Goal: Task Accomplishment & Management: Complete application form

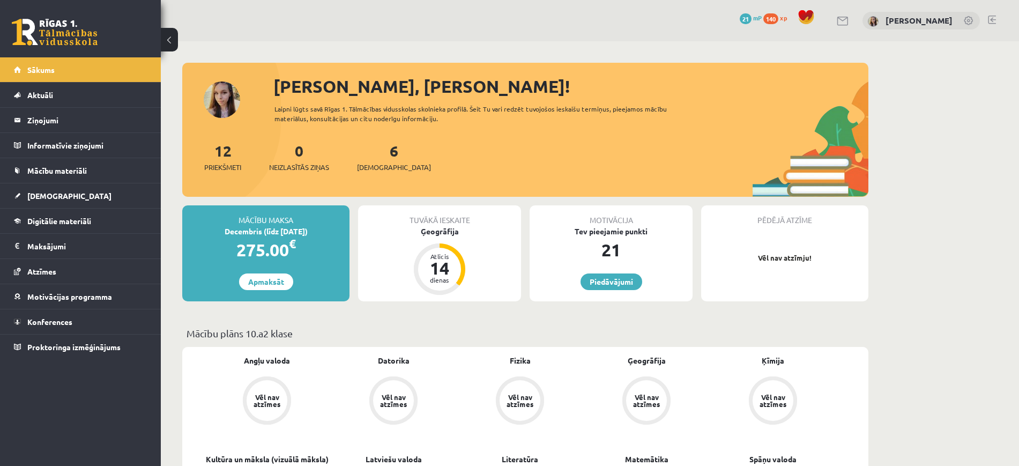
click at [850, 24] on link at bounding box center [843, 21] width 13 height 9
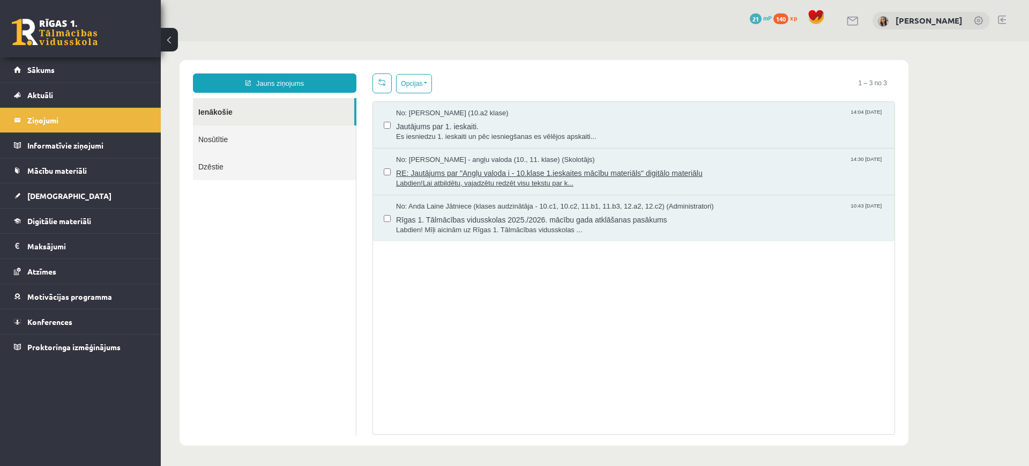
click at [463, 170] on span "RE: Jautājums par "Angļu valoda i - 10.klase 1.ieskaites mācību materiāls" digi…" at bounding box center [640, 171] width 488 height 13
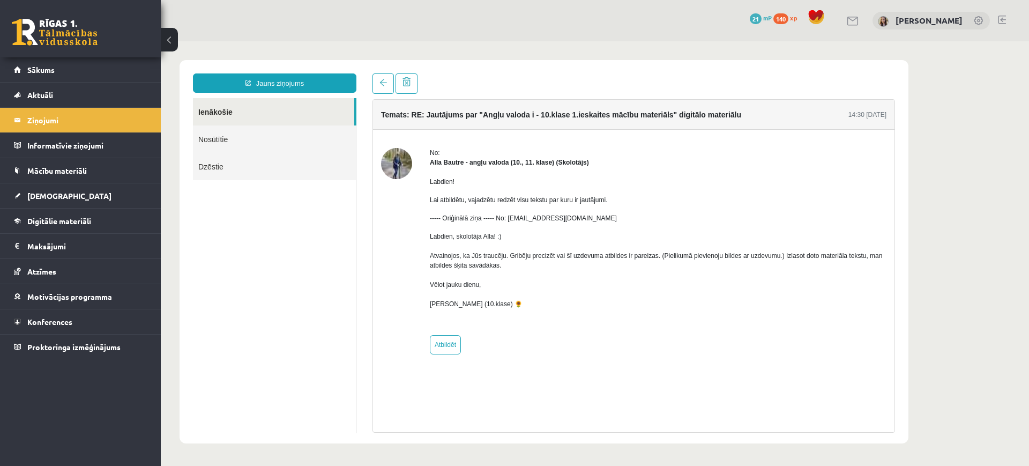
click at [279, 145] on link "Nosūtītie" at bounding box center [274, 138] width 163 height 27
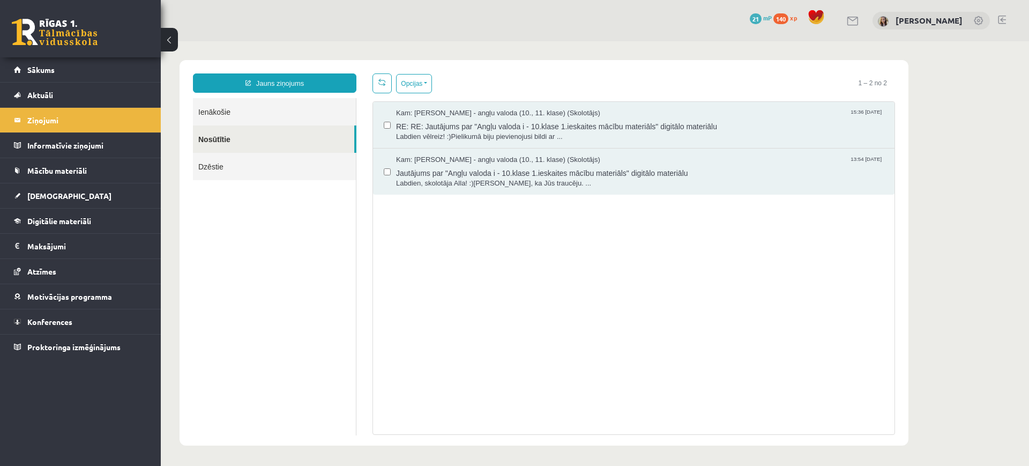
click at [257, 113] on link "Ienākošie" at bounding box center [274, 111] width 163 height 27
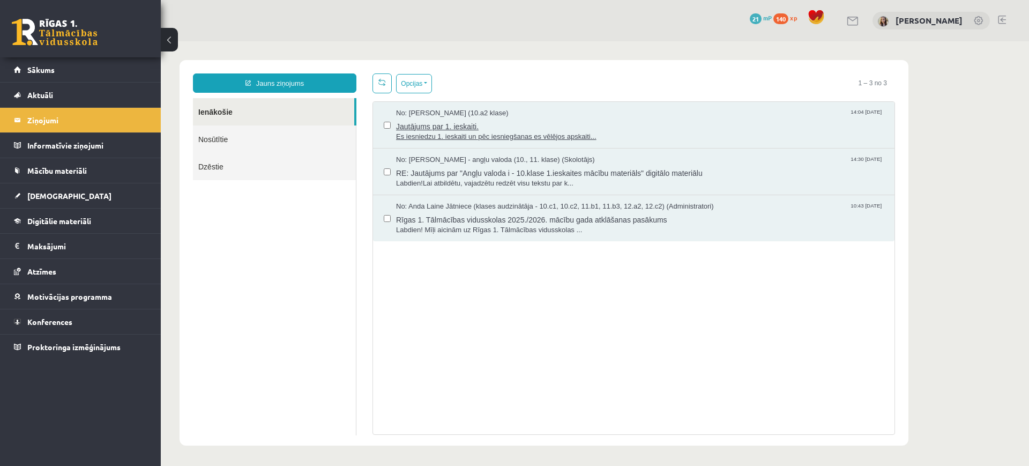
click at [451, 133] on span "Es iesniedzu 1. ieskaiti un pēc iesniegšanas es vēlējos apskaiti..." at bounding box center [640, 137] width 488 height 10
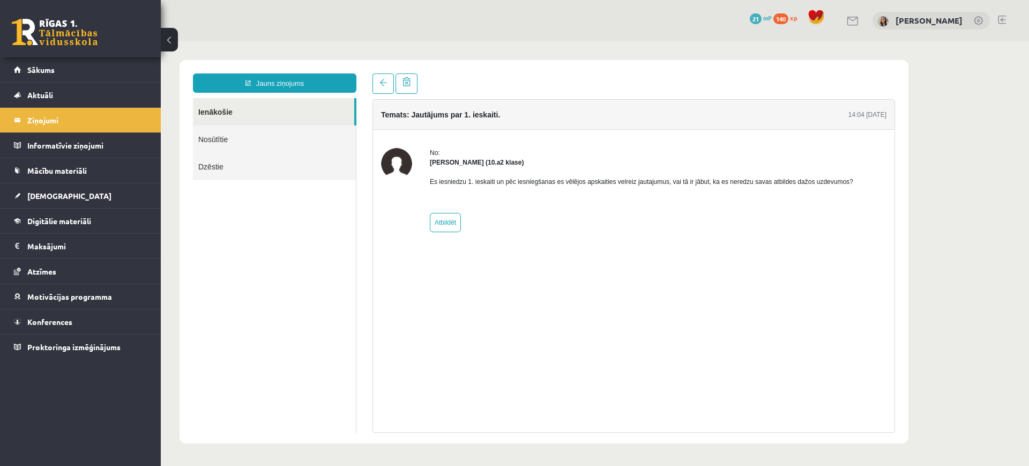
click at [398, 163] on img at bounding box center [396, 163] width 31 height 31
click at [375, 84] on link at bounding box center [383, 83] width 21 height 20
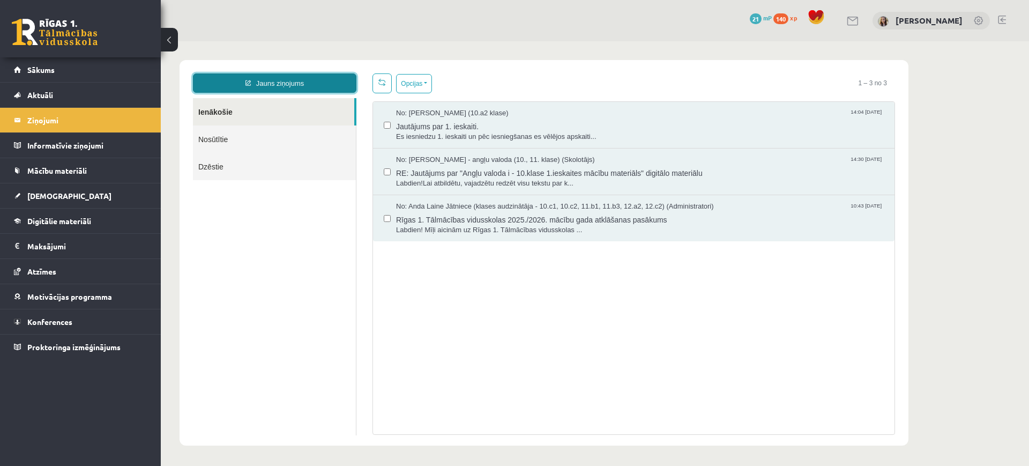
click at [315, 84] on link "Jauns ziņojums" at bounding box center [275, 82] width 164 height 19
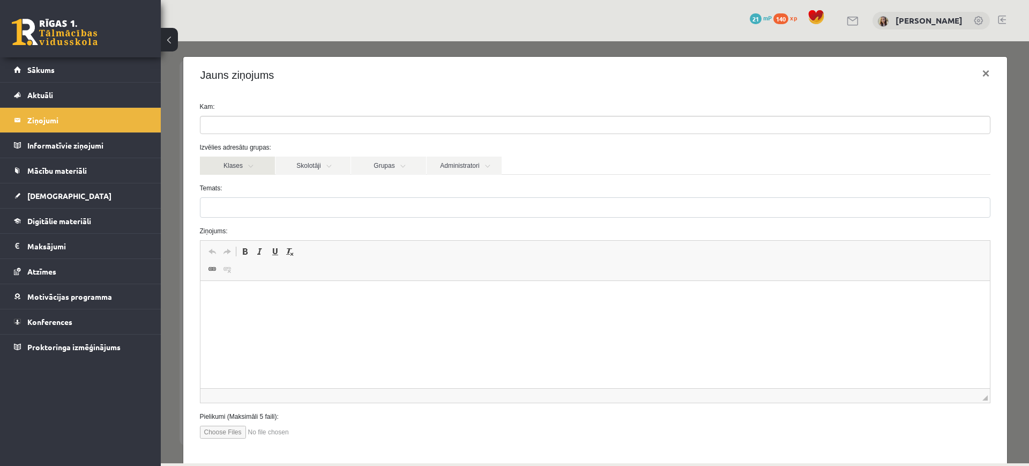
click at [236, 169] on link "Klases" at bounding box center [237, 166] width 75 height 18
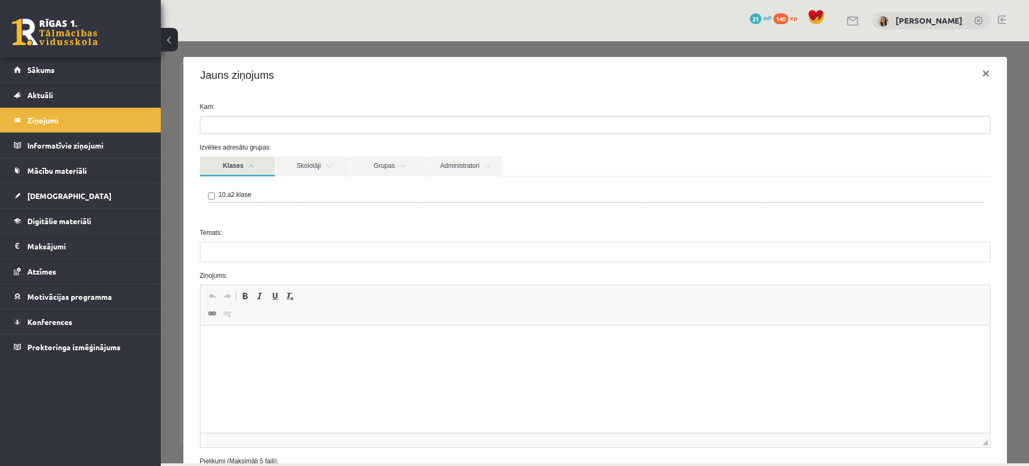
click at [215, 195] on div "10.a2 klase" at bounding box center [595, 196] width 775 height 13
click at [305, 170] on link "Skolotāji" at bounding box center [313, 167] width 75 height 20
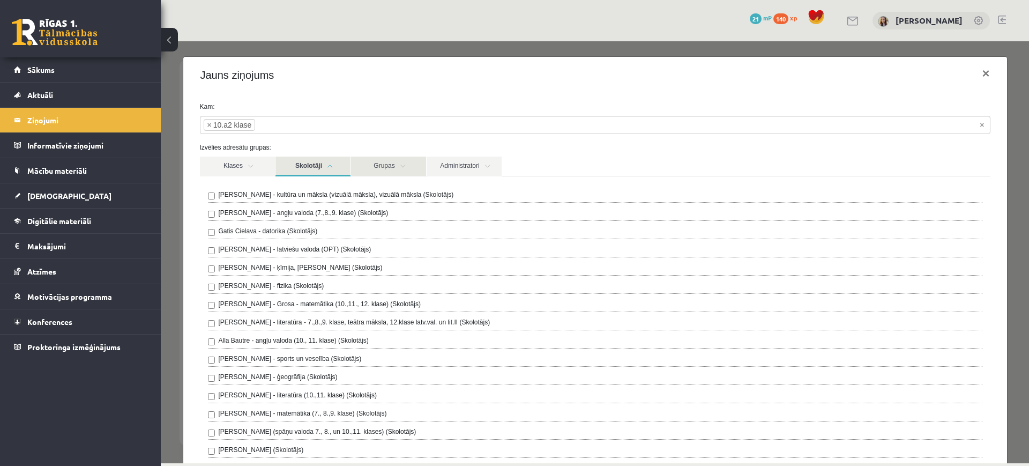
click at [407, 161] on link "Grupas" at bounding box center [388, 167] width 75 height 20
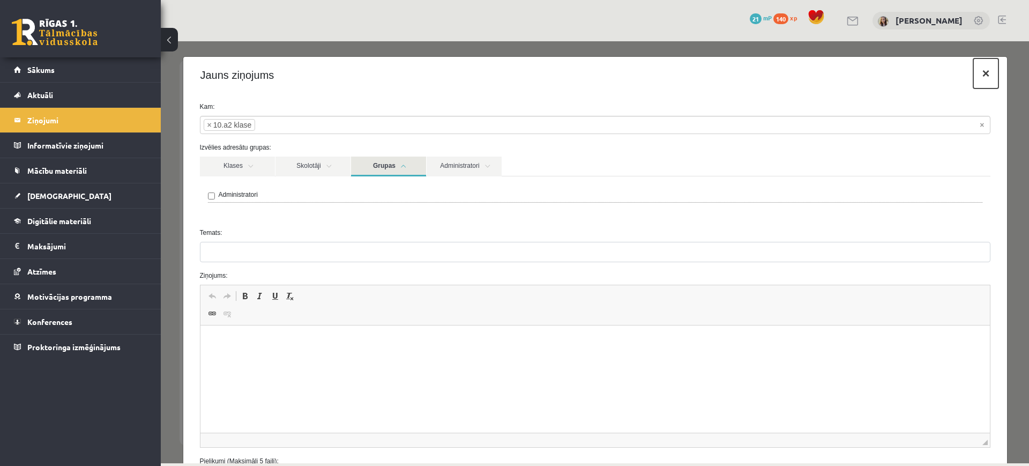
click at [974, 73] on button "×" at bounding box center [986, 73] width 25 height 30
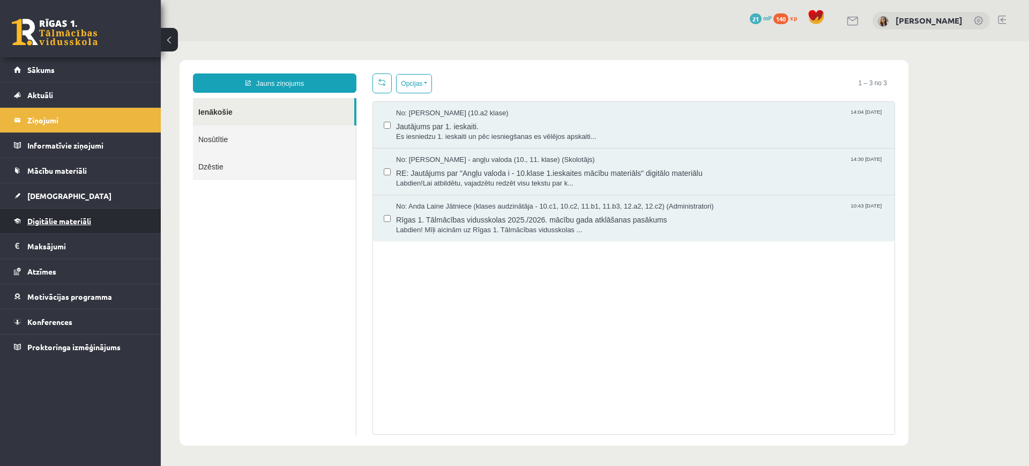
click at [57, 220] on span "Digitālie materiāli" at bounding box center [59, 221] width 64 height 10
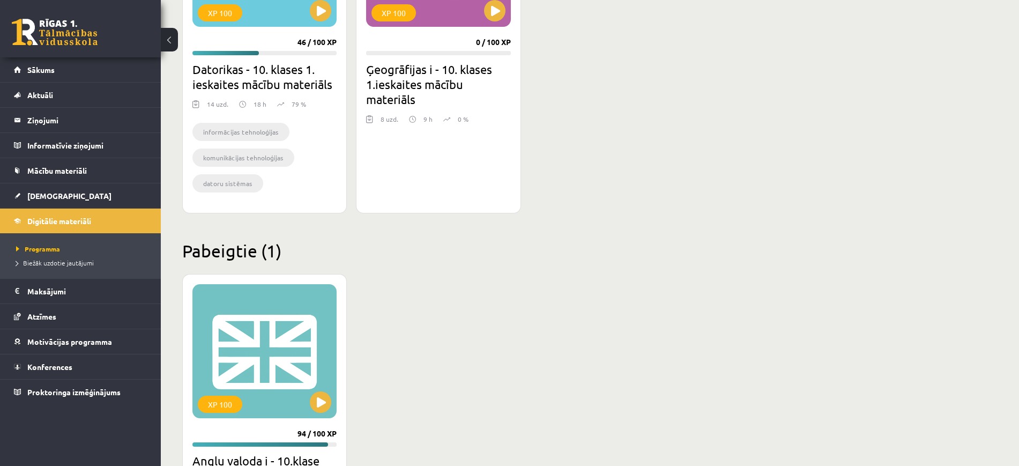
scroll to position [536, 0]
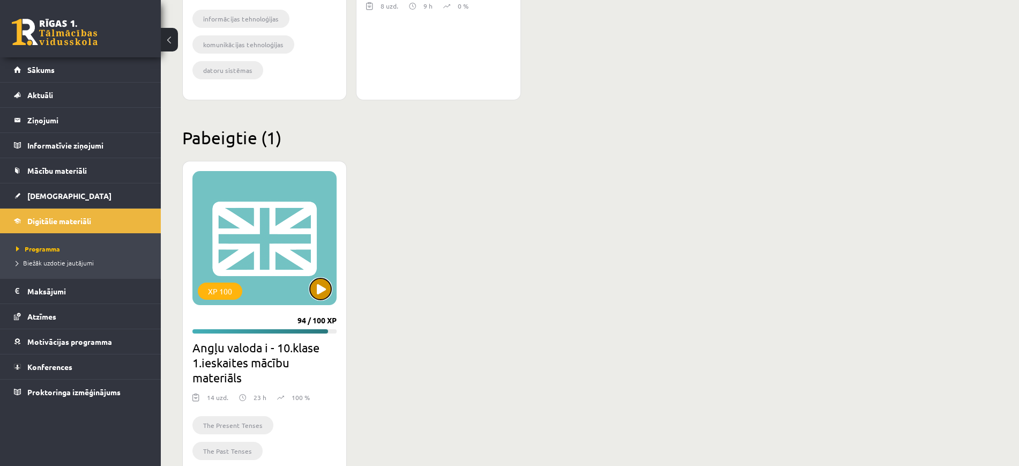
click at [315, 293] on button at bounding box center [320, 288] width 21 height 21
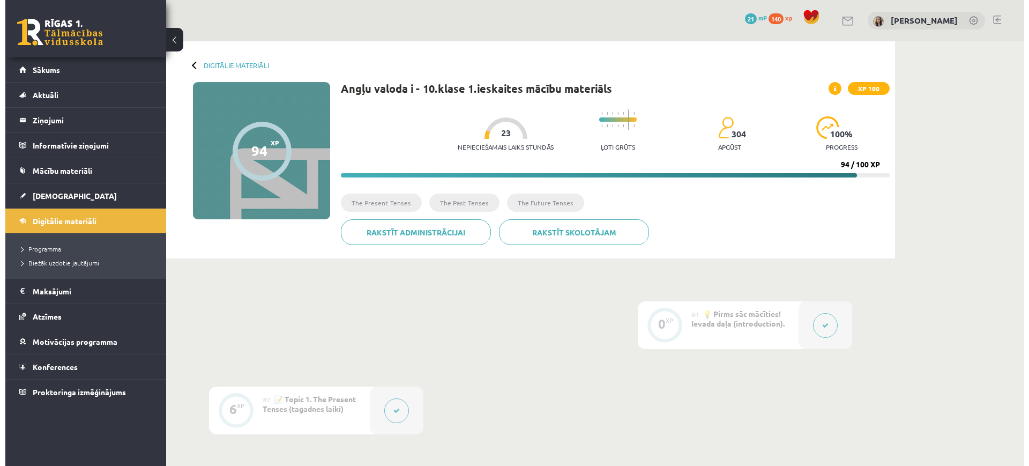
scroll to position [268, 0]
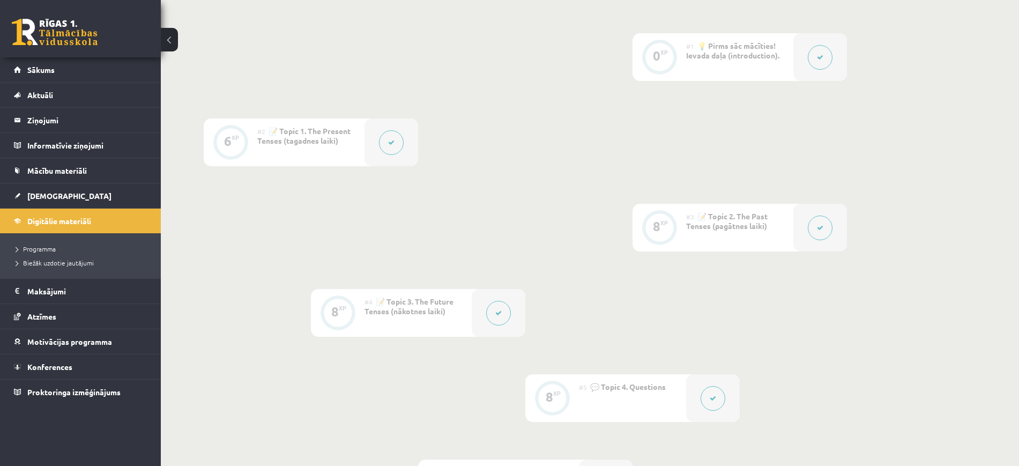
click at [716, 70] on div "#1 💡 Pirms sāc mācīties! Ievada daļa (introduction)." at bounding box center [739, 57] width 107 height 48
click at [822, 62] on button at bounding box center [820, 57] width 25 height 25
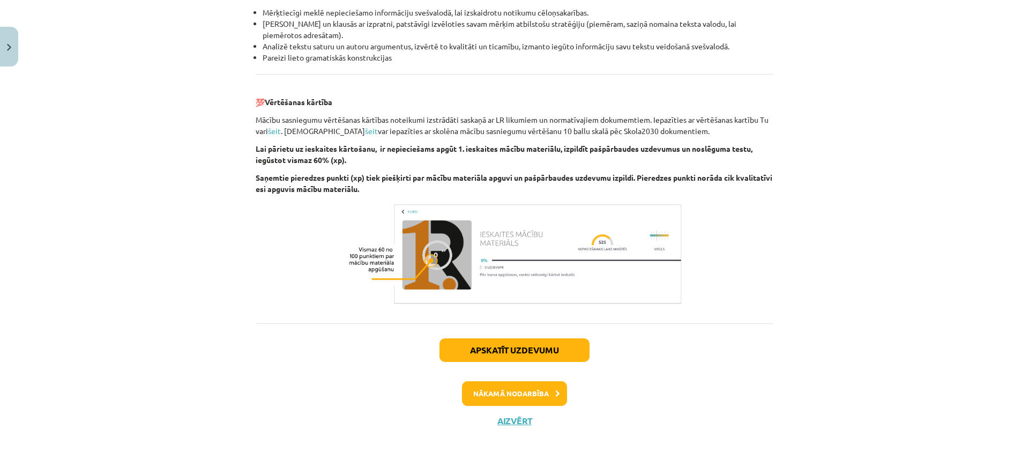
scroll to position [1181, 0]
click at [531, 391] on button "Nākamā nodarbība" at bounding box center [514, 393] width 105 height 25
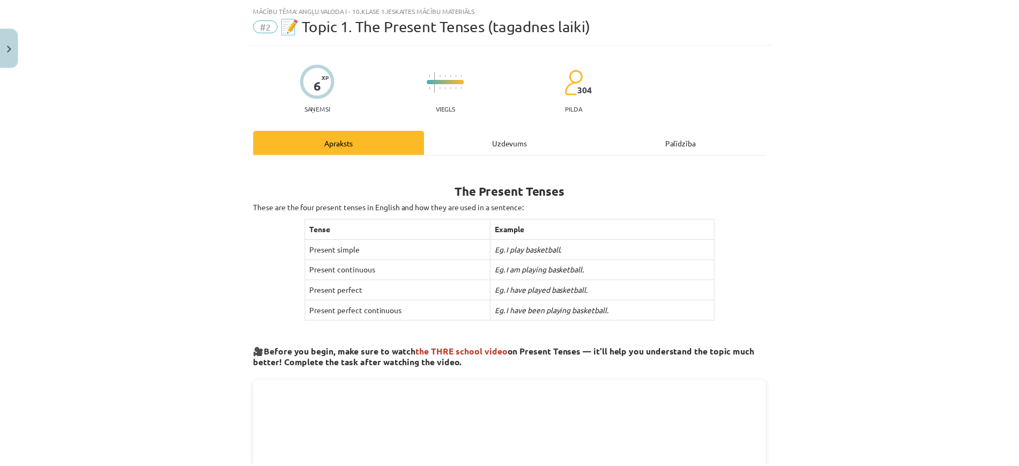
scroll to position [27, 0]
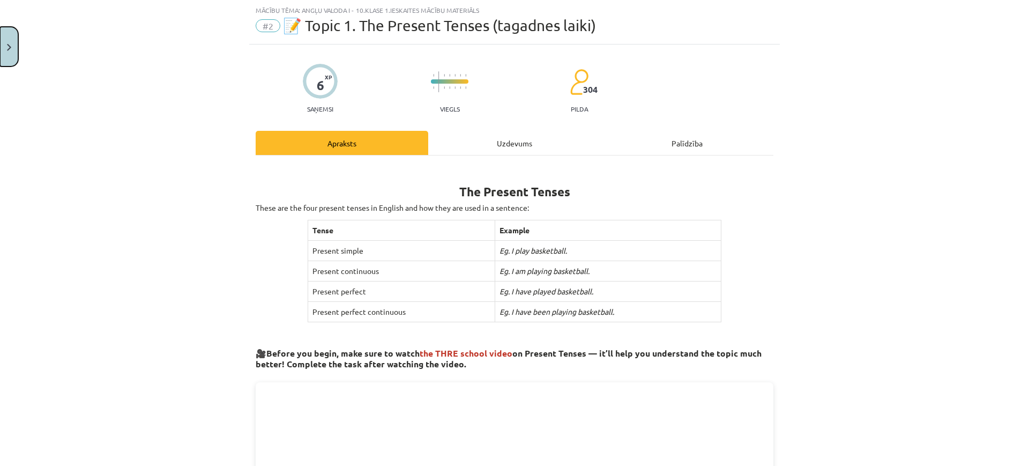
click at [8, 52] on button "Close" at bounding box center [9, 47] width 18 height 40
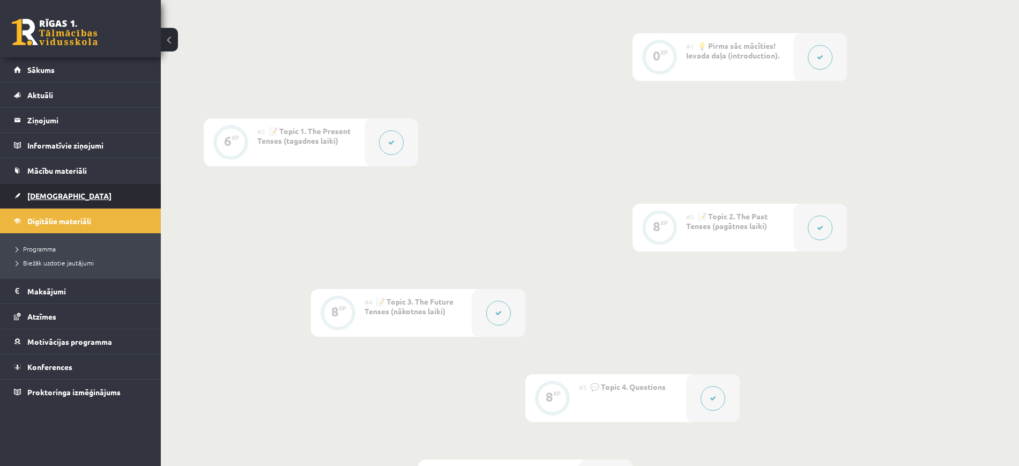
click at [40, 196] on span "[DEMOGRAPHIC_DATA]" at bounding box center [69, 196] width 84 height 10
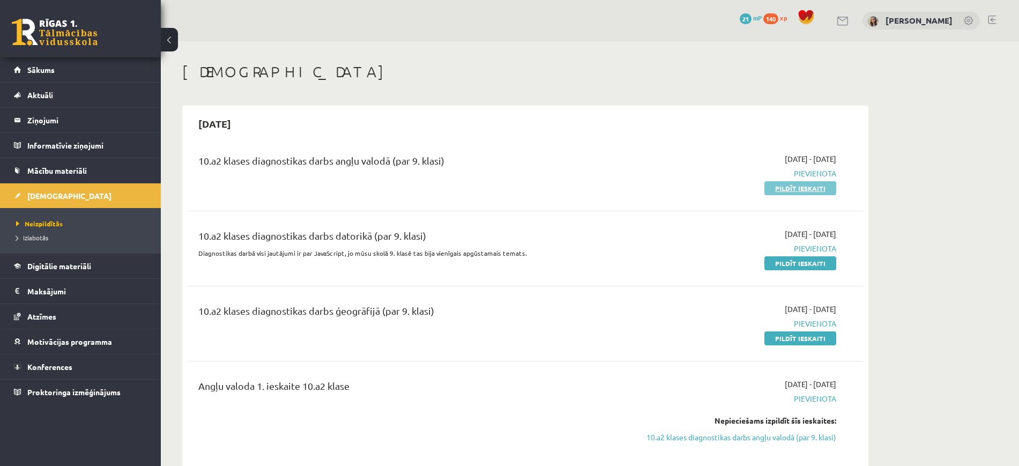
click at [799, 189] on link "Pildīt ieskaiti" at bounding box center [800, 188] width 72 height 14
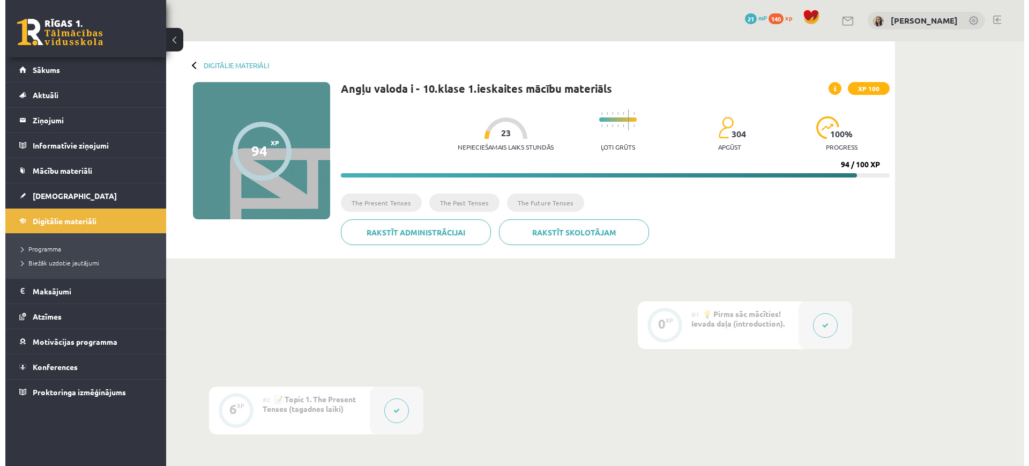
scroll to position [179, 0]
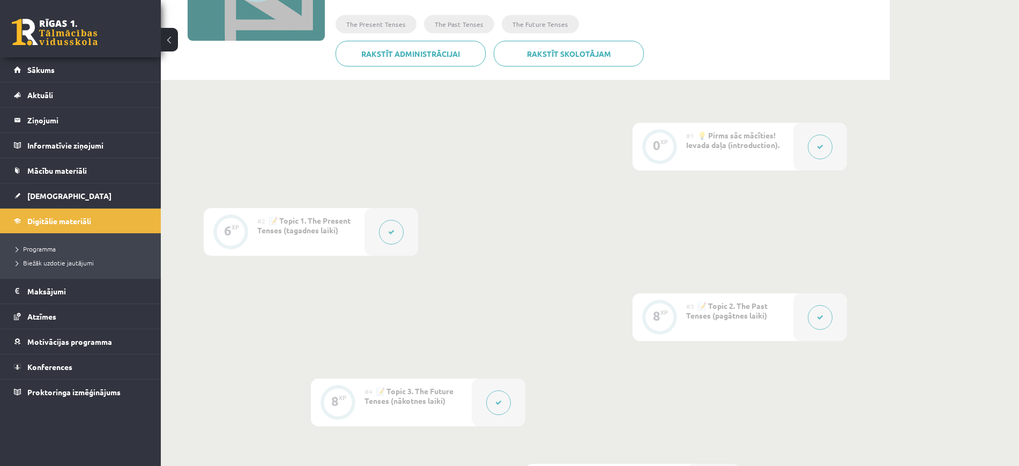
click at [818, 146] on icon at bounding box center [820, 147] width 6 height 6
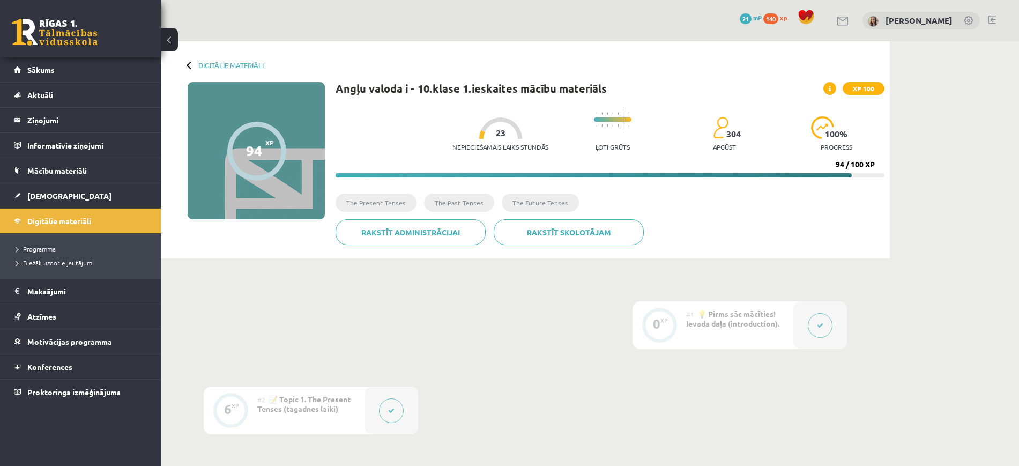
click at [815, 325] on button at bounding box center [820, 325] width 25 height 25
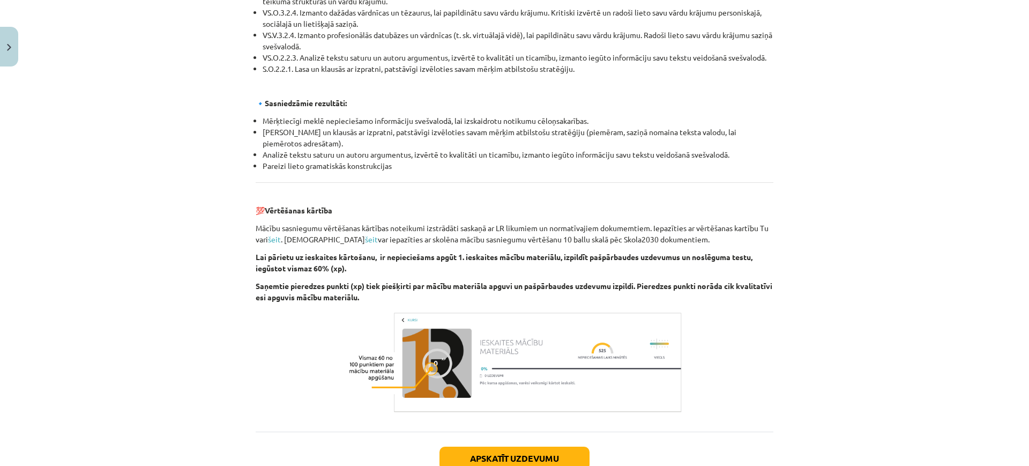
scroll to position [1181, 0]
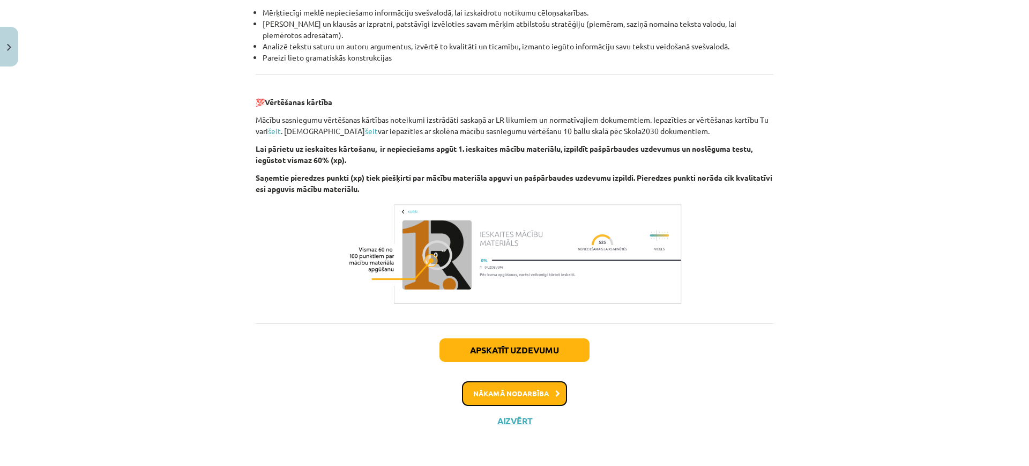
click at [537, 400] on button "Nākamā nodarbība" at bounding box center [514, 393] width 105 height 25
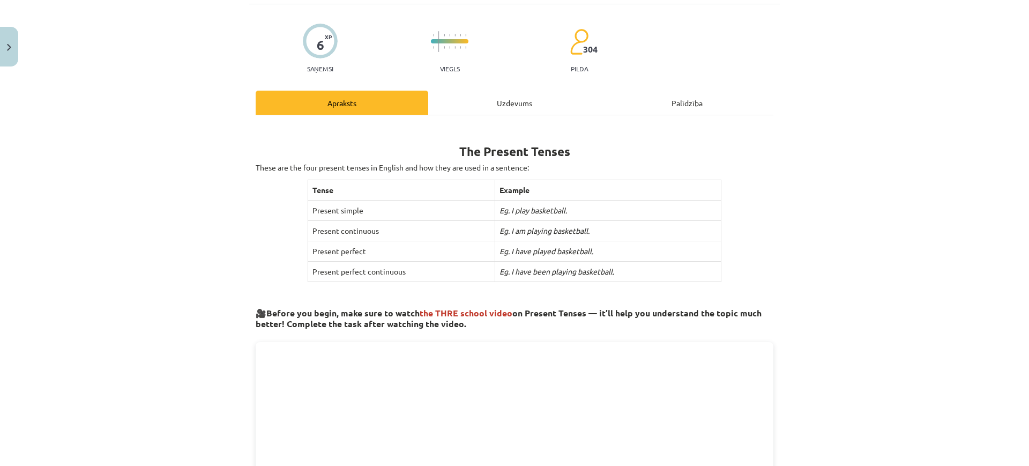
scroll to position [27, 0]
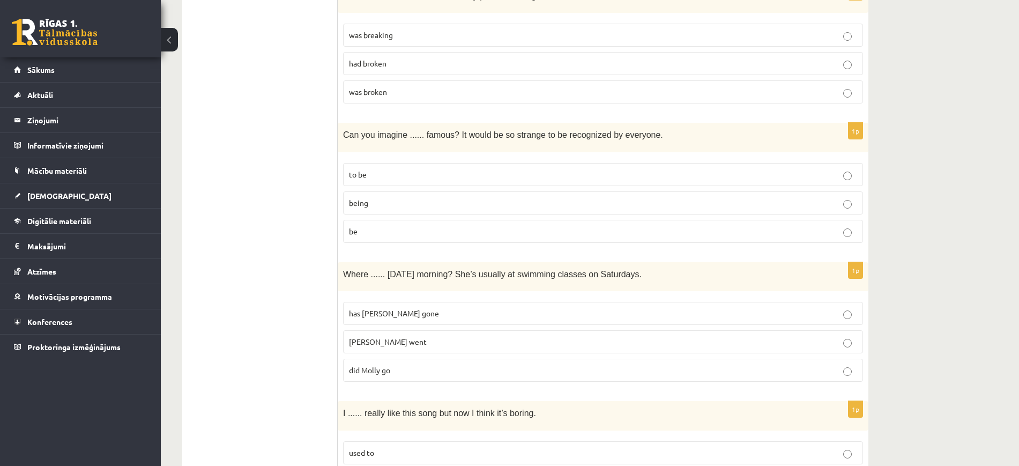
scroll to position [500, 0]
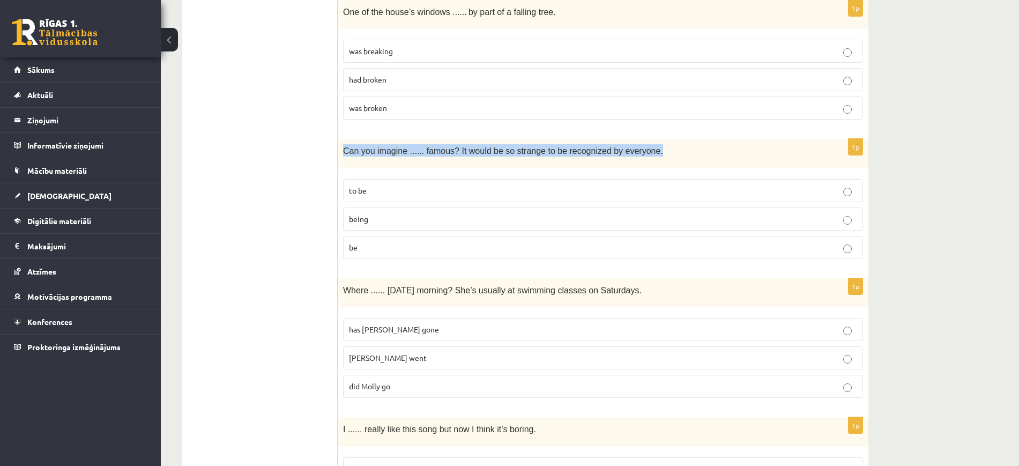
drag, startPoint x: 342, startPoint y: 150, endPoint x: 644, endPoint y: 158, distance: 302.5
click at [644, 158] on div "Can you imagine ...... famous? It would be so strange to be recognized by every…" at bounding box center [603, 153] width 531 height 29
copy span "Can you imagine ...... famous? It would be so strange to be recognized by every…"
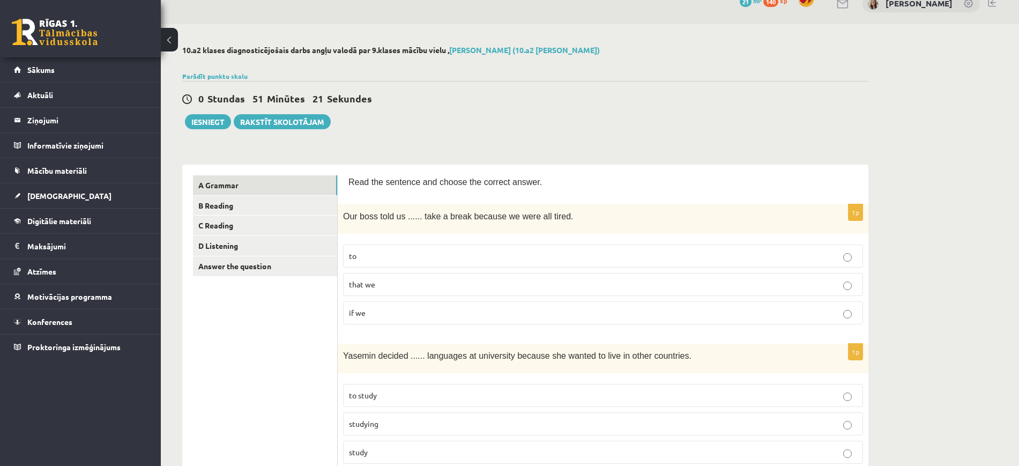
scroll to position [0, 0]
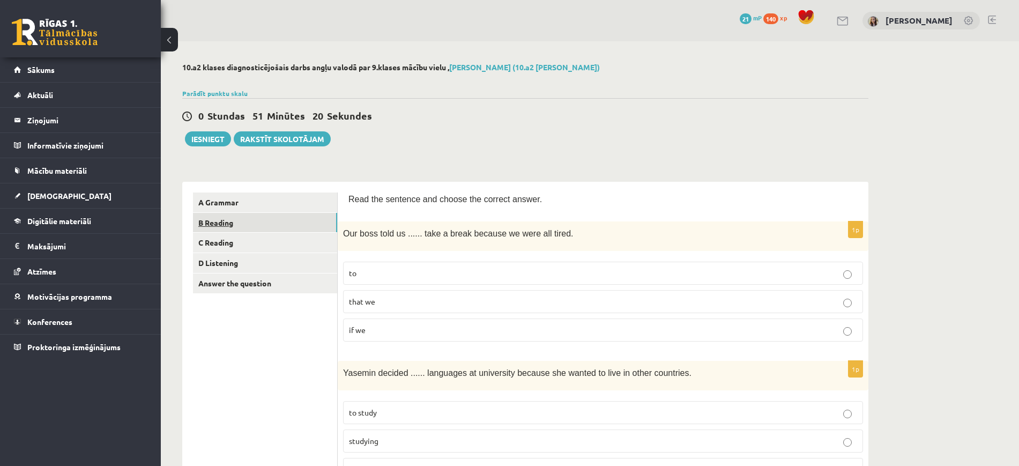
click at [218, 220] on link "B Reading" at bounding box center [265, 223] width 144 height 20
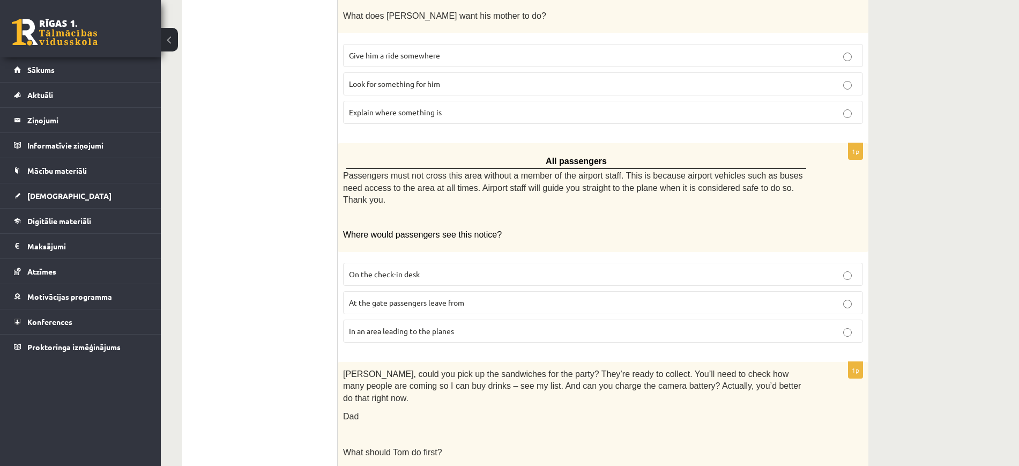
scroll to position [983, 0]
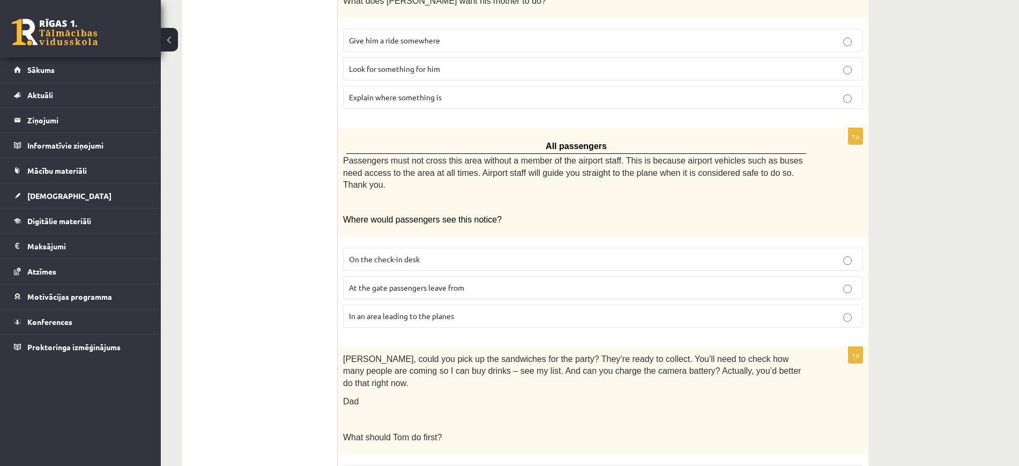
click at [846, 310] on p "In an area leading to the planes" at bounding box center [603, 315] width 508 height 11
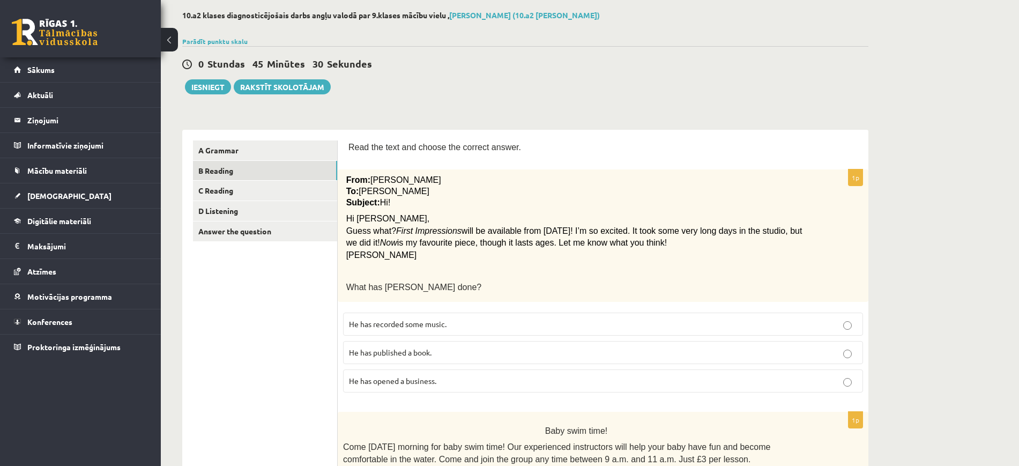
scroll to position [0, 0]
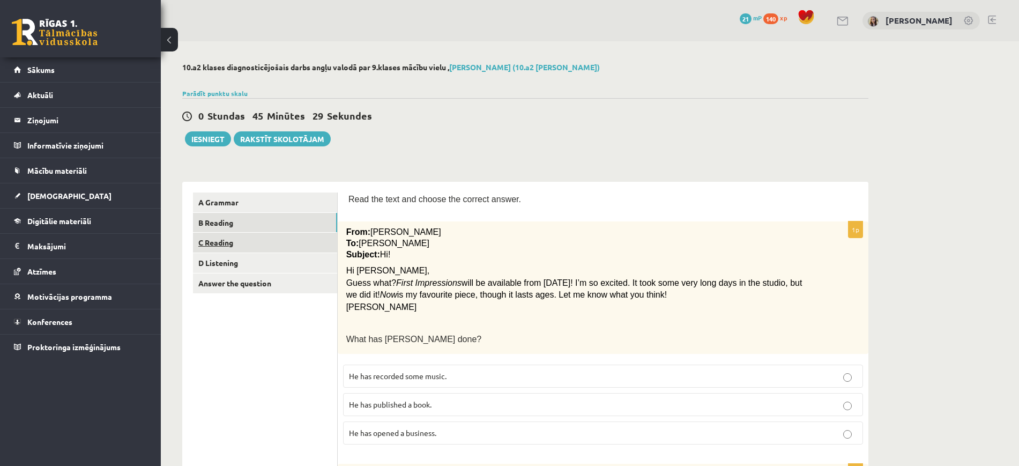
click at [214, 243] on link "C Reading" at bounding box center [265, 243] width 144 height 20
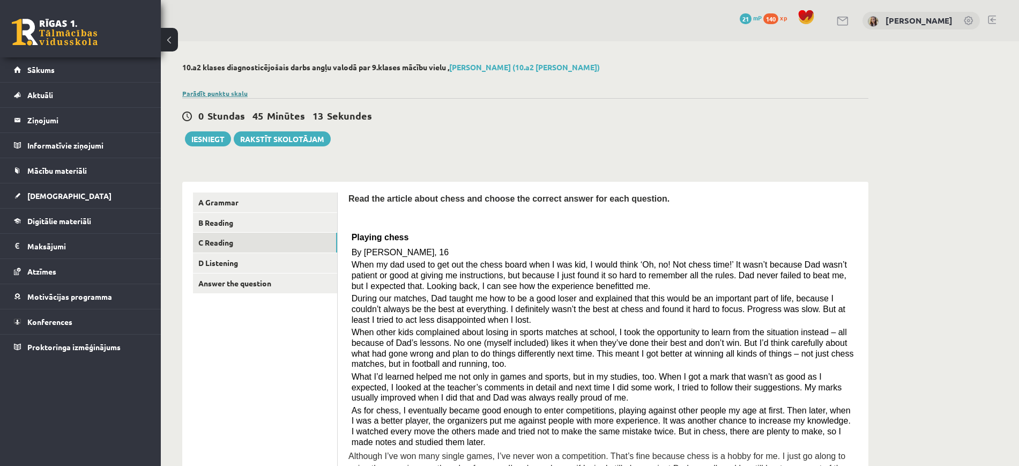
click at [207, 92] on link "Parādīt punktu skalu" at bounding box center [214, 93] width 65 height 9
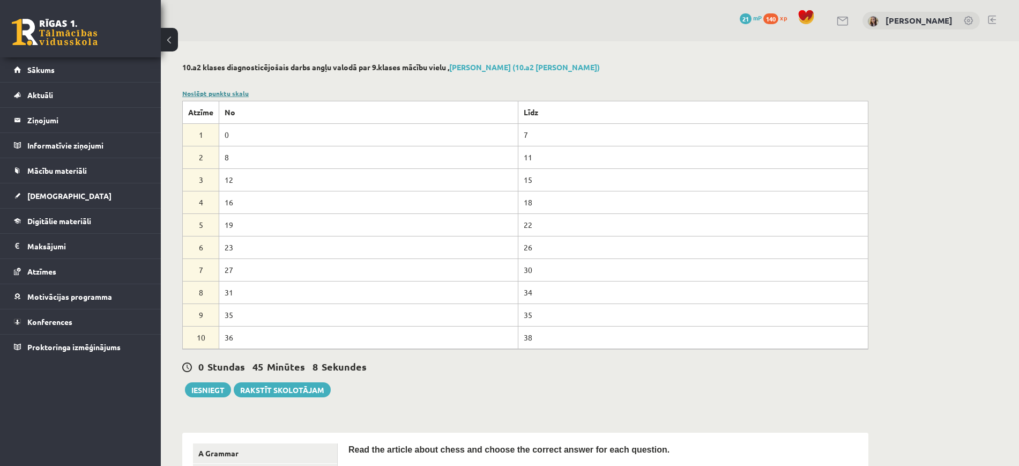
click at [224, 95] on link "Noslēpt punktu skalu" at bounding box center [215, 93] width 66 height 9
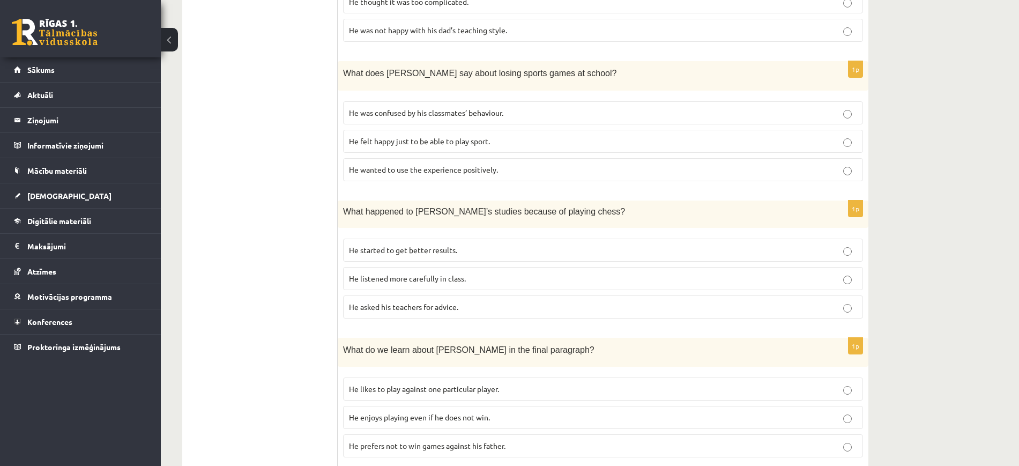
scroll to position [880, 0]
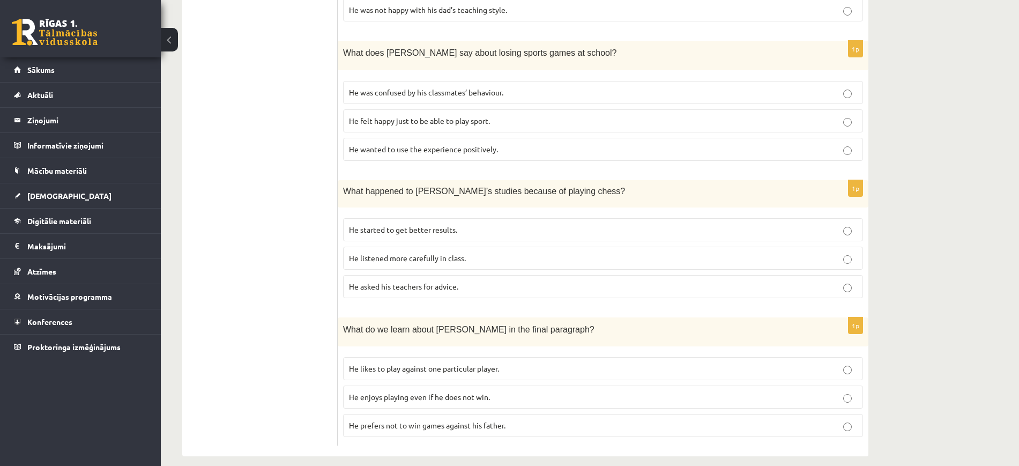
click at [848, 391] on p "He enjoys playing even if he does not win." at bounding box center [603, 396] width 508 height 11
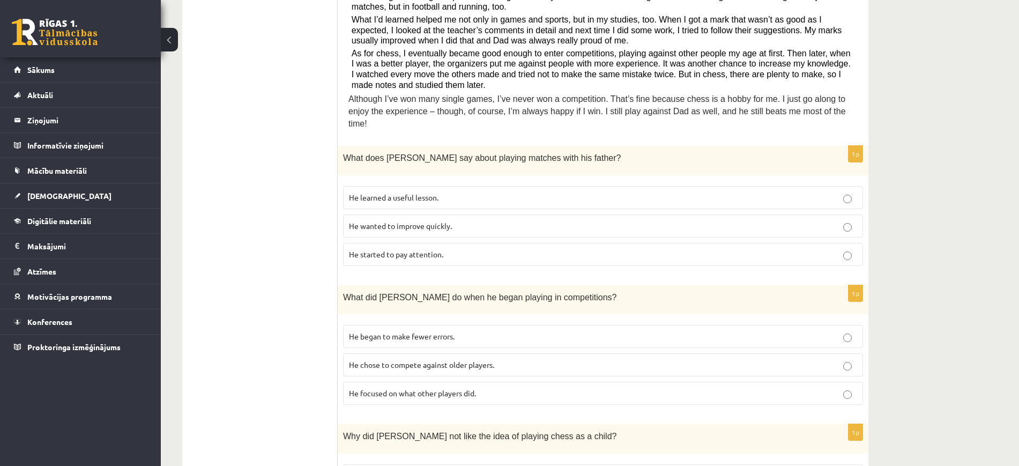
scroll to position [358, 0]
click at [852, 359] on p "He chose to compete against older players." at bounding box center [603, 364] width 508 height 11
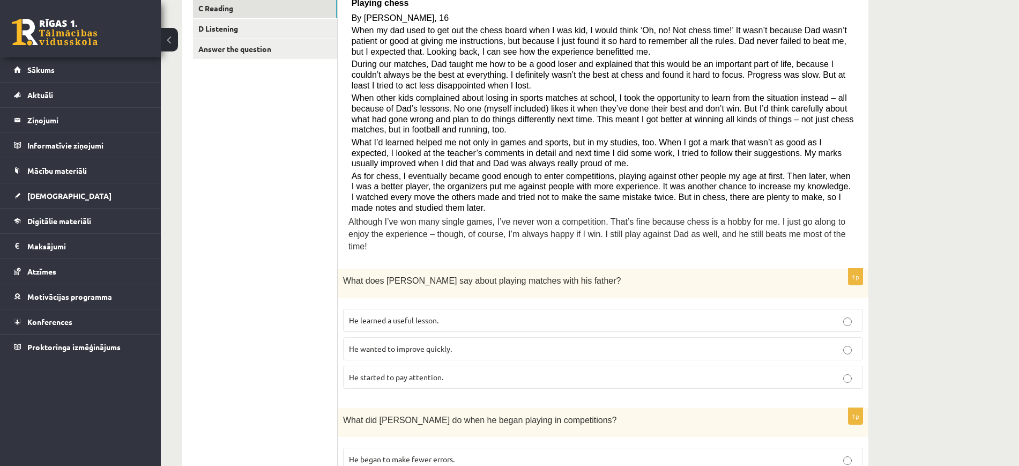
scroll to position [90, 0]
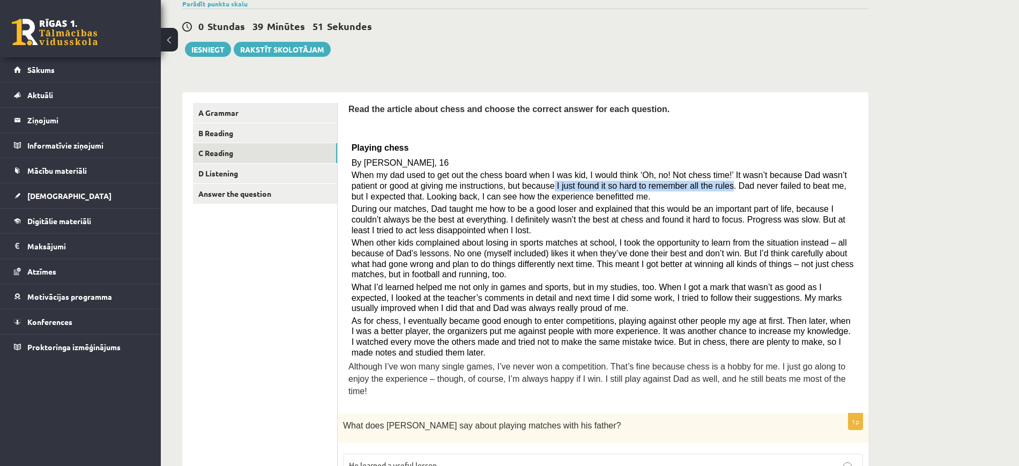
drag, startPoint x: 503, startPoint y: 183, endPoint x: 669, endPoint y: 188, distance: 166.2
click at [669, 188] on span "When my dad used to get out the chess board when I was kid, I would think ‘Oh, …" at bounding box center [599, 185] width 495 height 30
copy span "I just found it so hard to remember all the rules"
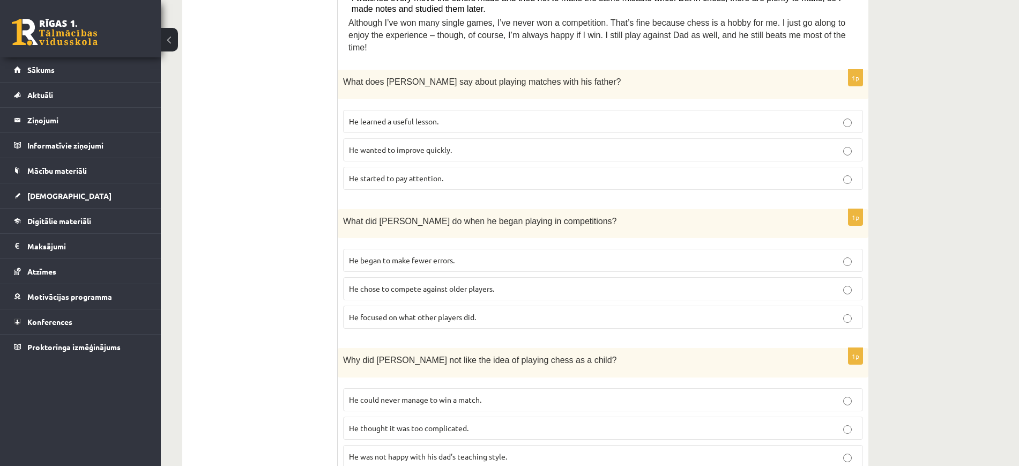
scroll to position [0, 0]
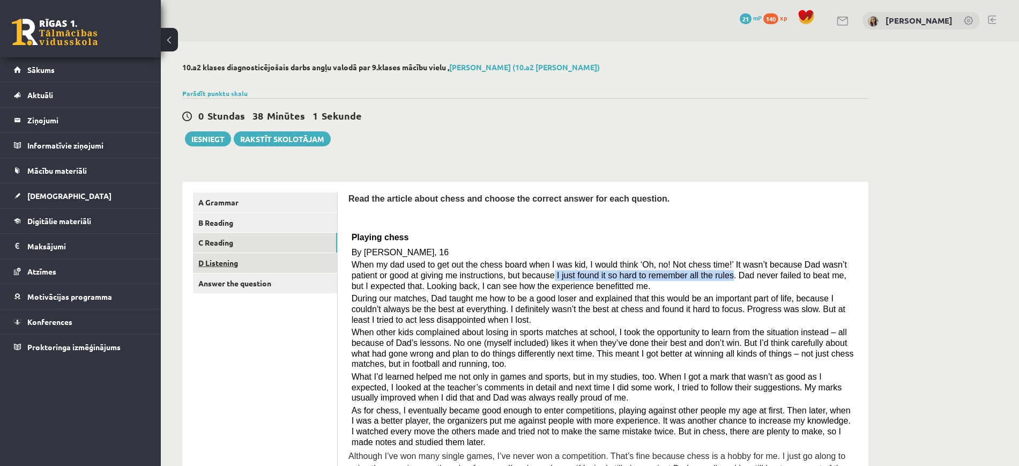
click at [210, 263] on link "D Listening" at bounding box center [265, 263] width 144 height 20
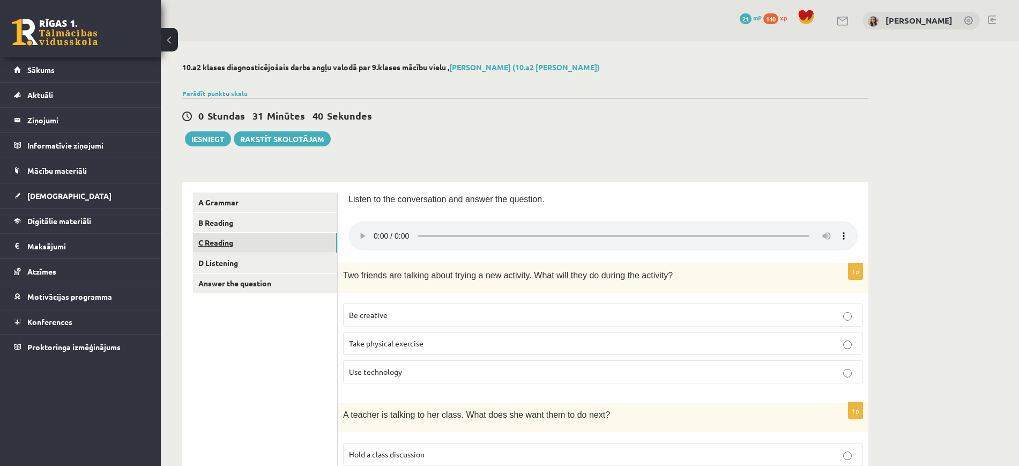
click at [224, 242] on link "C Reading" at bounding box center [265, 243] width 144 height 20
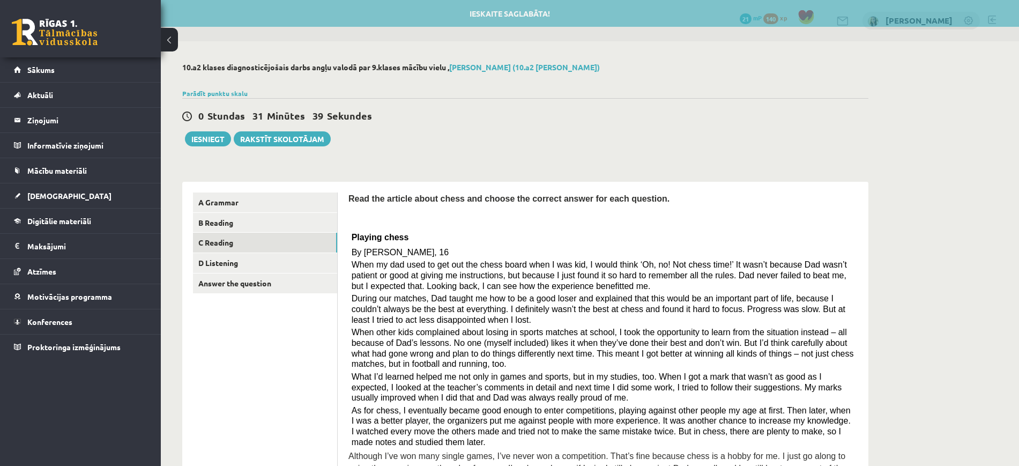
scroll to position [179, 0]
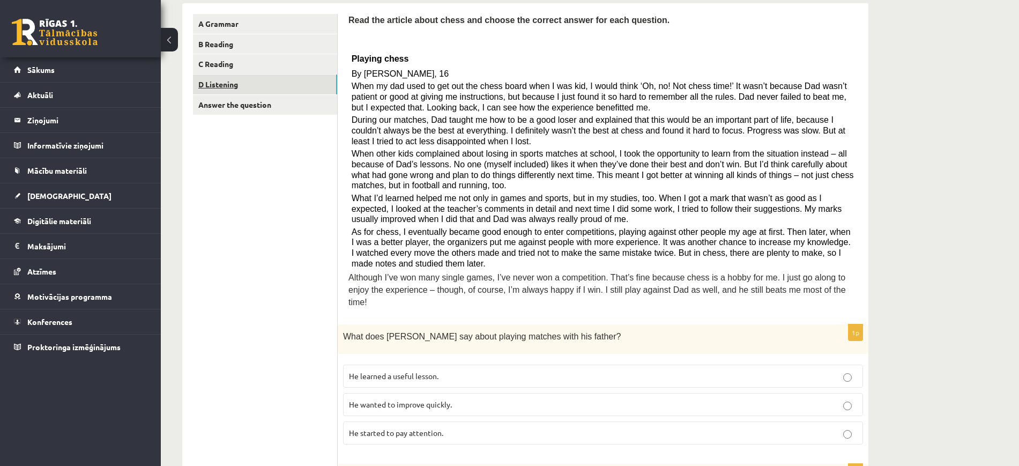
click at [231, 80] on link "D Listening" at bounding box center [265, 85] width 144 height 20
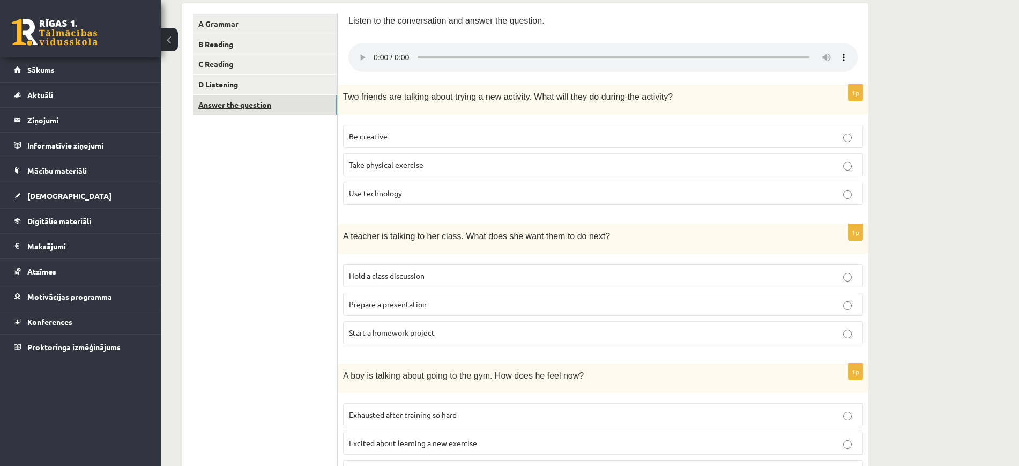
click at [252, 109] on link "Answer the question" at bounding box center [265, 105] width 144 height 20
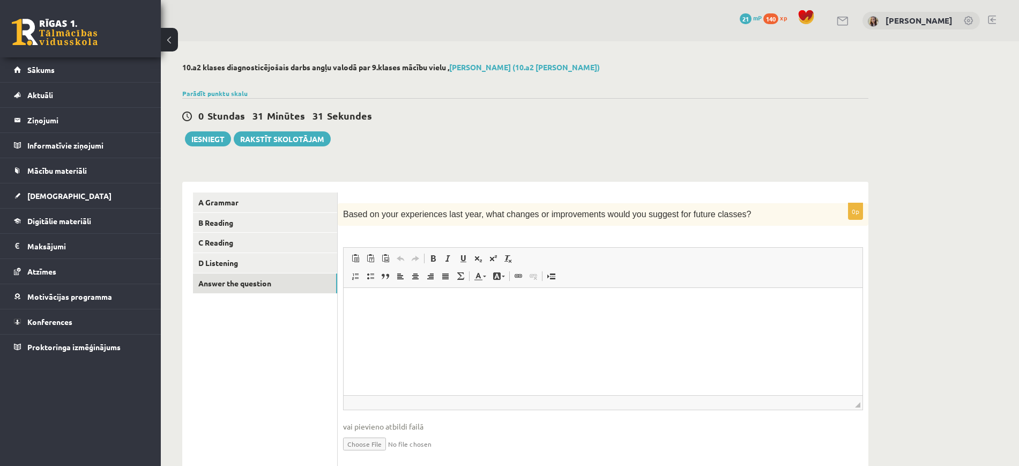
scroll to position [38, 0]
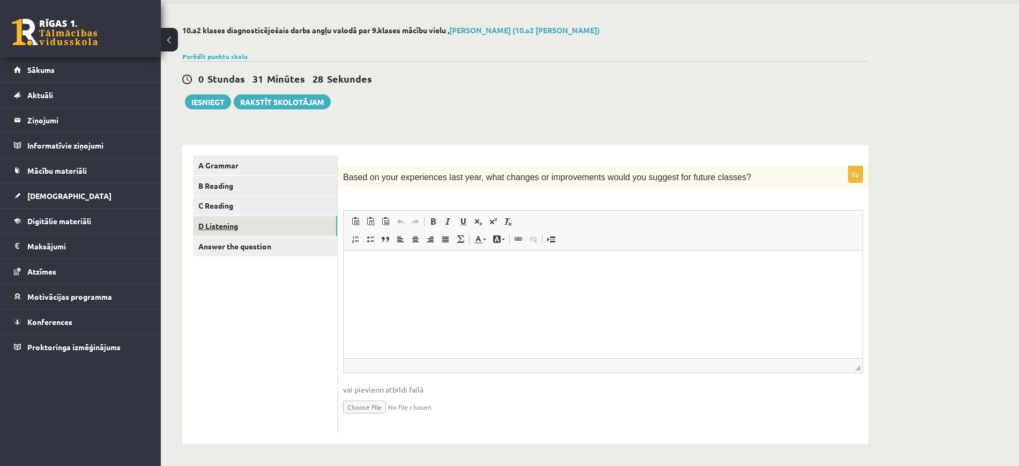
click at [220, 227] on link "D Listening" at bounding box center [265, 226] width 144 height 20
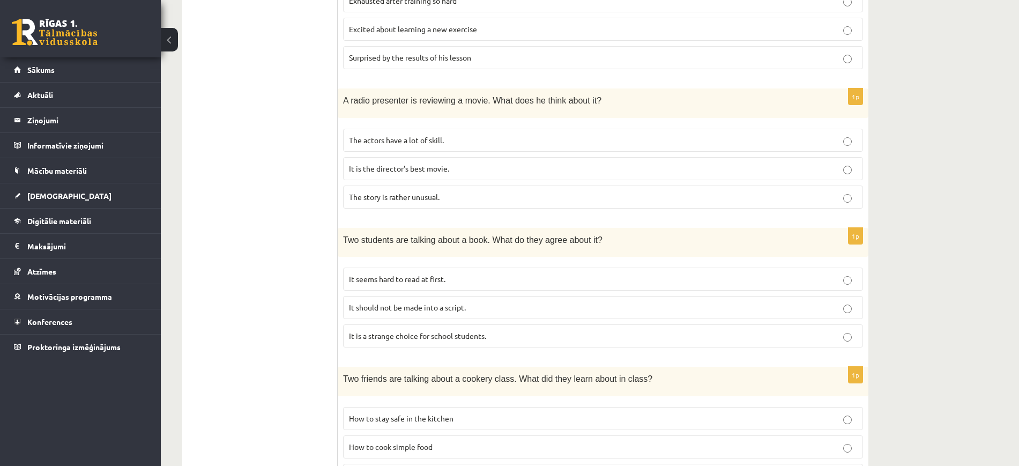
scroll to position [566, 0]
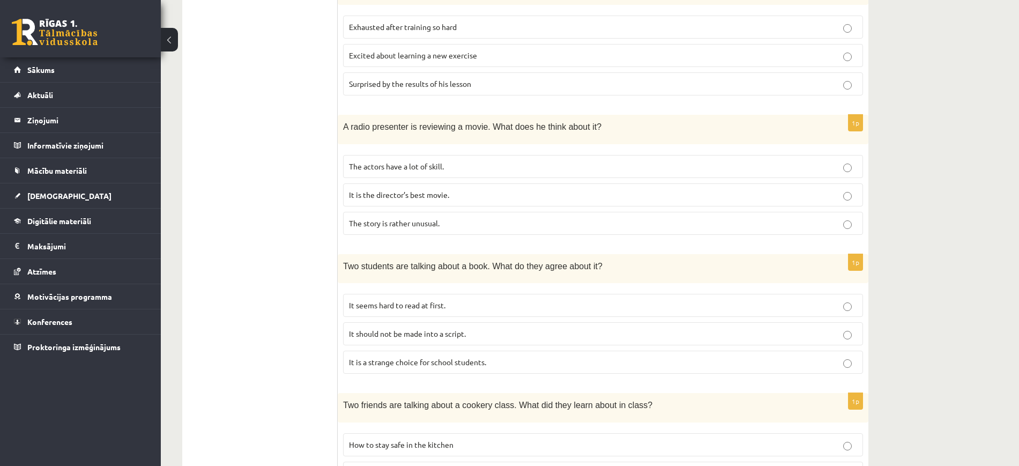
click at [842, 228] on p "The story is rather unusual." at bounding box center [603, 223] width 508 height 11
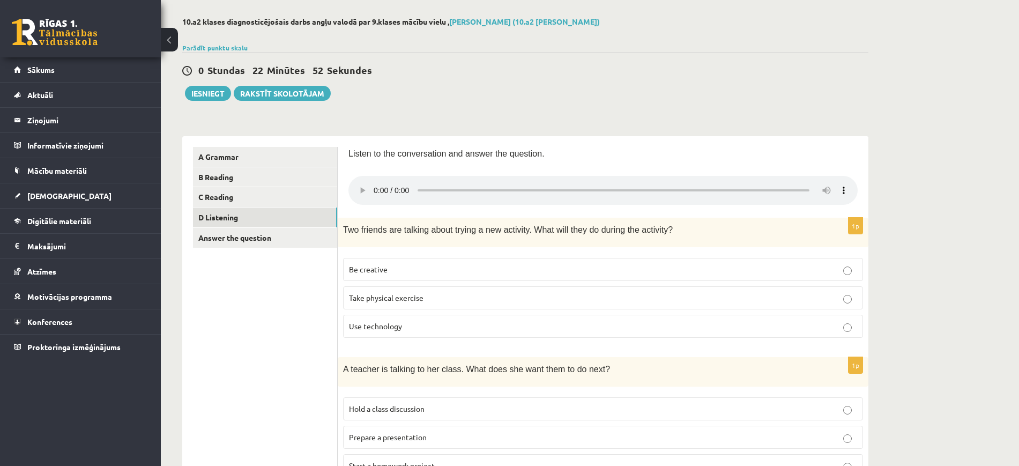
scroll to position [0, 0]
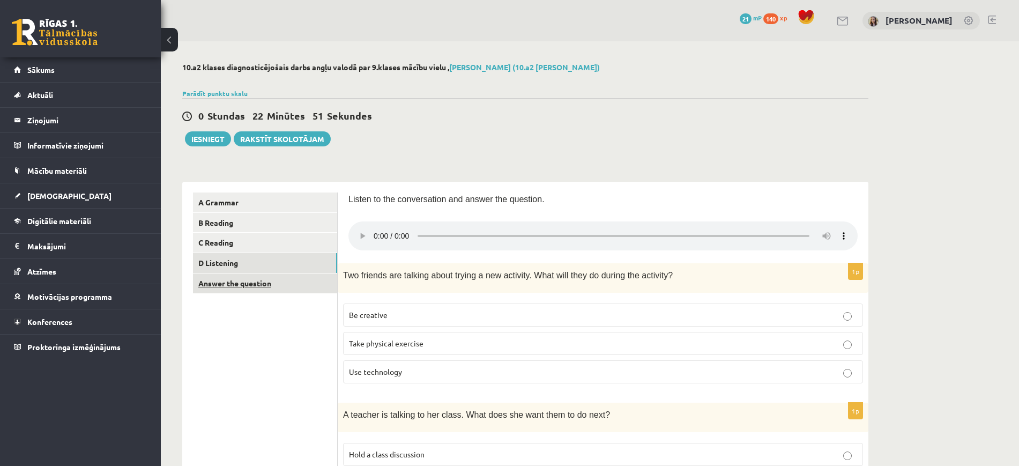
click at [241, 280] on link "Answer the question" at bounding box center [265, 283] width 144 height 20
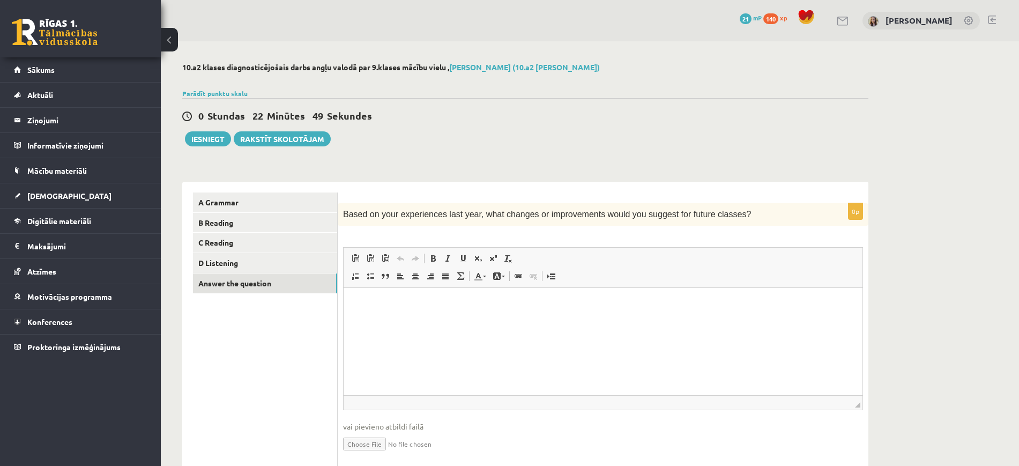
click at [477, 299] on p "Bagātinātā teksta redaktors, wiswyg-editor-user-answer-47363954262480" at bounding box center [603, 304] width 498 height 11
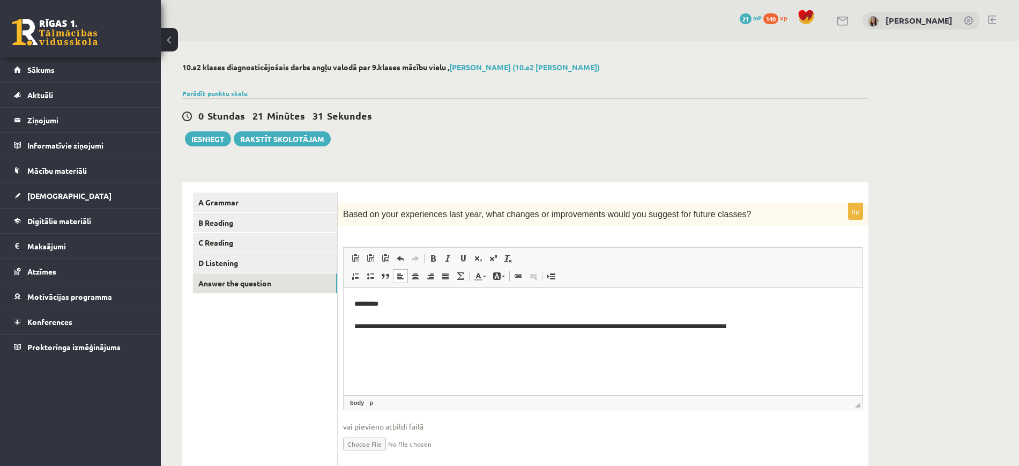
click at [712, 327] on p "**********" at bounding box center [603, 315] width 498 height 33
click at [792, 323] on p "**********" at bounding box center [603, 315] width 498 height 33
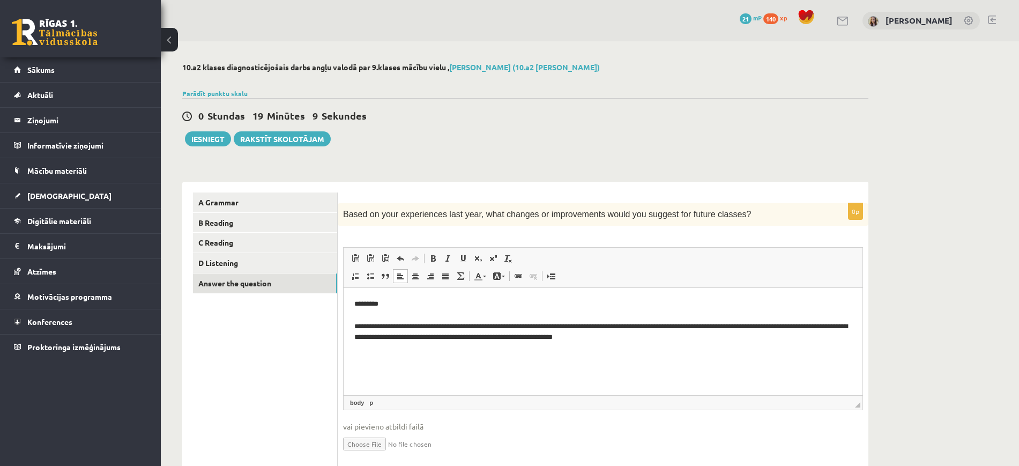
click at [538, 336] on p "**********" at bounding box center [603, 321] width 498 height 44
click at [662, 337] on p "**********" at bounding box center [603, 321] width 498 height 44
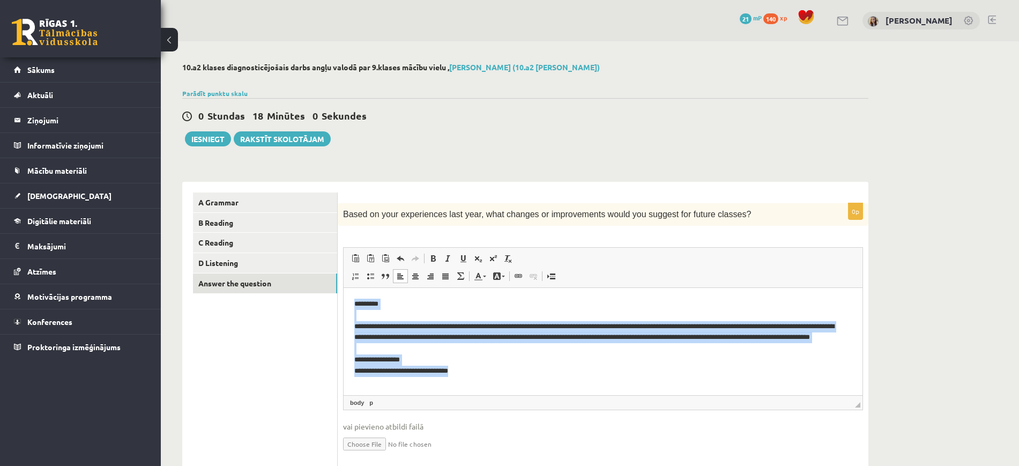
drag, startPoint x: 473, startPoint y: 382, endPoint x: 348, endPoint y: 300, distance: 149.6
click at [348, 300] on html "**********" at bounding box center [603, 343] width 519 height 110
copy p "**********"
click at [709, 369] on p "**********" at bounding box center [597, 343] width 487 height 89
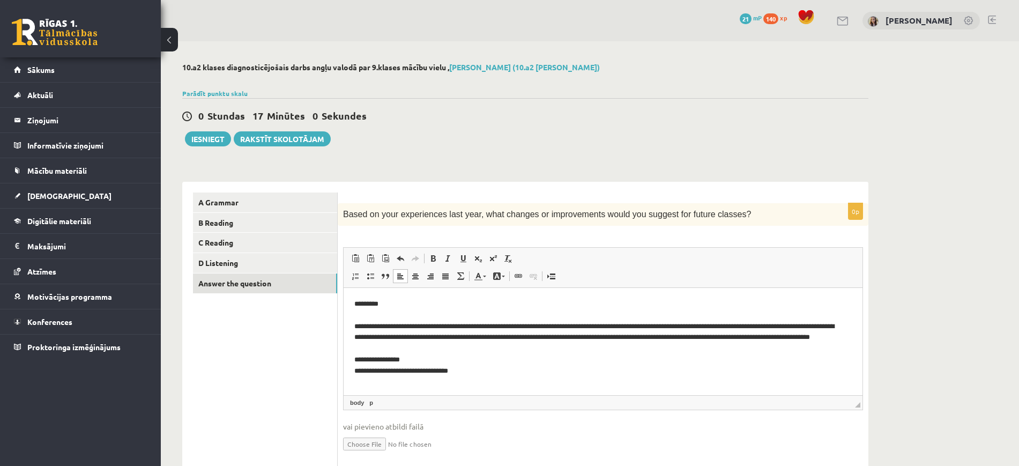
click at [833, 337] on p "**********" at bounding box center [597, 343] width 487 height 89
drag, startPoint x: 688, startPoint y: 338, endPoint x: 660, endPoint y: 339, distance: 27.9
click at [660, 339] on p "**********" at bounding box center [597, 343] width 487 height 89
click at [500, 326] on p "**********" at bounding box center [597, 343] width 487 height 89
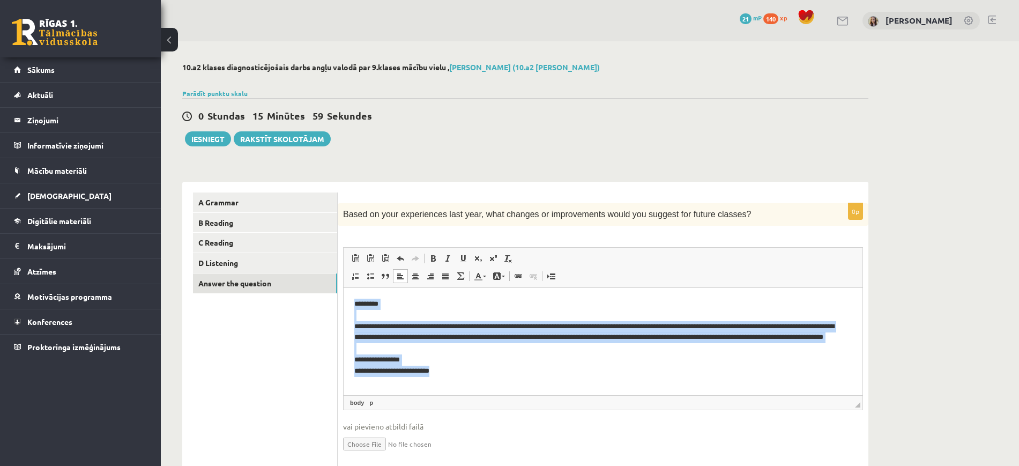
drag, startPoint x: 457, startPoint y: 382, endPoint x: 687, endPoint y: 594, distance: 313.0
click at [344, 306] on html "**********" at bounding box center [603, 343] width 519 height 110
copy p "**********"
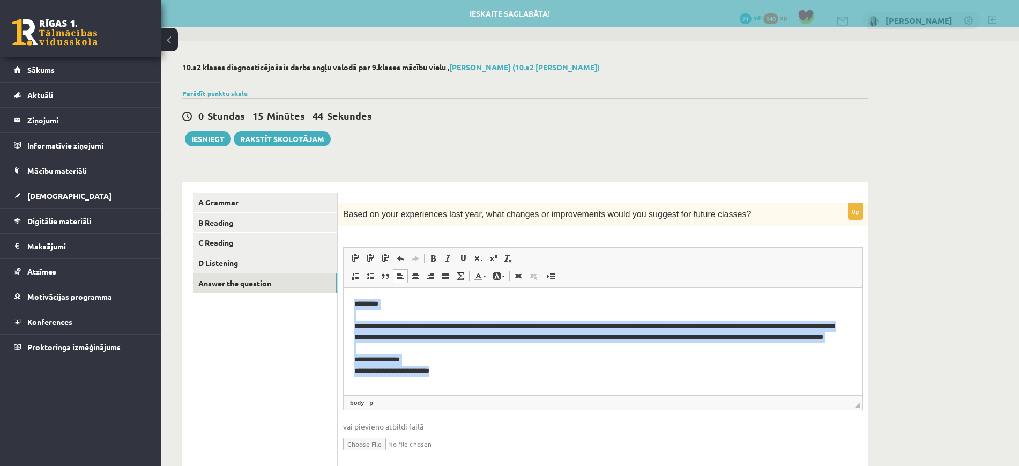
click at [657, 321] on p "**********" at bounding box center [597, 343] width 487 height 89
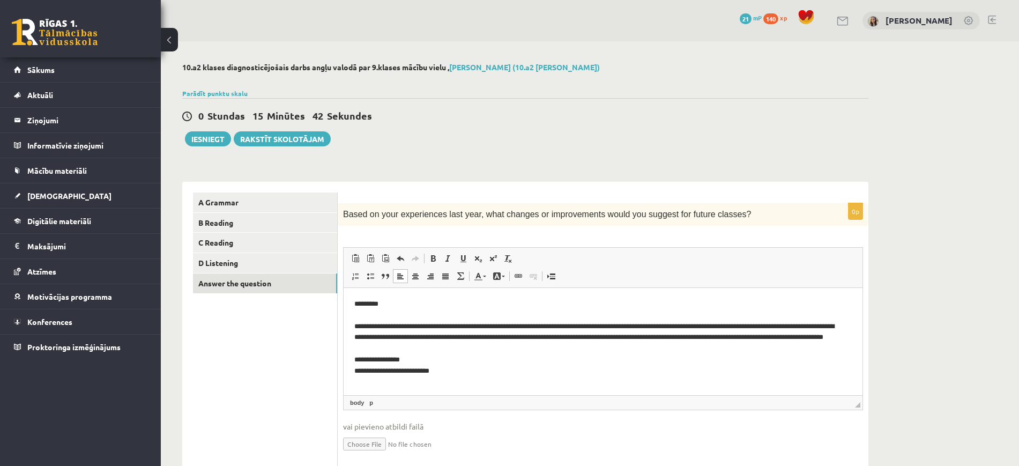
click at [600, 328] on p "**********" at bounding box center [597, 343] width 487 height 89
click at [559, 322] on p "**********" at bounding box center [597, 343] width 487 height 89
drag, startPoint x: 700, startPoint y: 321, endPoint x: 684, endPoint y: 326, distance: 17.1
click at [681, 325] on p "**********" at bounding box center [597, 343] width 487 height 89
click at [691, 329] on p "**********" at bounding box center [597, 343] width 487 height 89
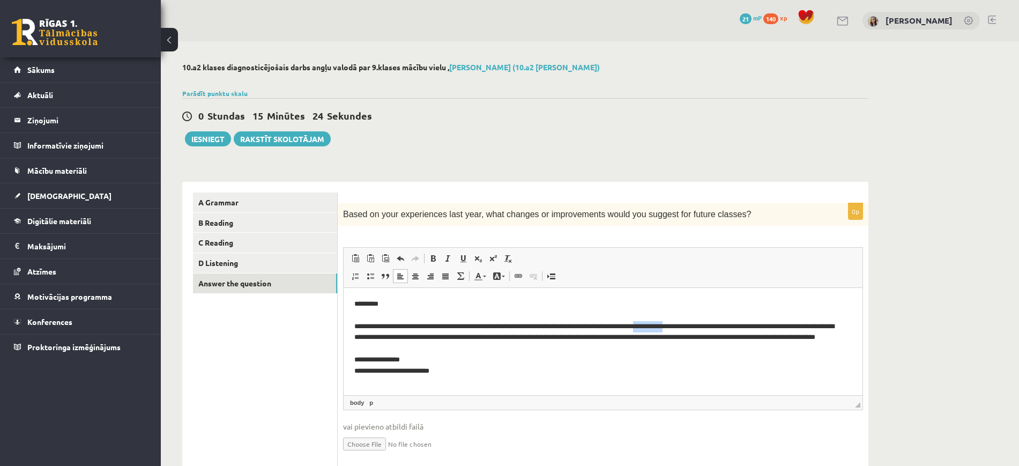
drag, startPoint x: 700, startPoint y: 325, endPoint x: 664, endPoint y: 326, distance: 35.9
click at [664, 326] on p "**********" at bounding box center [597, 343] width 487 height 89
drag, startPoint x: 788, startPoint y: 326, endPoint x: 779, endPoint y: 326, distance: 9.1
click at [779, 326] on p "**********" at bounding box center [597, 343] width 487 height 89
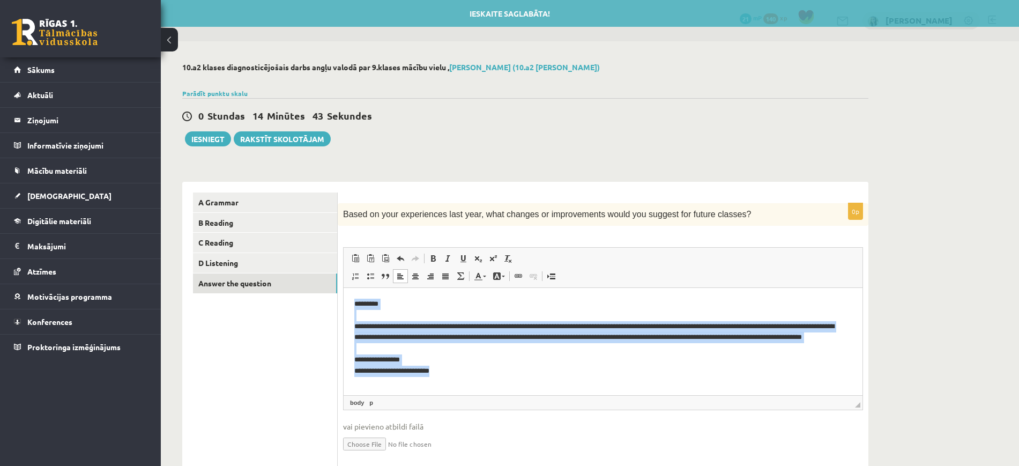
drag, startPoint x: 455, startPoint y: 382, endPoint x: 344, endPoint y: 300, distance: 137.2
click at [344, 300] on html "**********" at bounding box center [603, 343] width 519 height 110
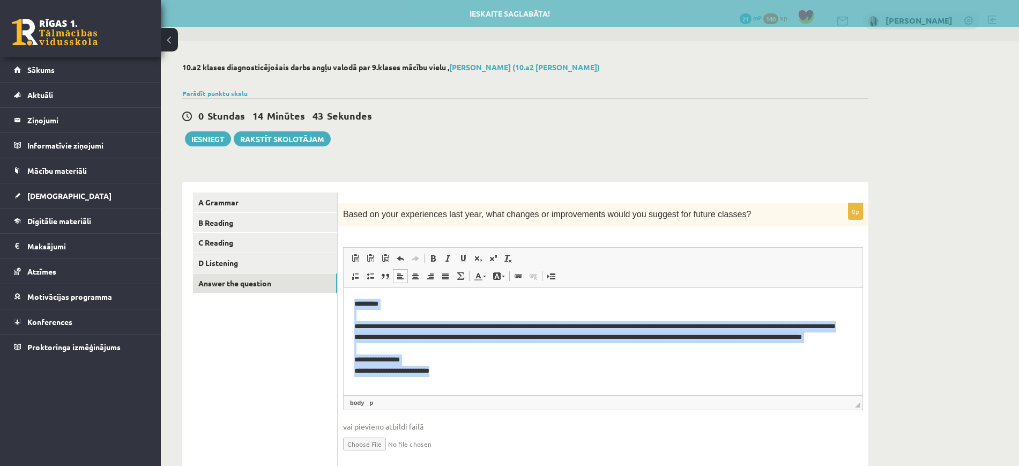
copy p "**********"
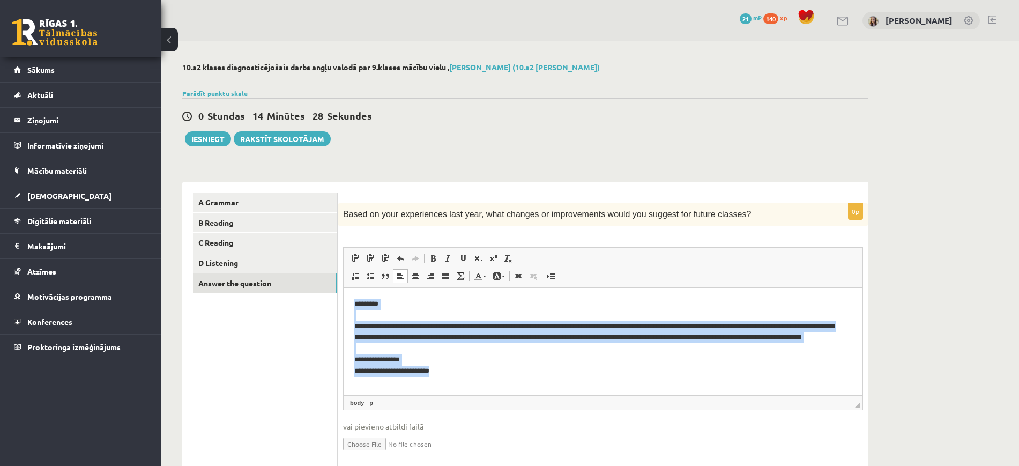
click at [694, 323] on p "**********" at bounding box center [597, 343] width 487 height 89
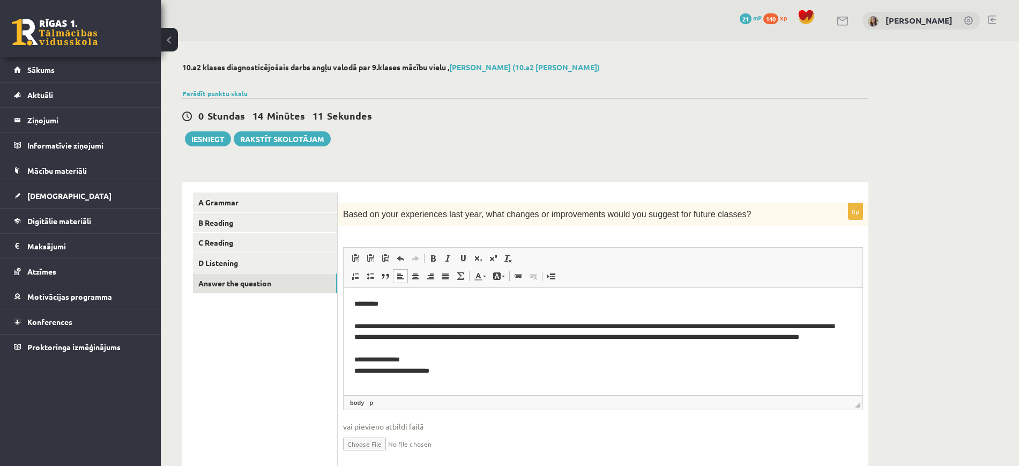
click at [425, 334] on p "**********" at bounding box center [597, 343] width 487 height 89
click at [410, 338] on p "**********" at bounding box center [597, 343] width 487 height 89
drag, startPoint x: 423, startPoint y: 349, endPoint x: 381, endPoint y: 350, distance: 42.4
click at [381, 350] on p "**********" at bounding box center [597, 343] width 487 height 89
click at [510, 346] on p "**********" at bounding box center [597, 343] width 487 height 89
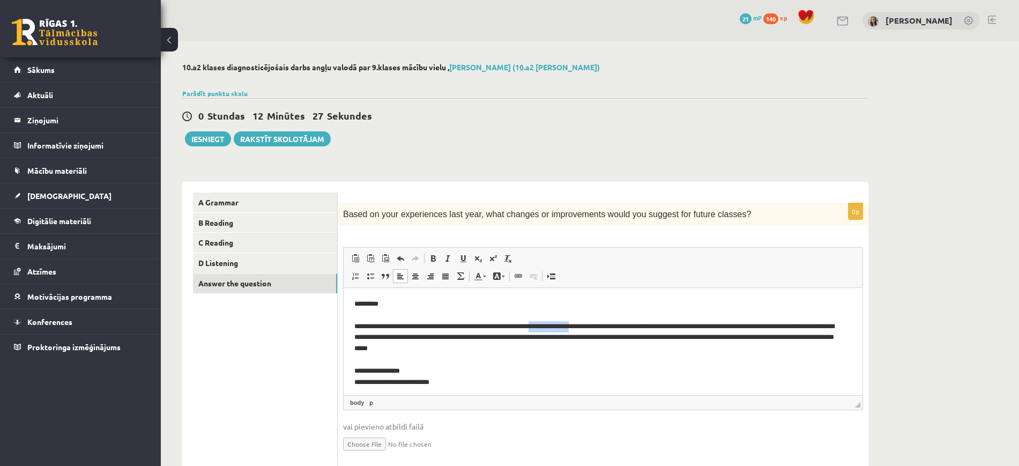
drag, startPoint x: 592, startPoint y: 324, endPoint x: 551, endPoint y: 326, distance: 41.3
click at [551, 326] on p "**********" at bounding box center [597, 343] width 487 height 89
click at [572, 333] on p "**********" at bounding box center [597, 343] width 487 height 89
click at [367, 337] on p "**********" at bounding box center [597, 343] width 487 height 89
click at [604, 332] on p "**********" at bounding box center [597, 343] width 487 height 89
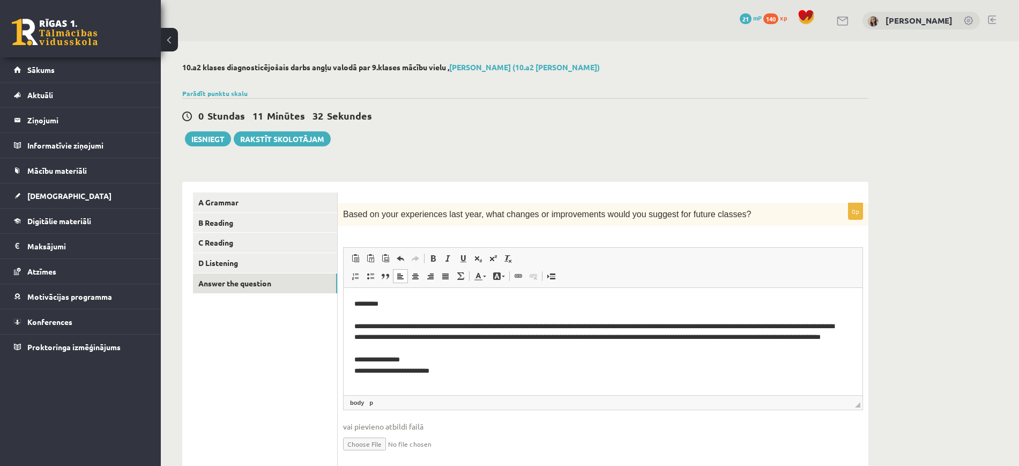
click at [775, 337] on p "**********" at bounding box center [597, 343] width 487 height 89
click at [386, 366] on p "**********" at bounding box center [597, 343] width 487 height 89
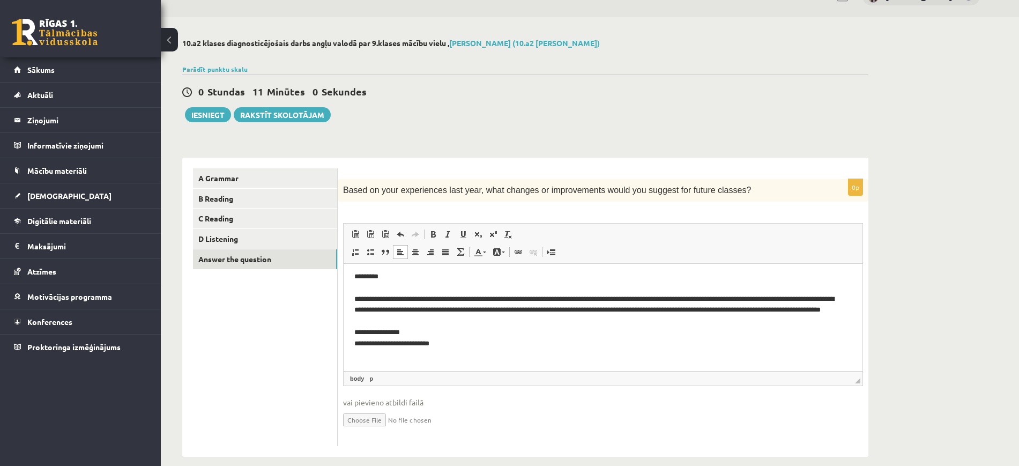
scroll to position [38, 0]
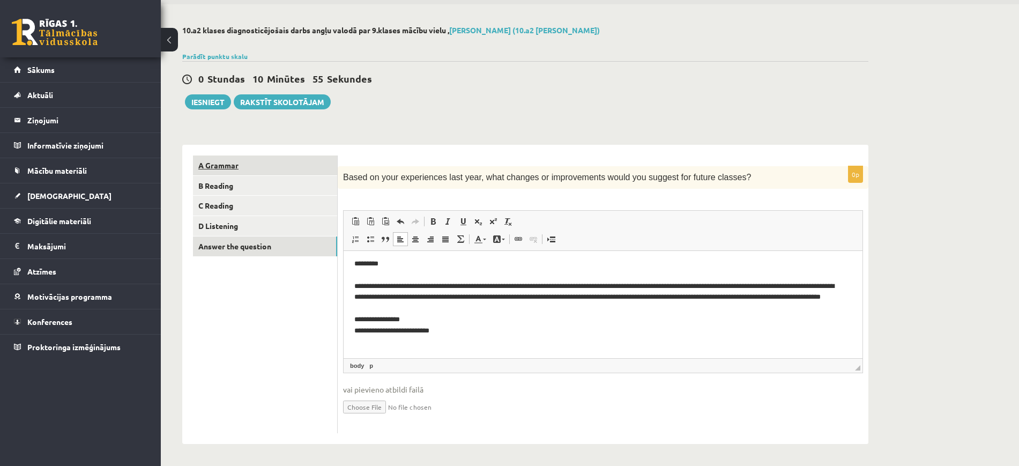
click at [223, 163] on link "A Grammar" at bounding box center [265, 165] width 144 height 20
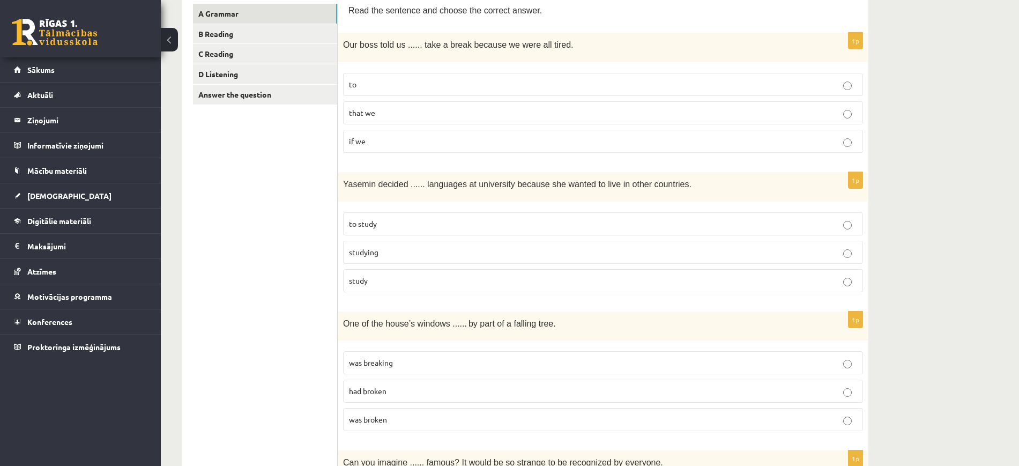
scroll to position [55, 0]
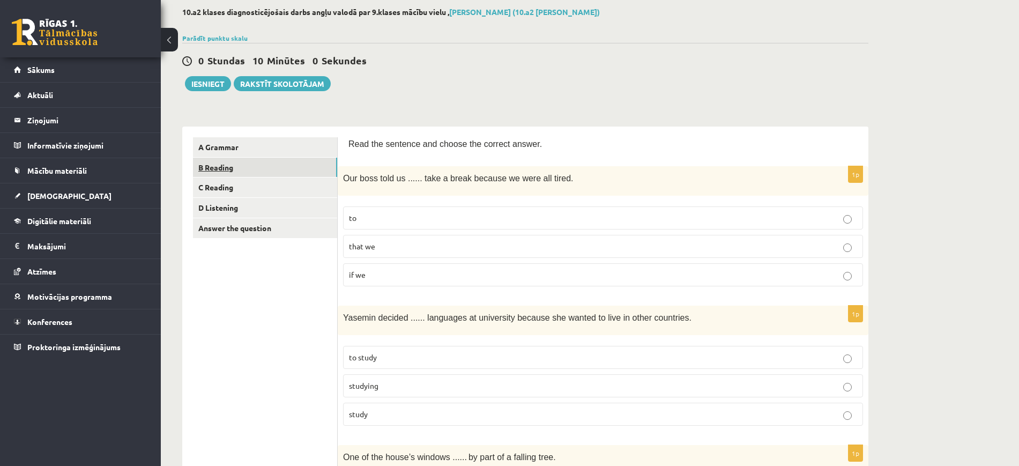
click at [217, 168] on link "B Reading" at bounding box center [265, 168] width 144 height 20
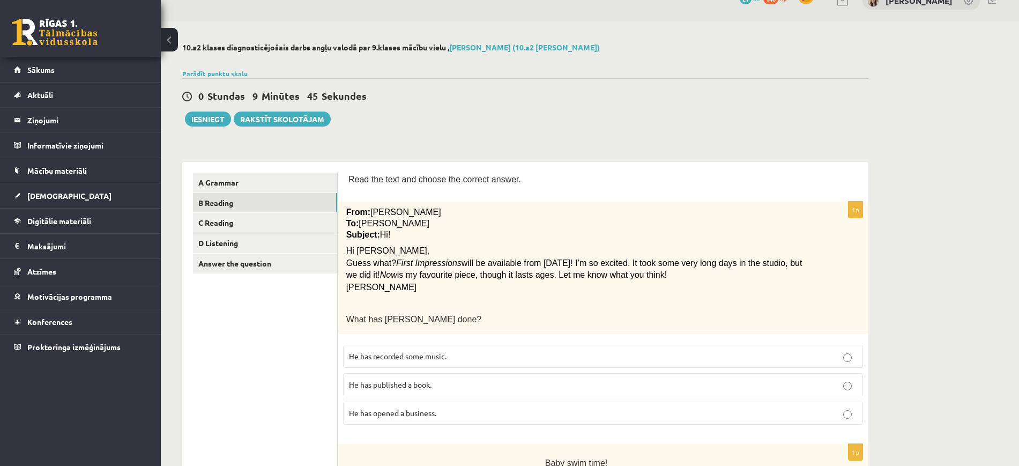
scroll to position [0, 0]
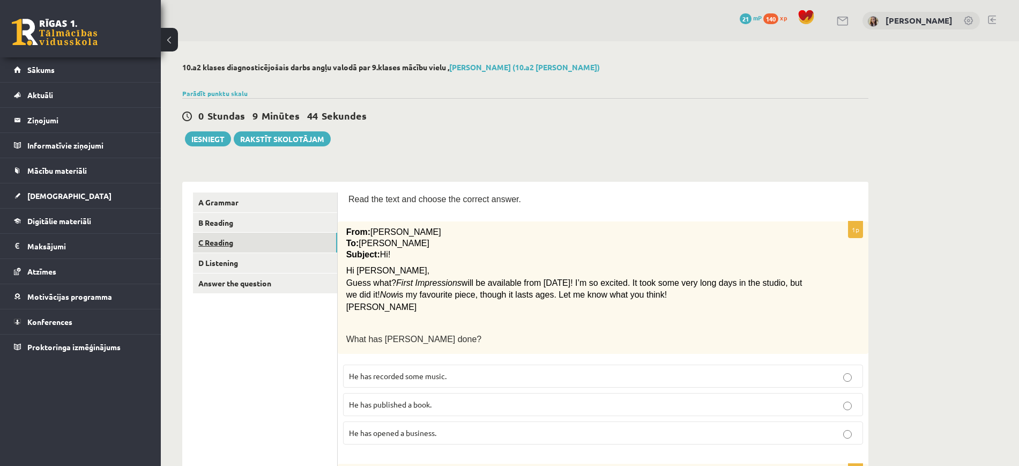
click at [216, 238] on link "C Reading" at bounding box center [265, 243] width 144 height 20
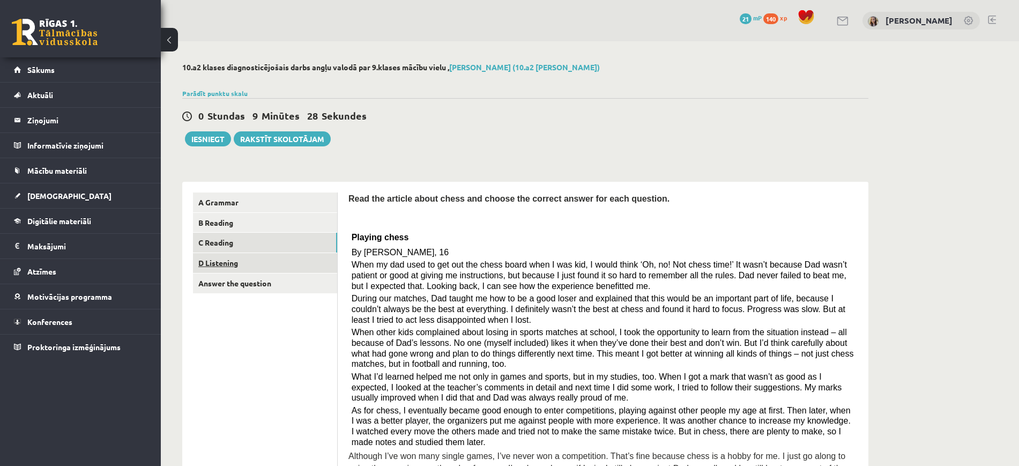
click at [225, 259] on link "D Listening" at bounding box center [265, 263] width 144 height 20
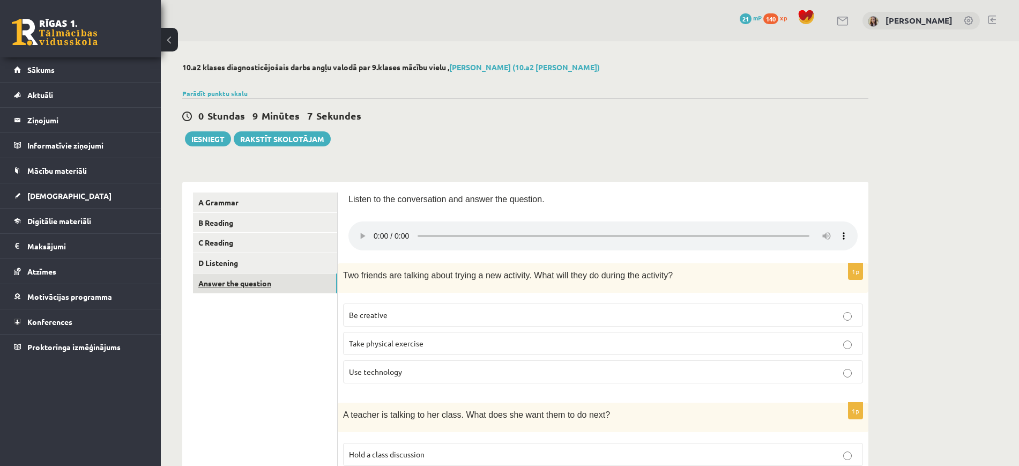
click at [224, 280] on link "Answer the question" at bounding box center [265, 283] width 144 height 20
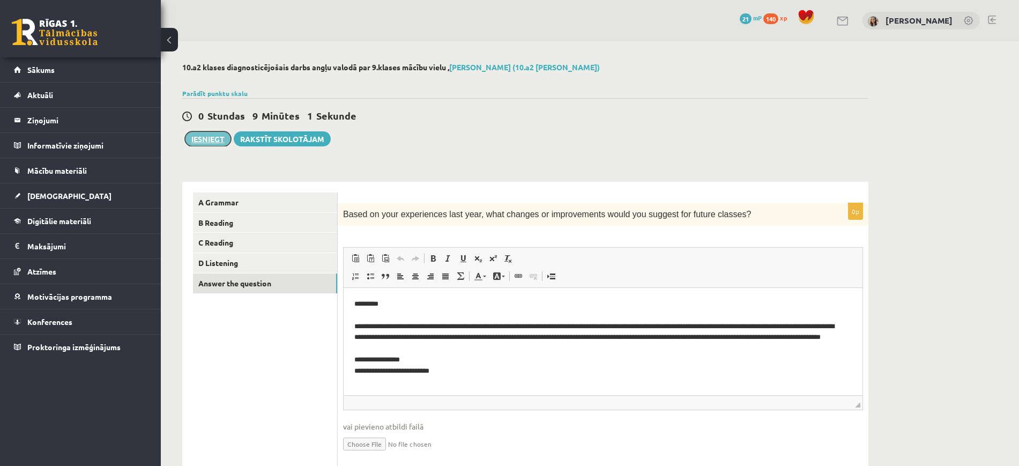
click at [210, 142] on button "Iesniegt" at bounding box center [208, 138] width 46 height 15
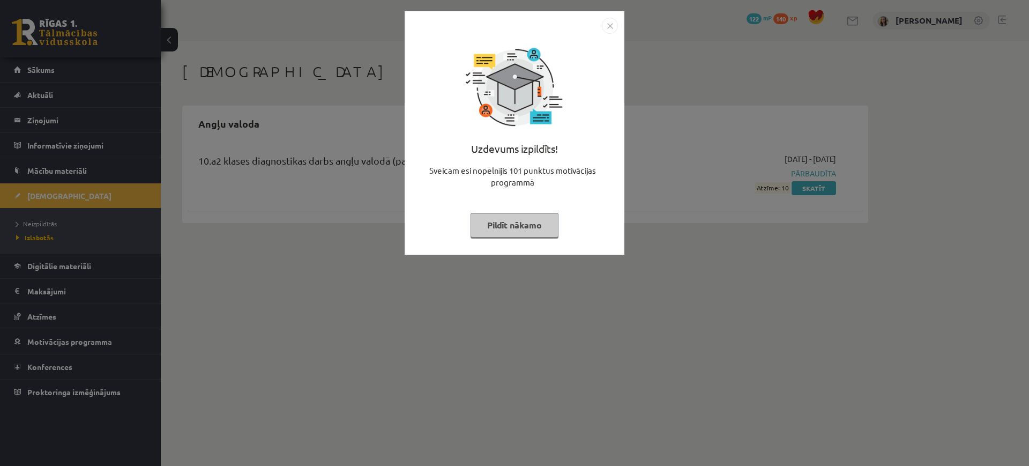
click at [522, 226] on button "Pildīt nākamo" at bounding box center [515, 225] width 88 height 25
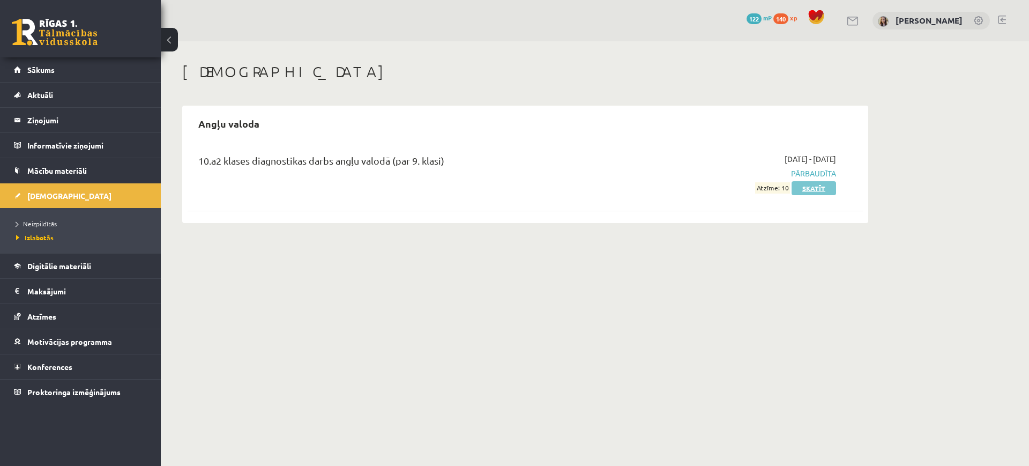
click at [811, 189] on link "Skatīt" at bounding box center [814, 188] width 44 height 14
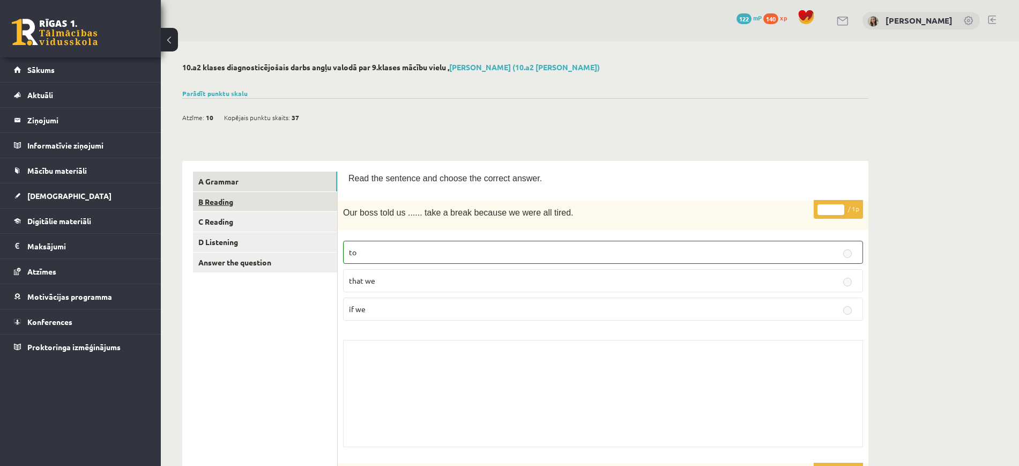
click at [224, 199] on link "B Reading" at bounding box center [265, 202] width 144 height 20
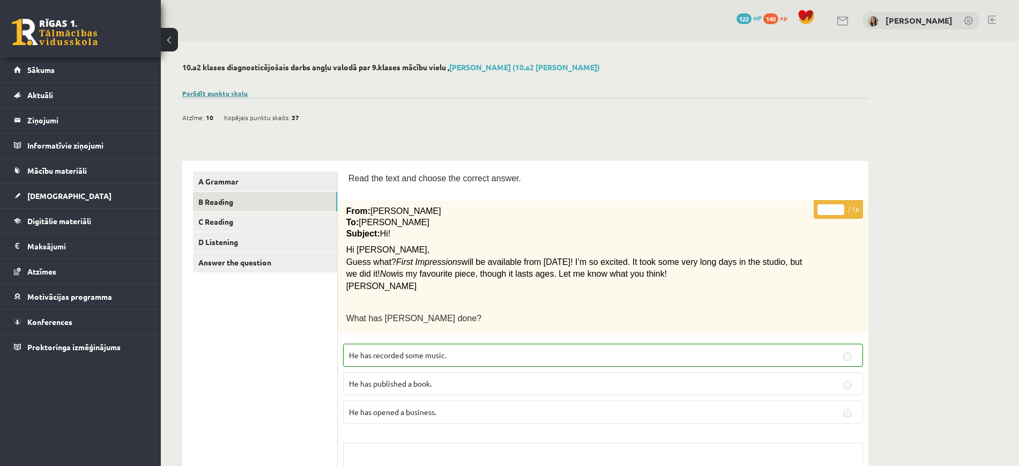
click at [207, 94] on link "Parādīt punktu skalu" at bounding box center [214, 93] width 65 height 9
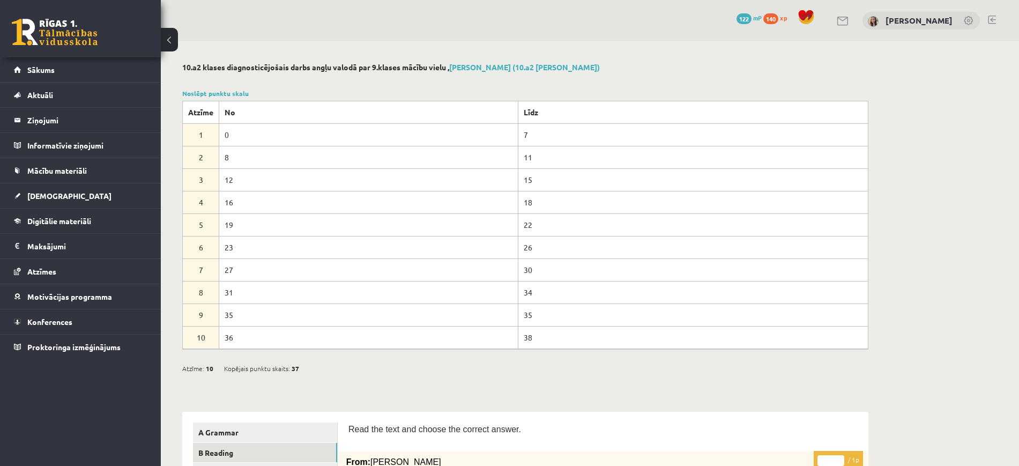
scroll to position [90, 0]
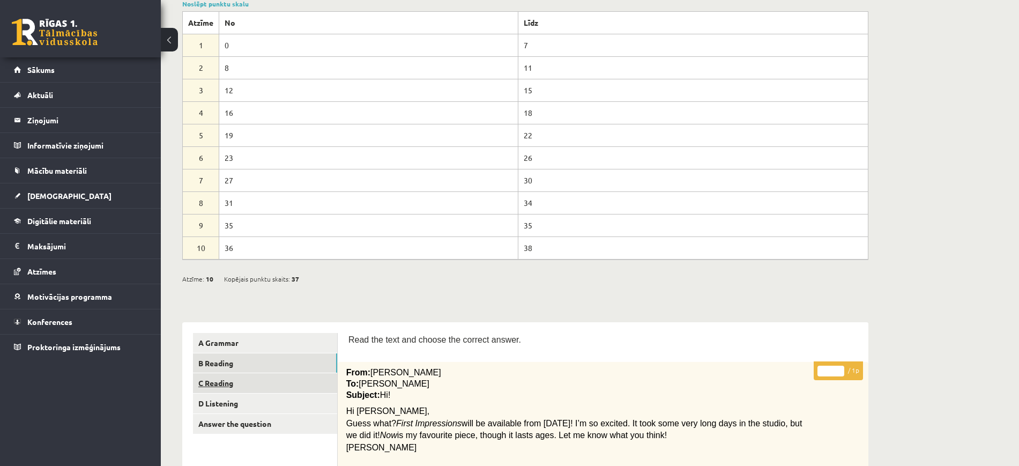
click at [227, 384] on link "C Reading" at bounding box center [265, 383] width 144 height 20
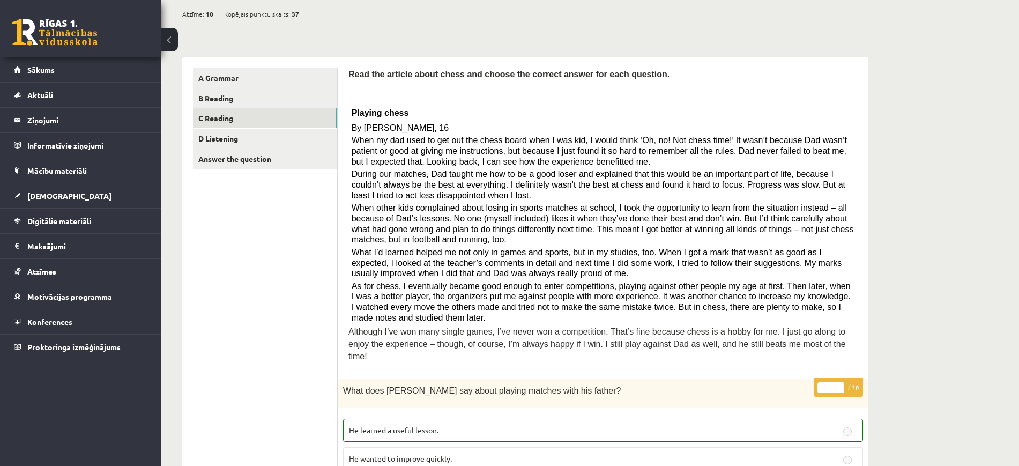
scroll to position [330, 0]
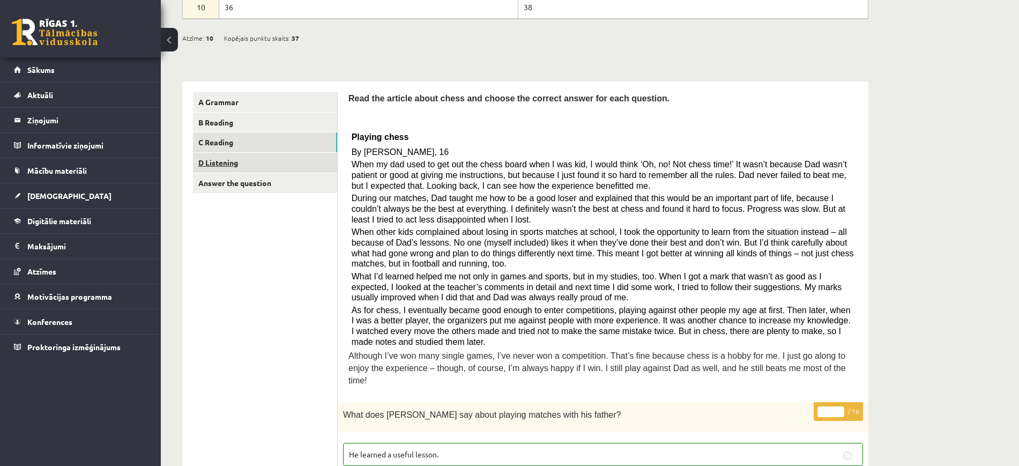
click at [204, 159] on link "D Listening" at bounding box center [265, 163] width 144 height 20
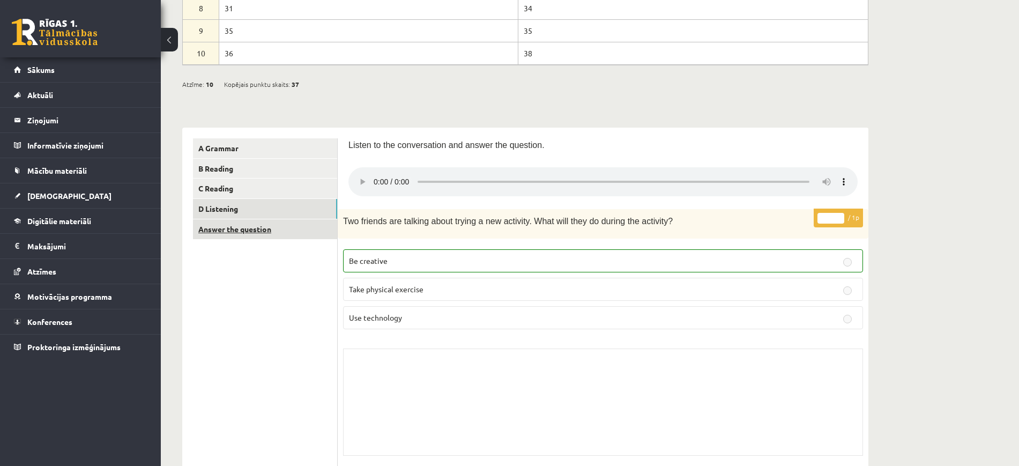
click at [253, 227] on link "Answer the question" at bounding box center [265, 229] width 144 height 20
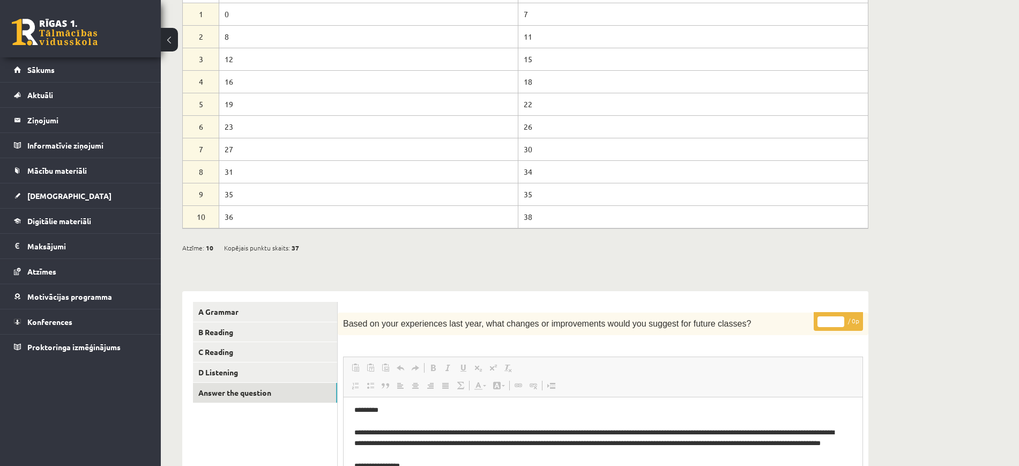
scroll to position [0, 0]
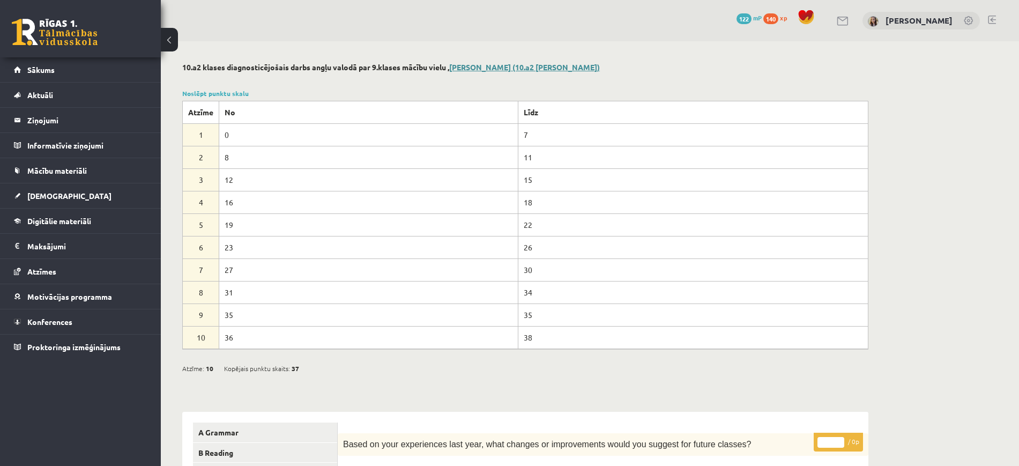
click at [498, 70] on link "[PERSON_NAME] (10.a2 [PERSON_NAME])" at bounding box center [524, 67] width 151 height 10
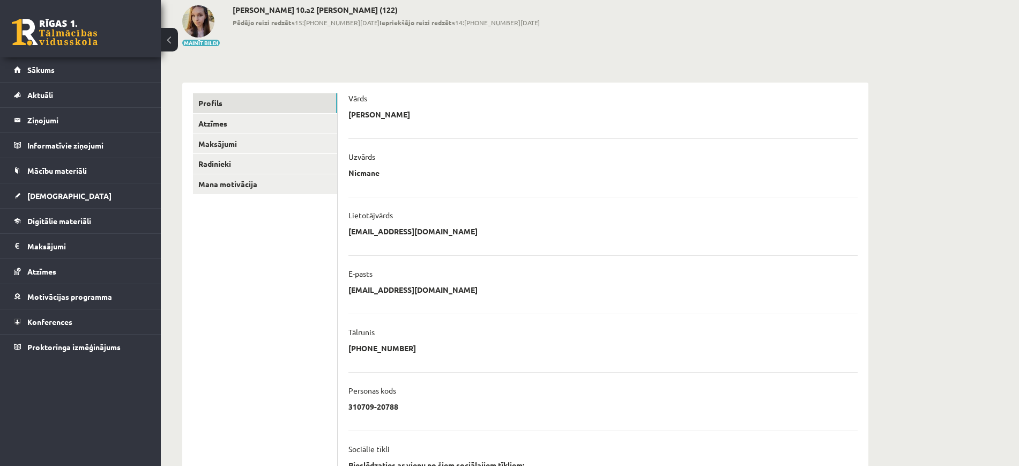
scroll to position [2, 0]
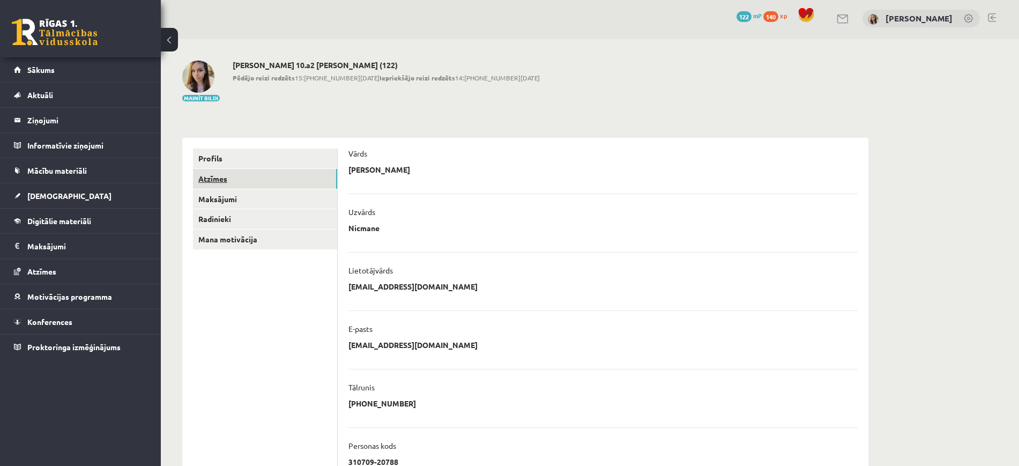
click at [215, 178] on link "Atzīmes" at bounding box center [265, 179] width 144 height 20
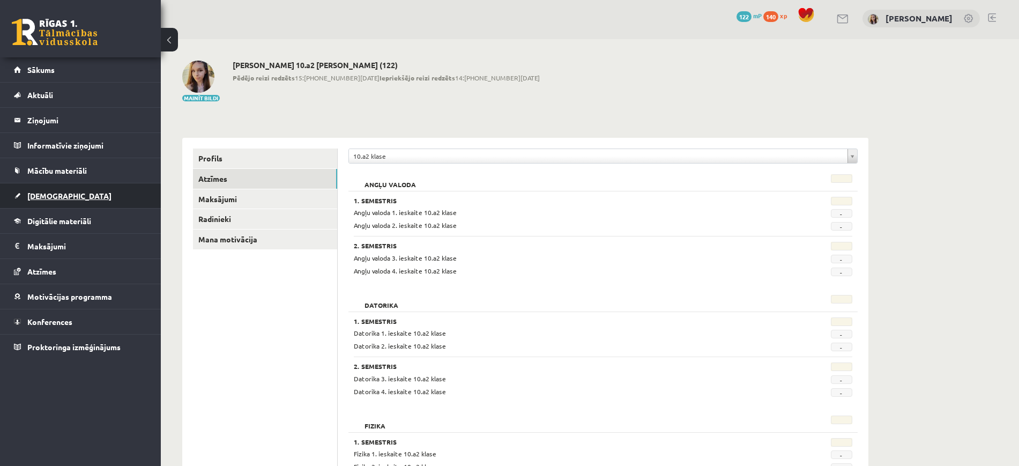
click at [53, 192] on span "[DEMOGRAPHIC_DATA]" at bounding box center [69, 196] width 84 height 10
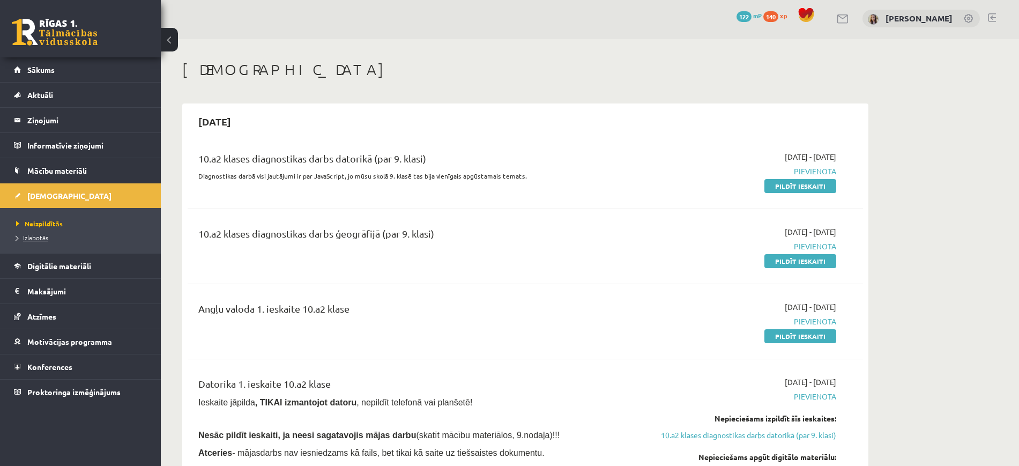
click at [43, 237] on span "Izlabotās" at bounding box center [32, 237] width 32 height 9
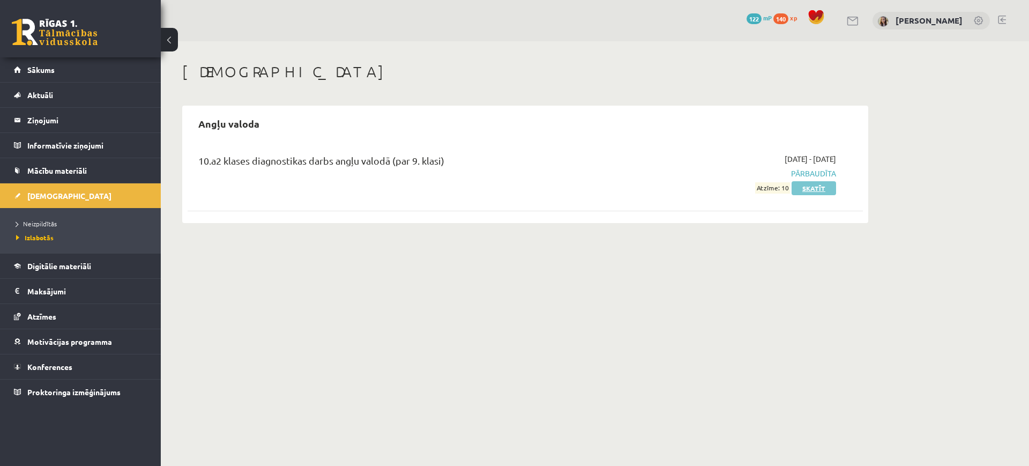
click at [818, 185] on link "Skatīt" at bounding box center [814, 188] width 44 height 14
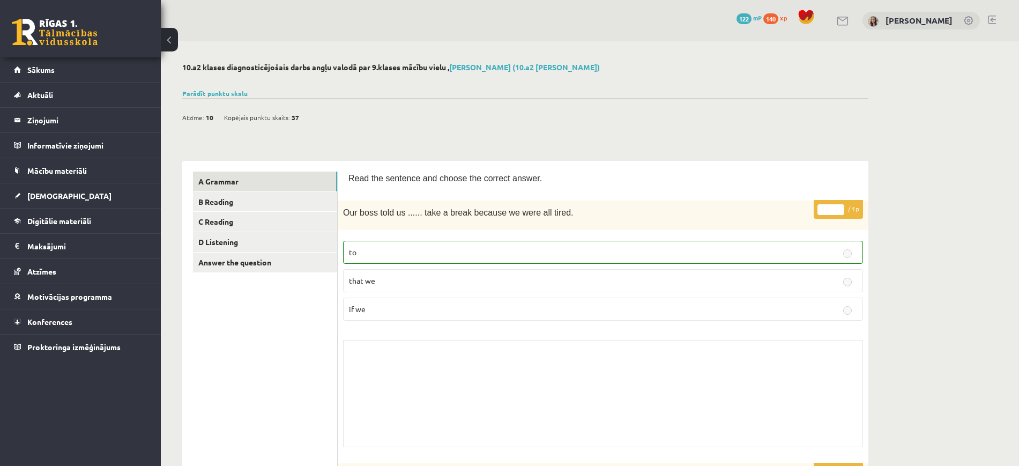
click at [73, 35] on link at bounding box center [55, 32] width 86 height 27
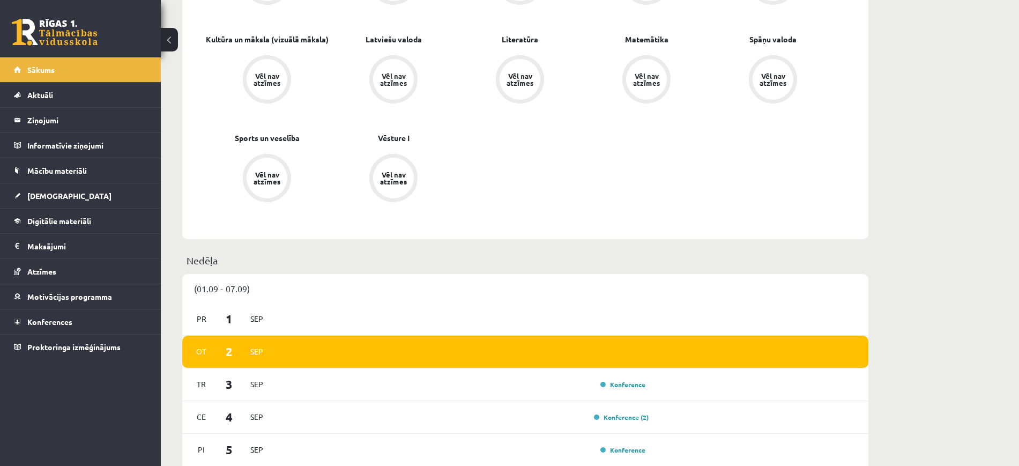
scroll to position [299, 0]
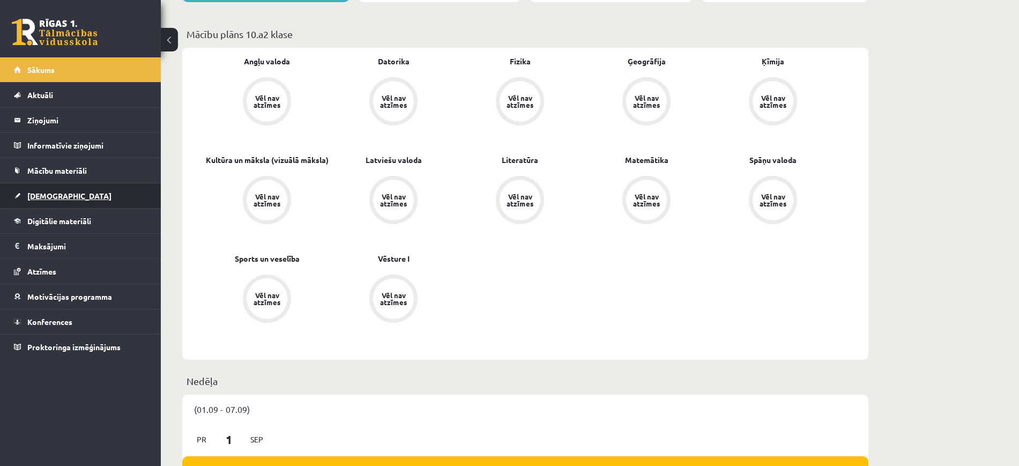
click at [47, 196] on span "[DEMOGRAPHIC_DATA]" at bounding box center [69, 196] width 84 height 10
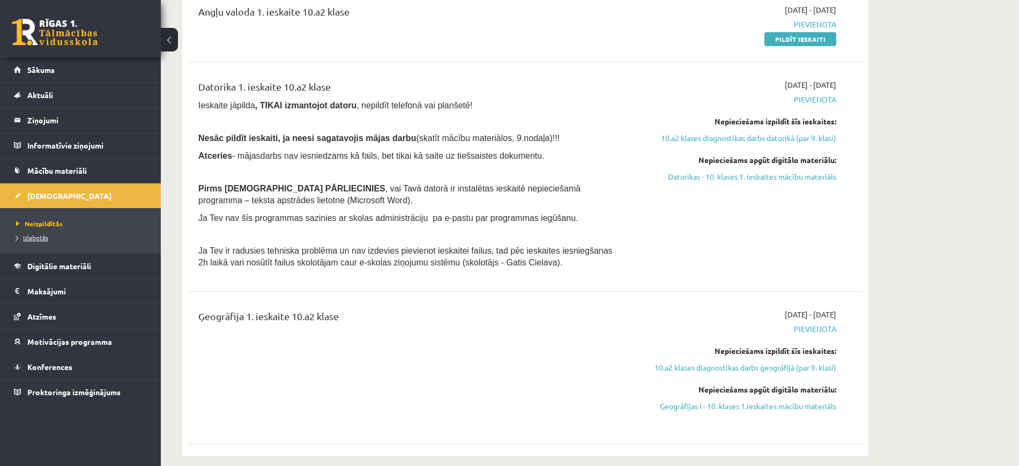
click at [35, 238] on span "Izlabotās" at bounding box center [32, 237] width 32 height 9
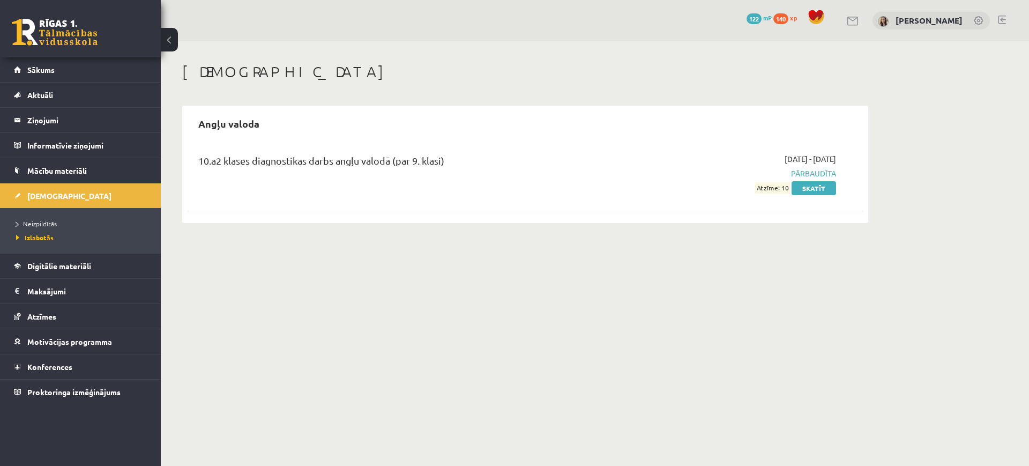
click at [703, 108] on div "Angļu valoda 10.a2 klases diagnostikas darbs angļu valodā (par 9. klasi) 2025-0…" at bounding box center [525, 164] width 686 height 117
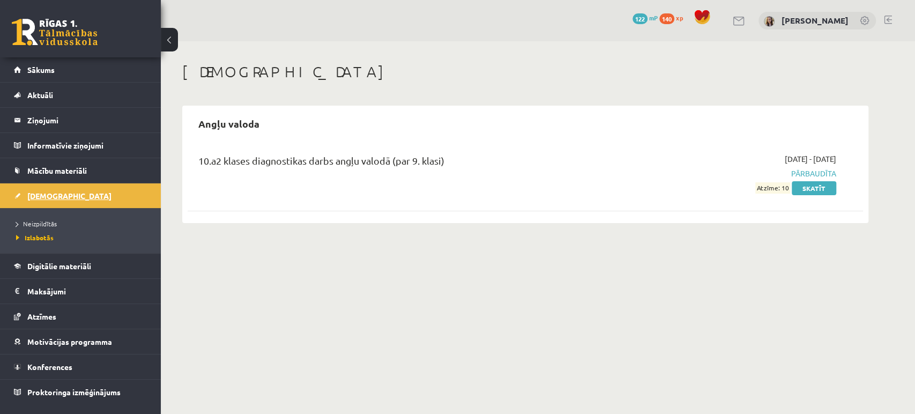
click at [57, 197] on span "[DEMOGRAPHIC_DATA]" at bounding box center [69, 196] width 84 height 10
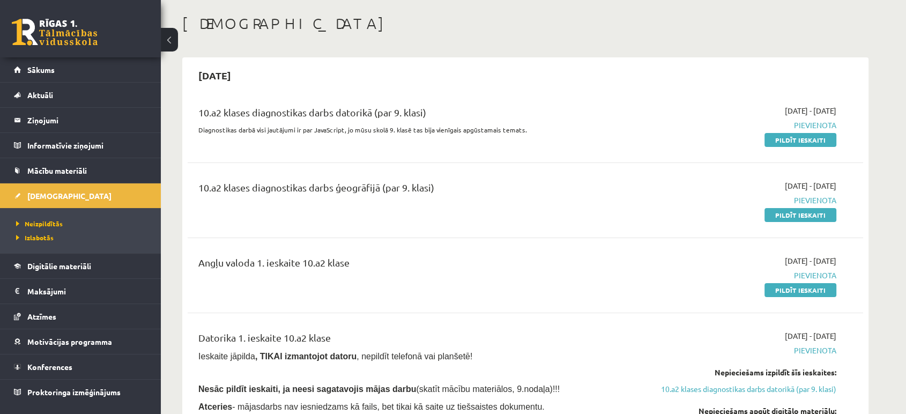
scroll to position [79, 0]
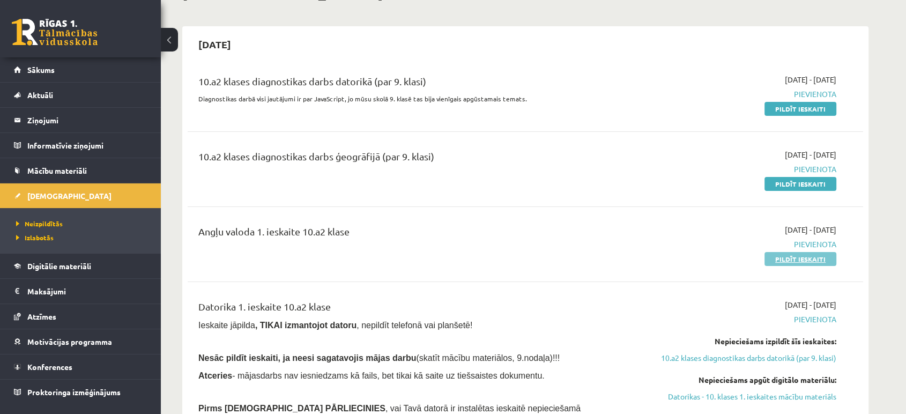
click at [799, 258] on link "Pildīt ieskaiti" at bounding box center [800, 259] width 72 height 14
click at [798, 109] on link "Pildīt ieskaiti" at bounding box center [800, 109] width 72 height 14
drag, startPoint x: 783, startPoint y: 260, endPoint x: 507, endPoint y: 47, distance: 348.6
click at [783, 260] on link "Pildīt ieskaiti" at bounding box center [800, 259] width 72 height 14
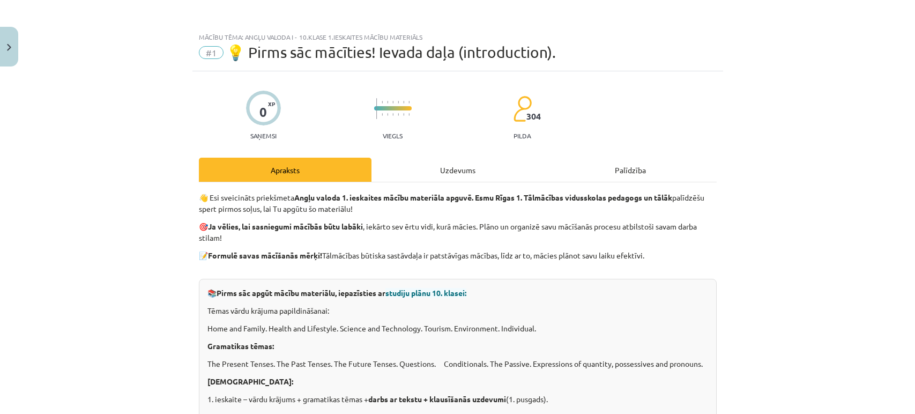
scroll to position [179, 0]
click at [437, 295] on span "studiju plānu 10. klasei:" at bounding box center [425, 293] width 81 height 10
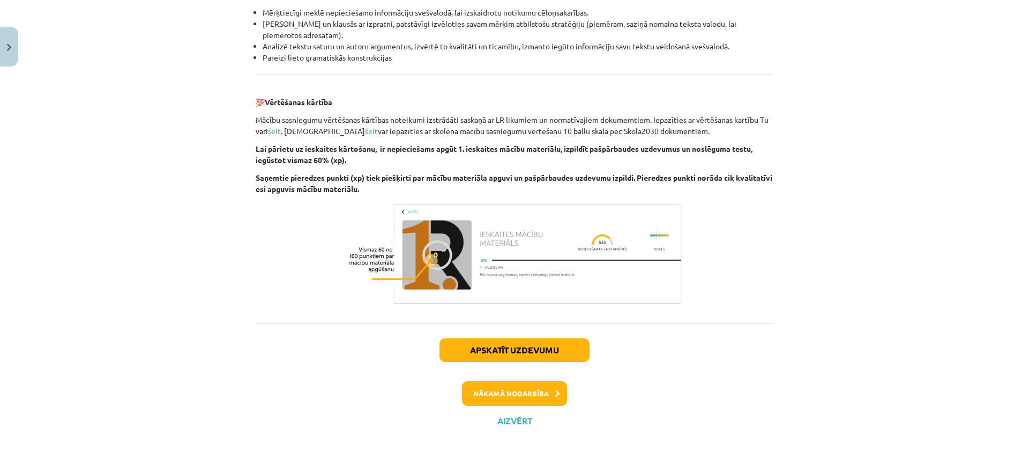
scroll to position [1181, 0]
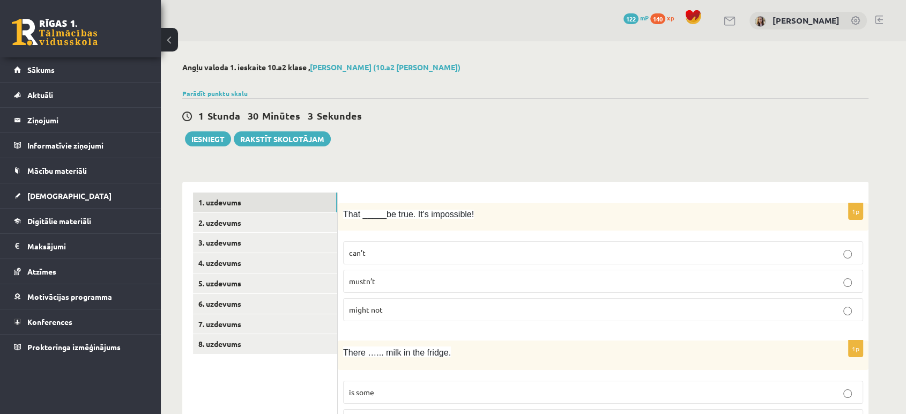
click at [841, 256] on p "can’t" at bounding box center [603, 252] width 508 height 11
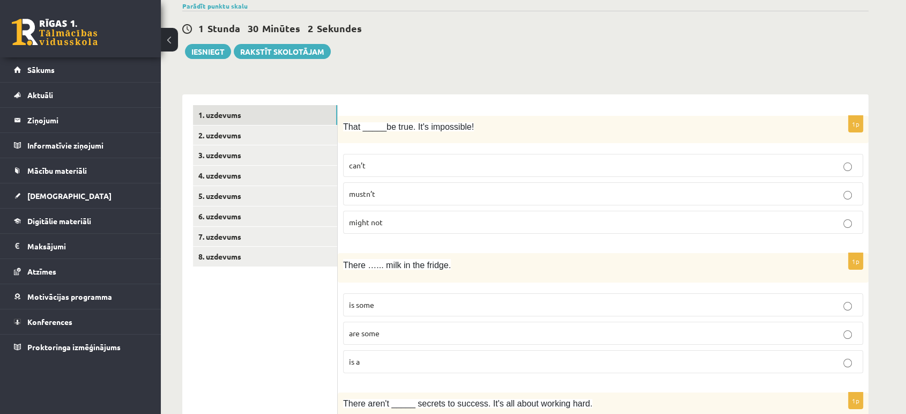
scroll to position [159, 0]
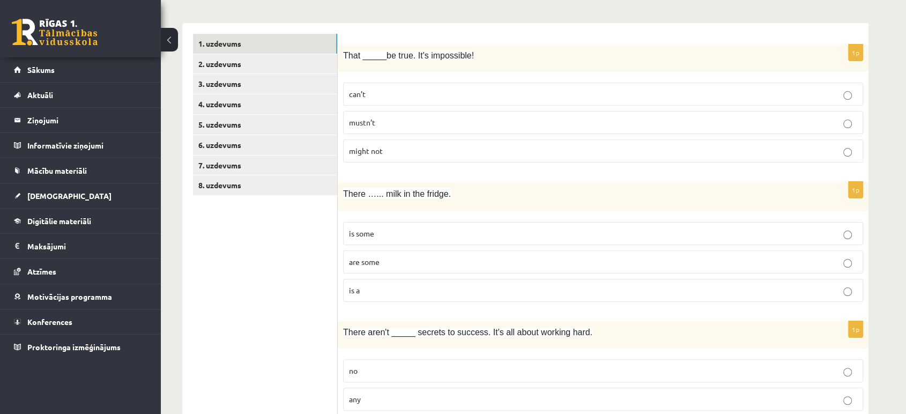
click at [842, 236] on p "is some" at bounding box center [603, 233] width 508 height 11
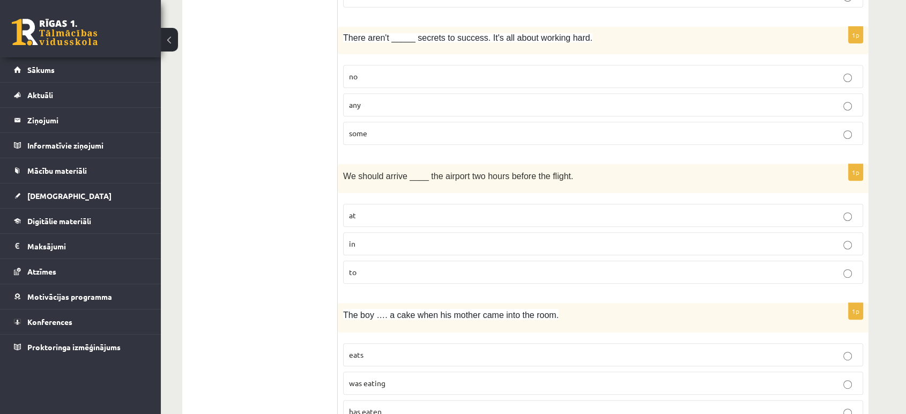
scroll to position [476, 0]
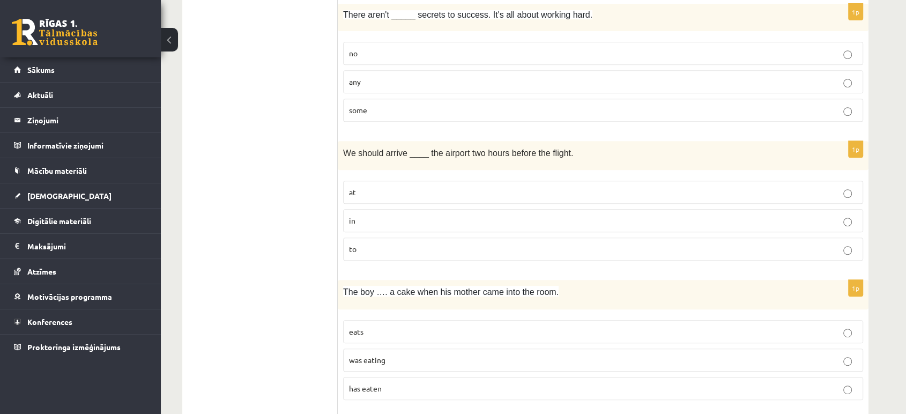
click at [842, 195] on p "at" at bounding box center [603, 192] width 508 height 11
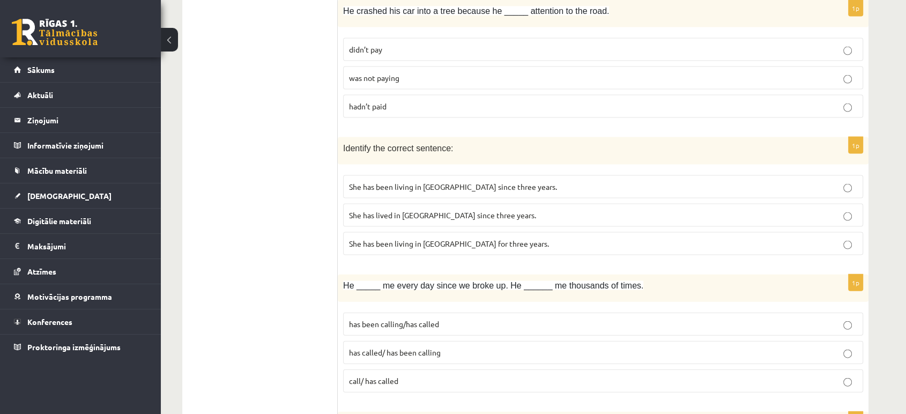
scroll to position [2303, 0]
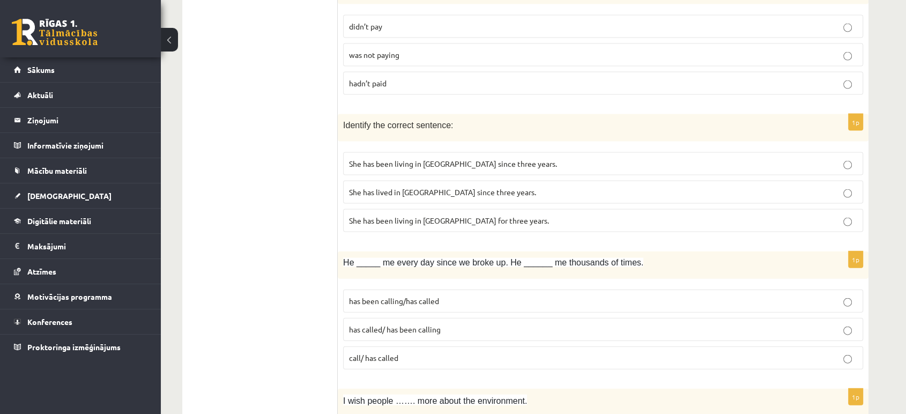
click at [841, 217] on p "She has been living in [GEOGRAPHIC_DATA] for three years." at bounding box center [603, 220] width 508 height 11
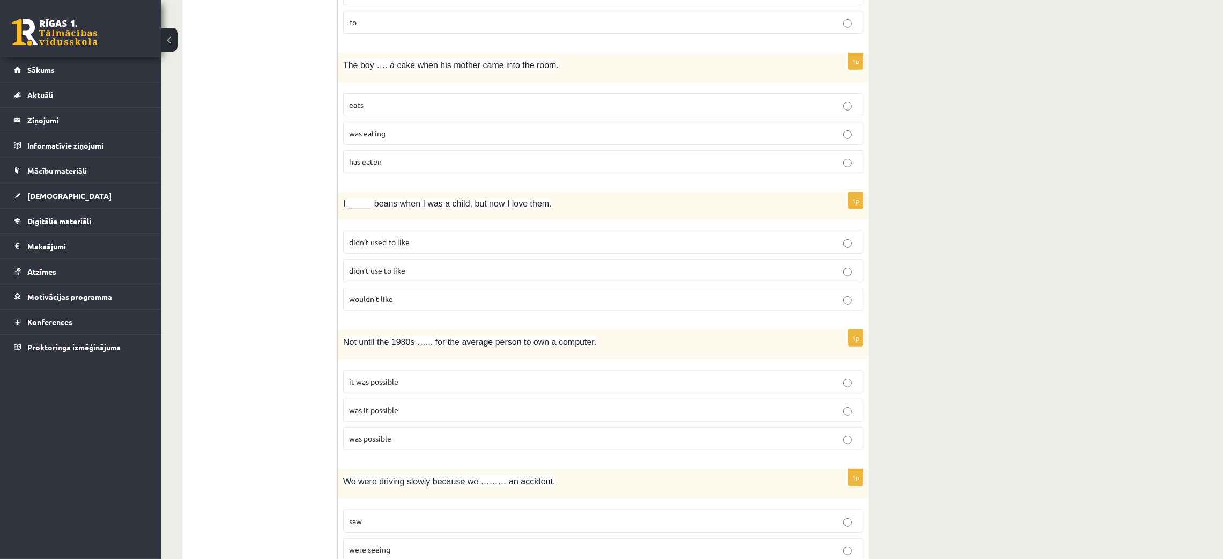
scroll to position [734, 0]
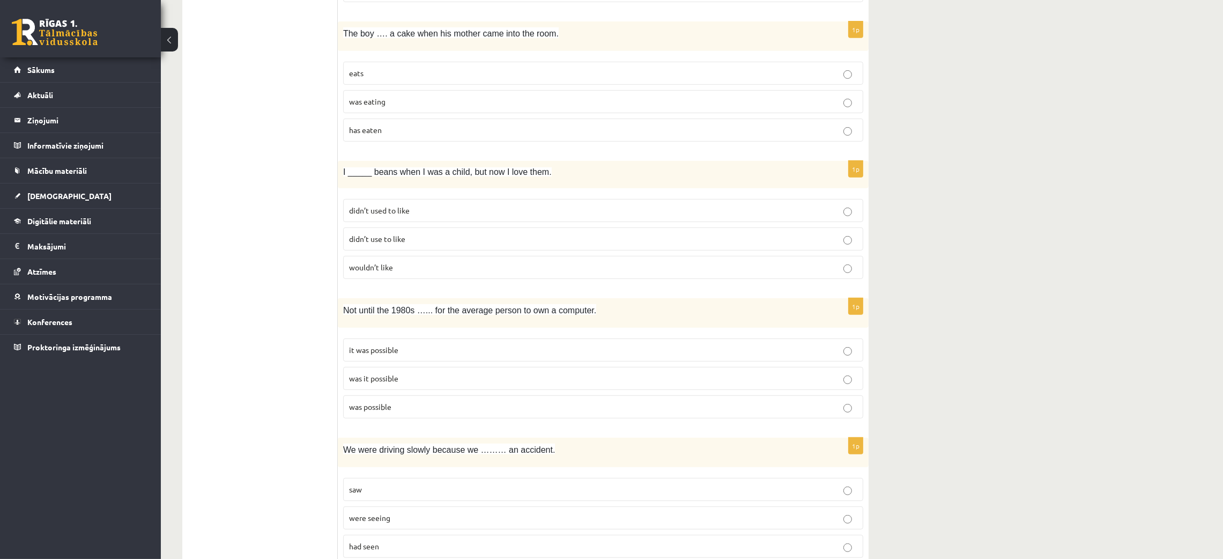
click at [847, 413] on label "was possible" at bounding box center [603, 406] width 520 height 23
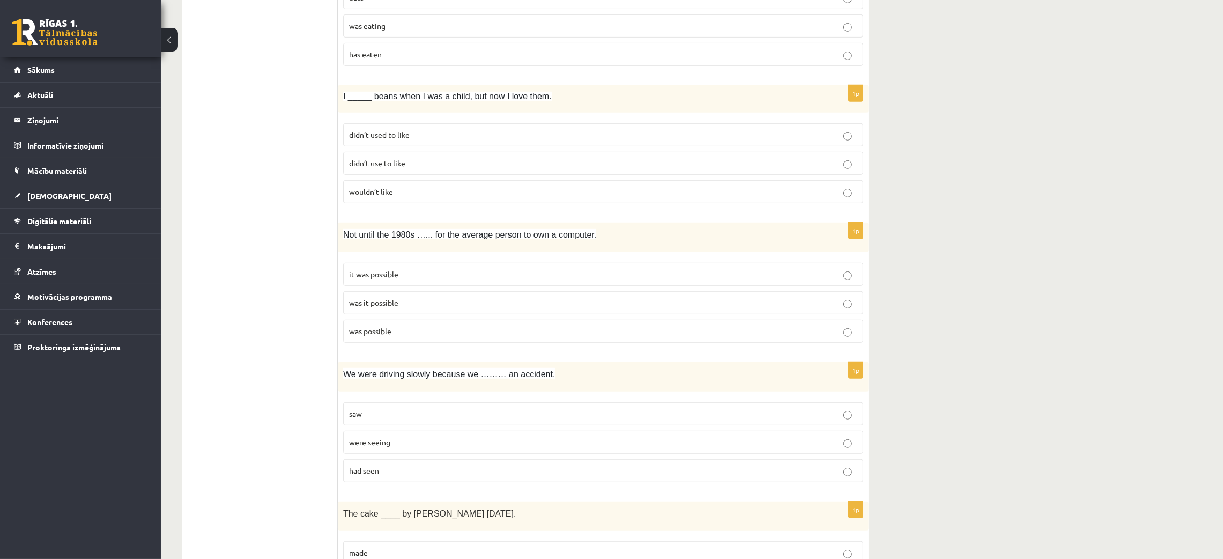
scroll to position [841, 0]
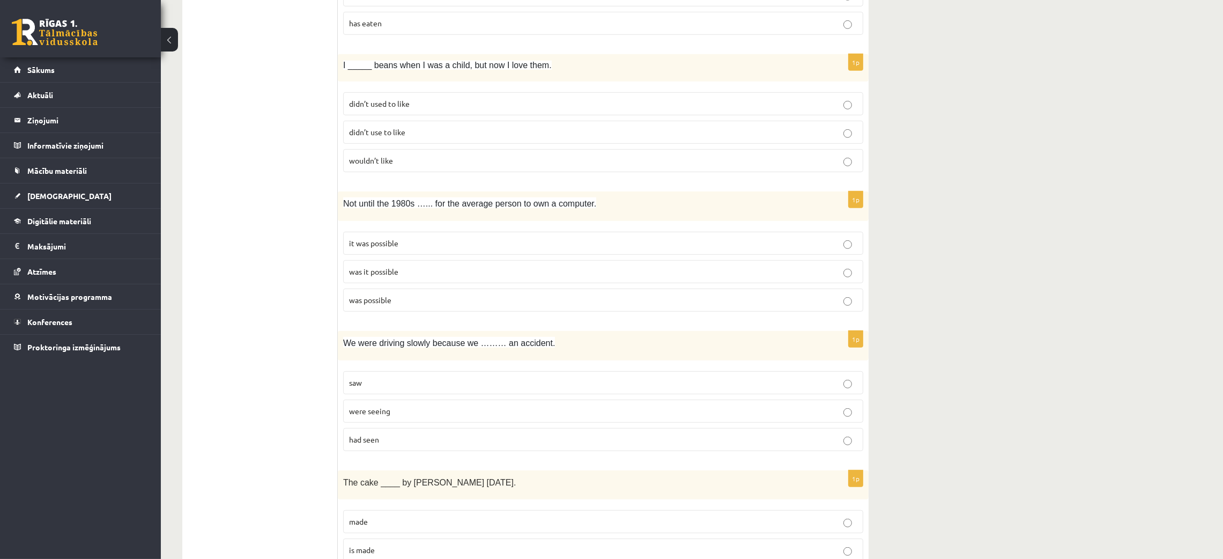
click at [855, 413] on p "had seen" at bounding box center [603, 439] width 508 height 11
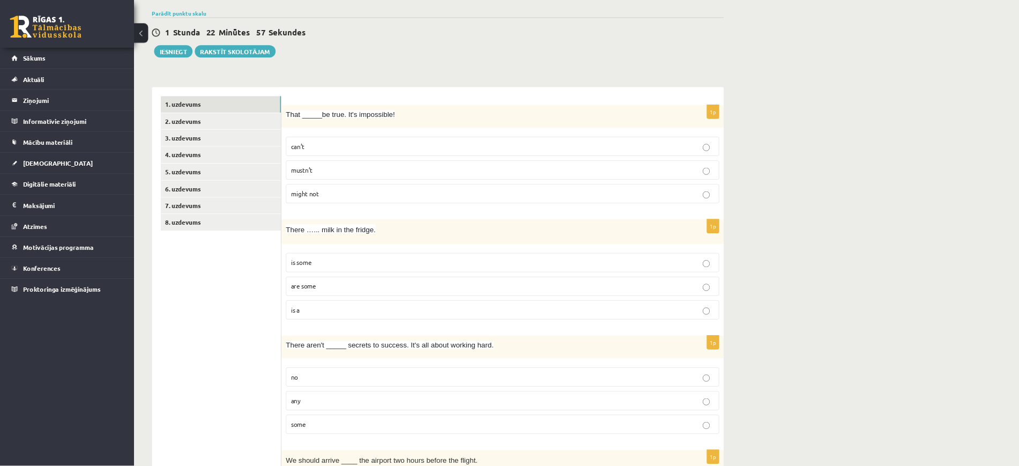
scroll to position [0, 0]
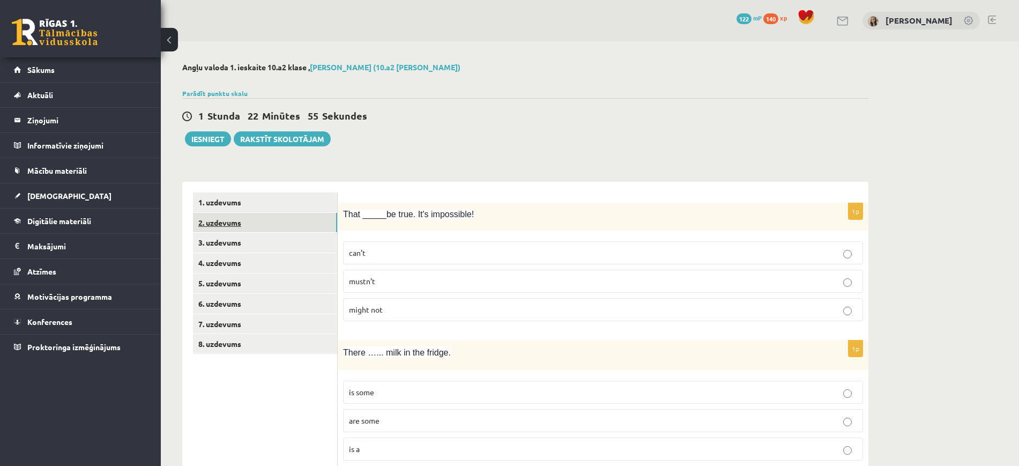
click at [244, 224] on link "2. uzdevums" at bounding box center [265, 223] width 144 height 20
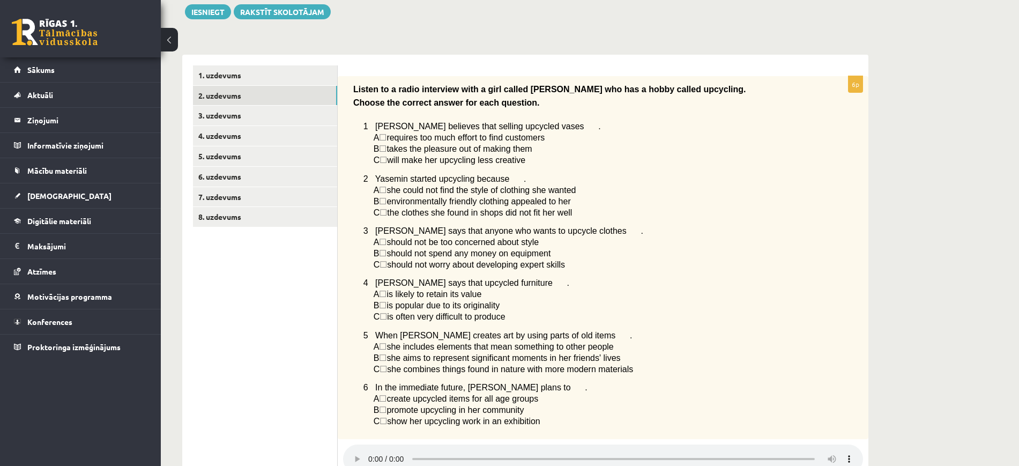
scroll to position [127, 0]
click at [387, 139] on span "☐" at bounding box center [383, 137] width 8 height 9
drag, startPoint x: 383, startPoint y: 133, endPoint x: 397, endPoint y: 136, distance: 13.7
click at [397, 136] on span "A ☐  requires too much effort to find customers" at bounding box center [460, 138] width 172 height 9
click at [397, 136] on span "requires too much effort to find customers" at bounding box center [466, 137] width 158 height 9
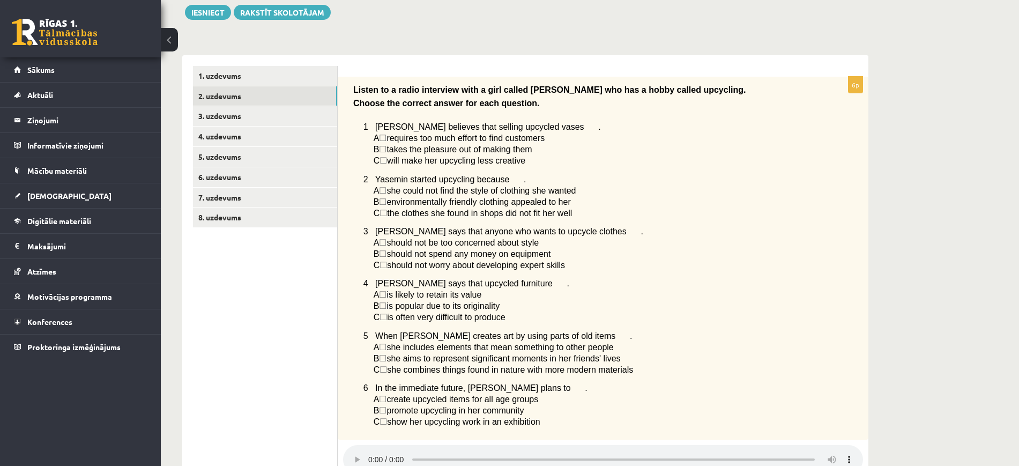
click at [384, 137] on span "☐" at bounding box center [383, 137] width 8 height 9
click at [374, 138] on span "A" at bounding box center [377, 137] width 6 height 9
click at [387, 139] on span "☐" at bounding box center [383, 137] width 8 height 9
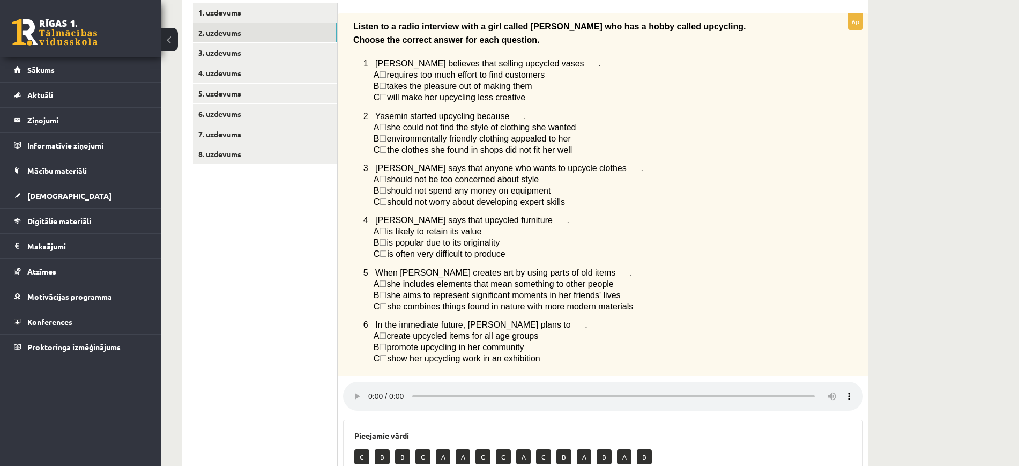
scroll to position [216, 0]
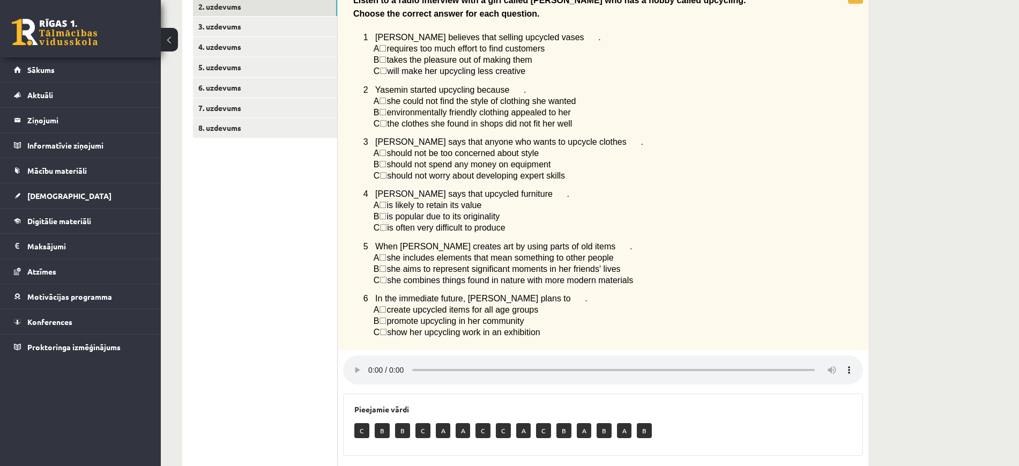
click at [386, 125] on span "☐" at bounding box center [384, 123] width 8 height 9
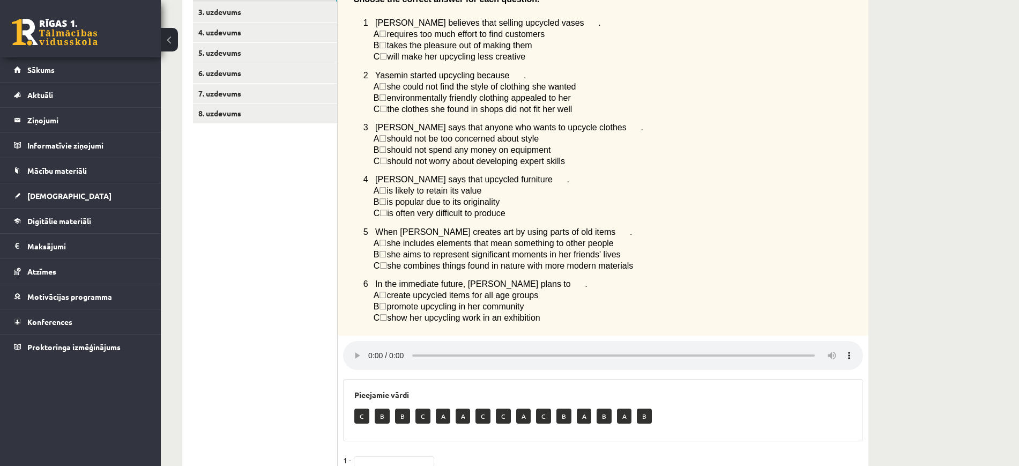
scroll to position [395, 0]
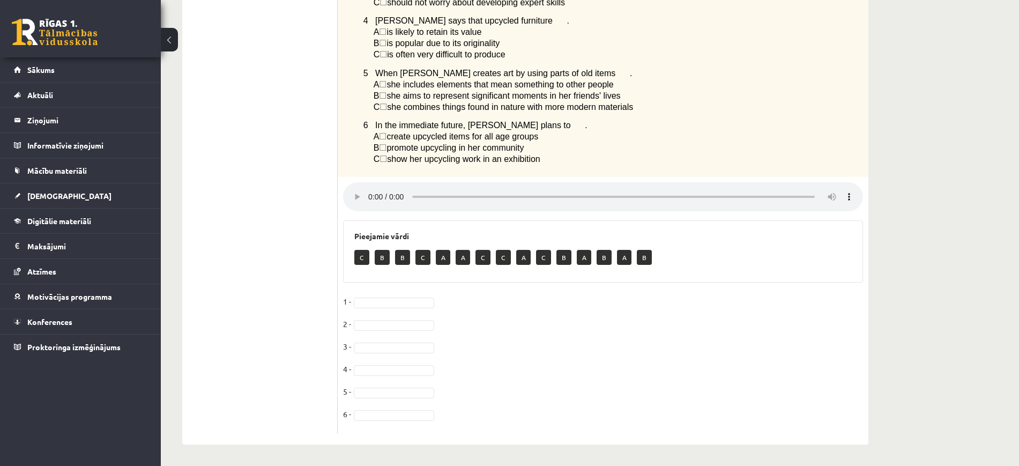
click at [366, 330] on fieldset "1 - 2 - 3 - 4 - 5 - 6 -" at bounding box center [603, 360] width 520 height 135
drag, startPoint x: 355, startPoint y: 191, endPoint x: 326, endPoint y: 207, distance: 33.1
click at [326, 207] on ul "1. uzdevums 2. uzdevums 3. uzdevums 4. uzdevums 5. uzdevums 6. uzdevums 7. uzde…" at bounding box center [265, 118] width 145 height 630
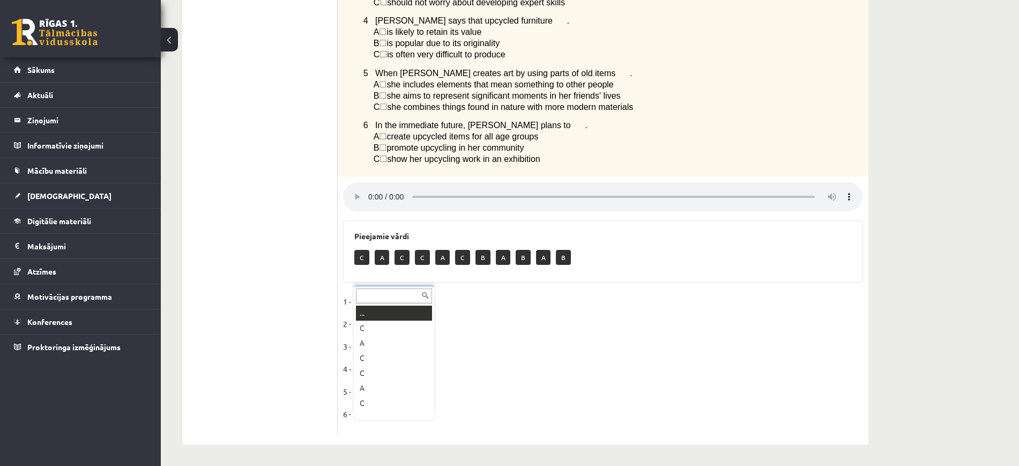
drag, startPoint x: 423, startPoint y: 414, endPoint x: 424, endPoint y: 404, distance: 9.7
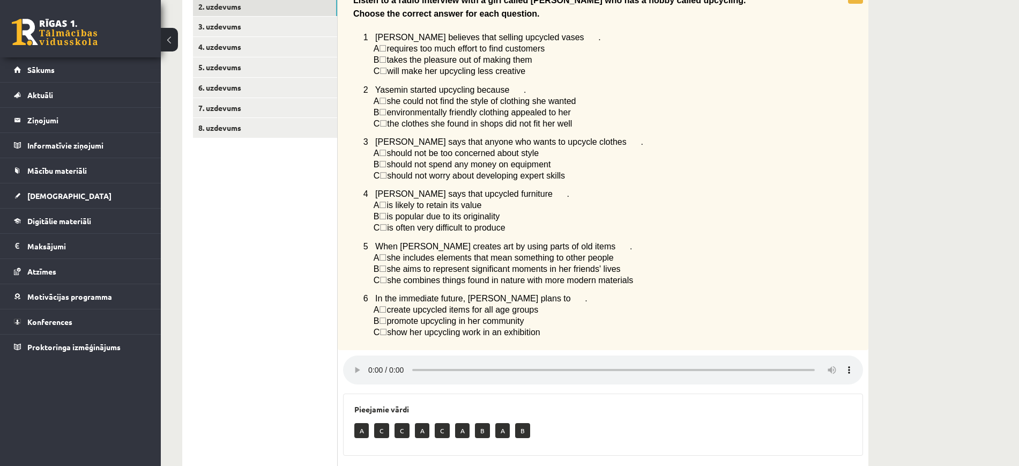
scroll to position [127, 0]
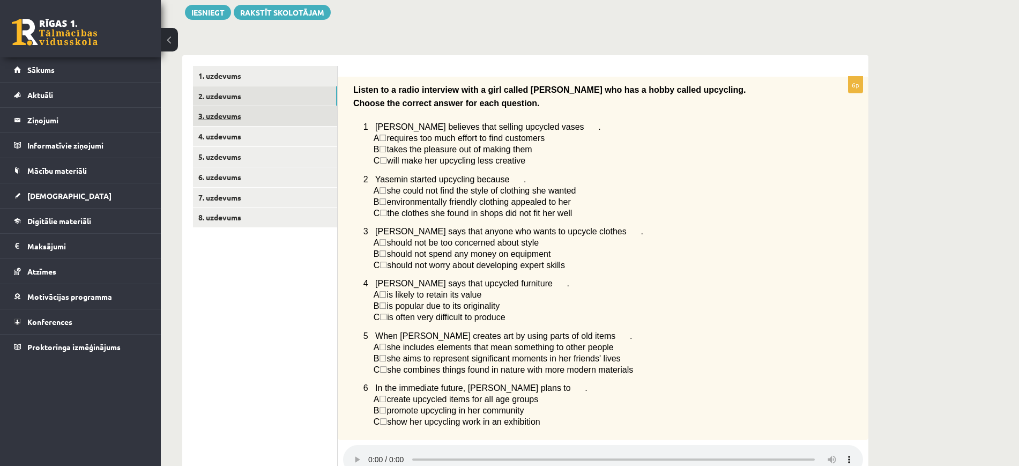
click at [221, 118] on link "3. uzdevums" at bounding box center [265, 116] width 144 height 20
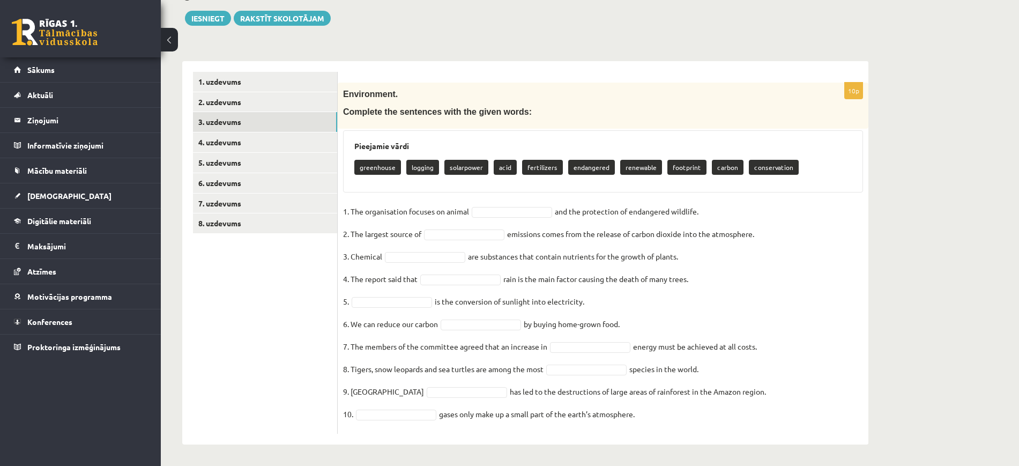
drag, startPoint x: 714, startPoint y: 210, endPoint x: 352, endPoint y: 208, distance: 362.4
click at [352, 208] on fieldset "1. The organisation focuses on animal and the protection of endangered wildlife…" at bounding box center [603, 315] width 520 height 225
copy fieldset "The organisation focuses on animal and the protection of endangered wildlife."
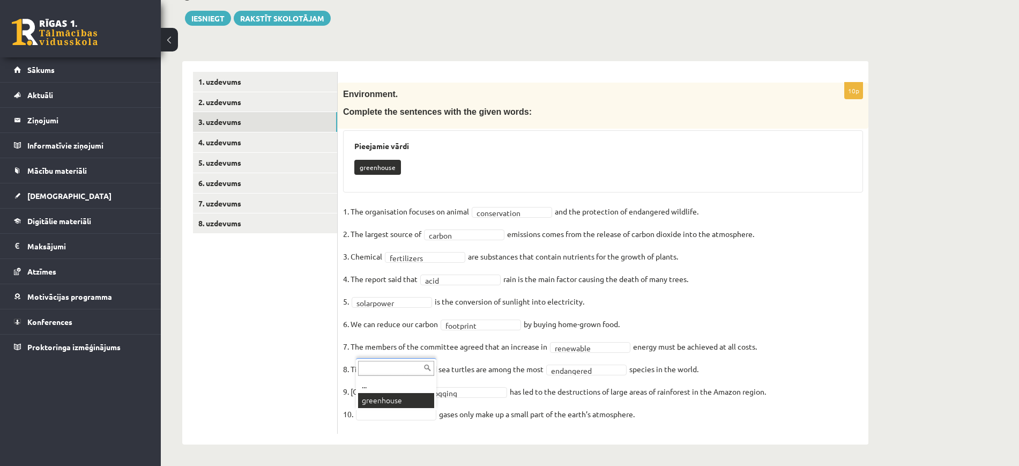
scroll to position [96, 0]
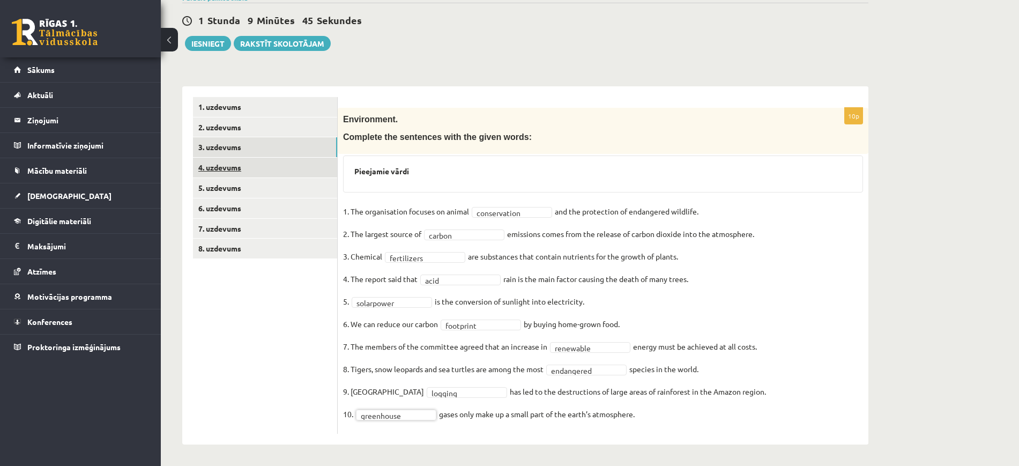
click at [233, 167] on link "4. uzdevums" at bounding box center [265, 168] width 144 height 20
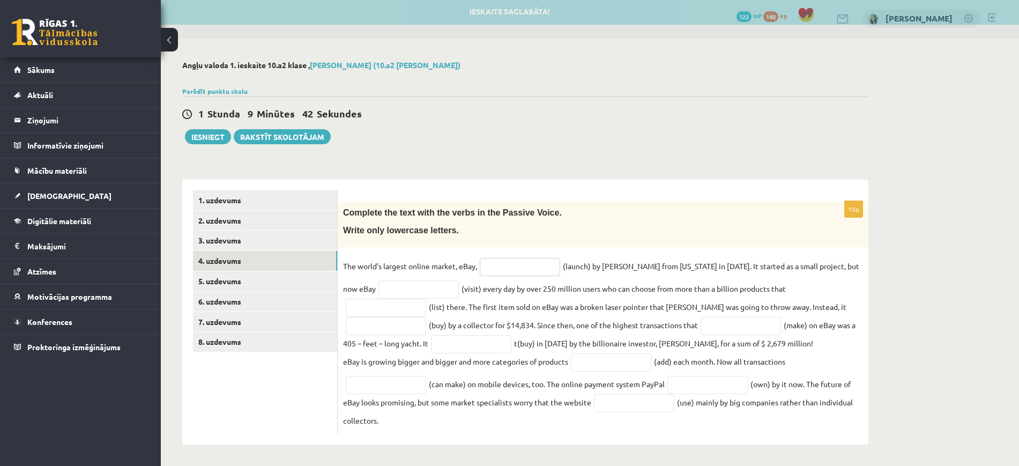
click at [534, 266] on input "text" at bounding box center [520, 267] width 80 height 18
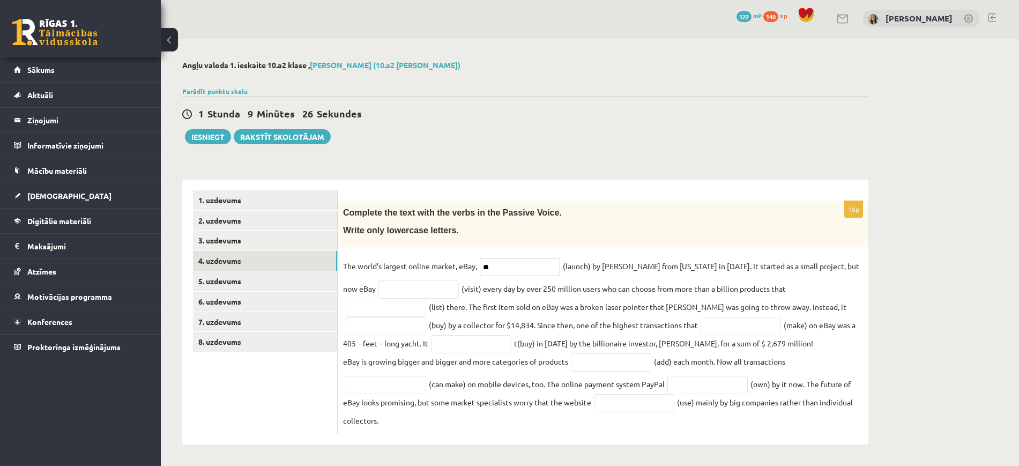
type input "*"
type input "**********"
click at [404, 288] on input "text" at bounding box center [418, 289] width 80 height 18
type input "**********"
click at [426, 299] on input "text" at bounding box center [386, 308] width 80 height 18
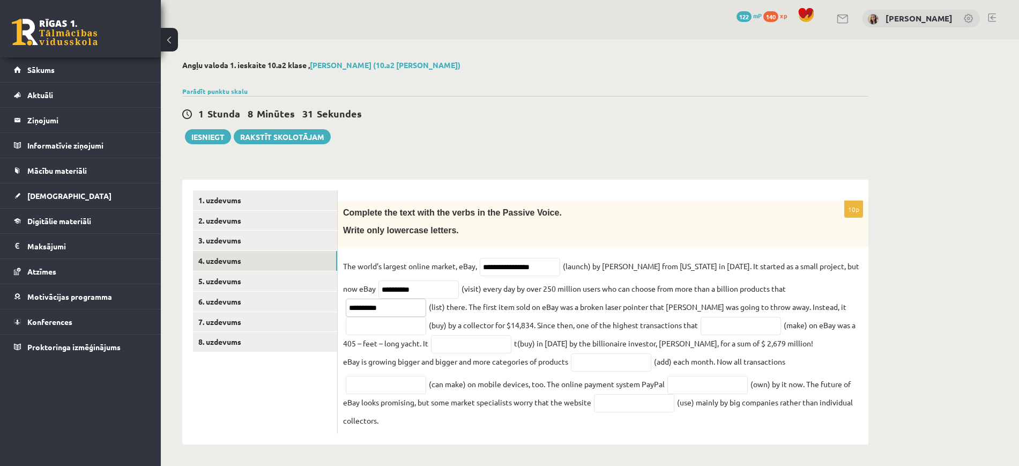
type input "**********"
click at [426, 317] on input "text" at bounding box center [386, 326] width 80 height 18
type input "**********"
click at [701, 324] on input "text" at bounding box center [741, 326] width 80 height 18
type input "**********"
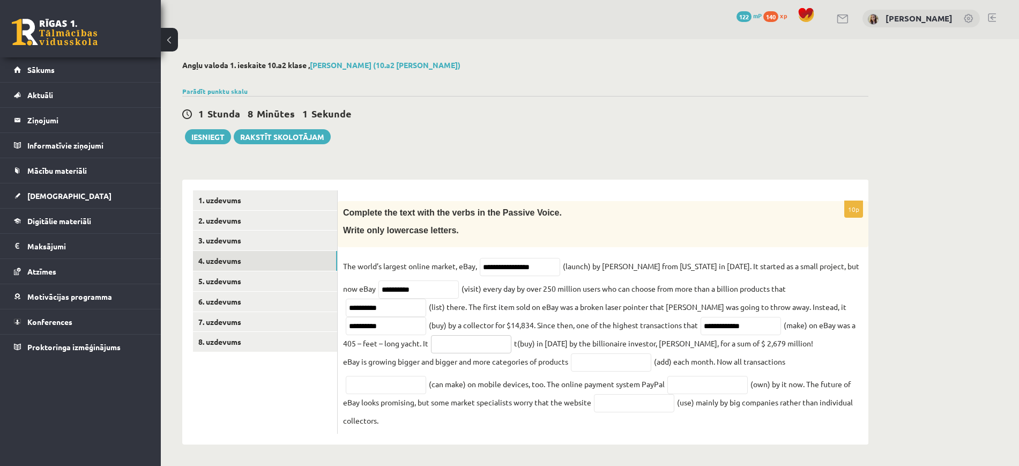
click at [431, 340] on input "text" at bounding box center [471, 344] width 80 height 18
type input "**********"
click at [615, 367] on input "text" at bounding box center [611, 362] width 80 height 18
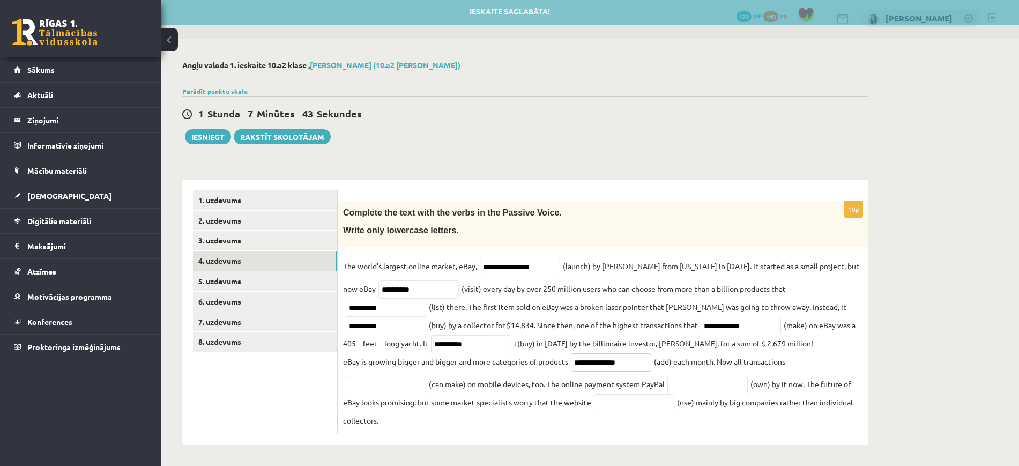
click at [606, 363] on input "**********" at bounding box center [611, 362] width 80 height 18
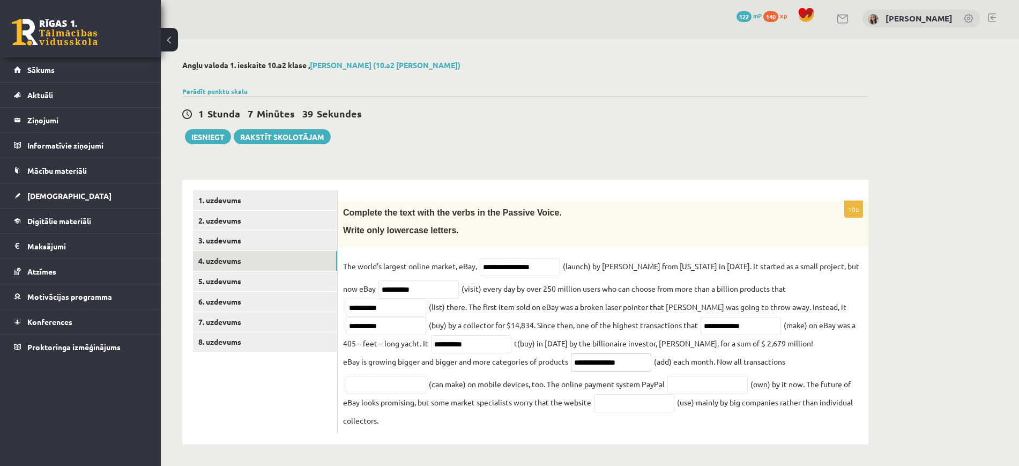
type input "**********"
click at [362, 389] on input "text" at bounding box center [386, 385] width 80 height 18
type input "**********"
click at [708, 388] on input "text" at bounding box center [707, 385] width 80 height 18
click at [651, 406] on input "text" at bounding box center [634, 403] width 80 height 18
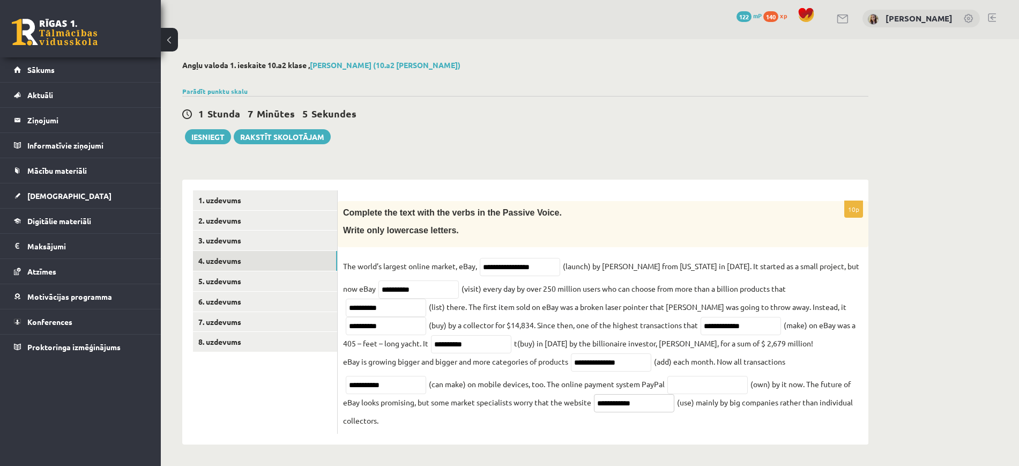
type input "**********"
click at [695, 389] on input "text" at bounding box center [707, 385] width 80 height 18
type input "*********"
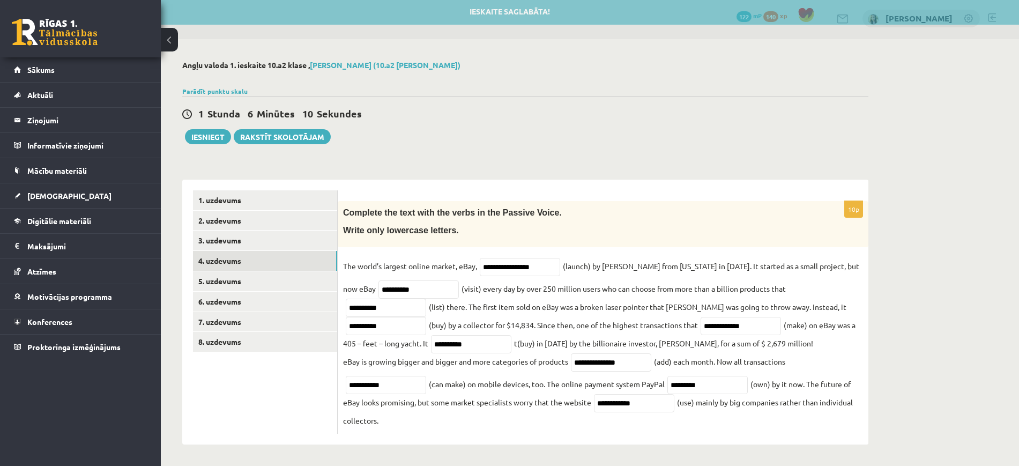
click at [412, 413] on div "**********" at bounding box center [603, 312] width 531 height 265
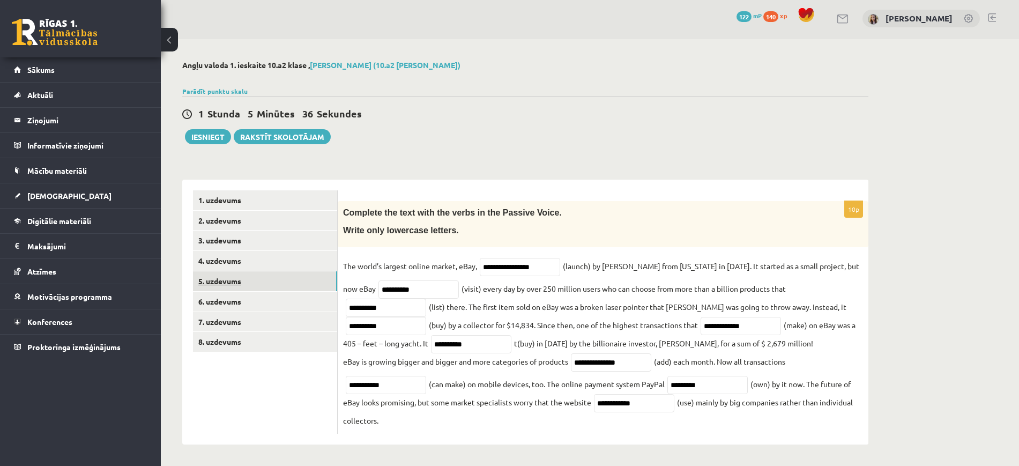
click at [221, 274] on link "5. uzdevums" at bounding box center [265, 281] width 144 height 20
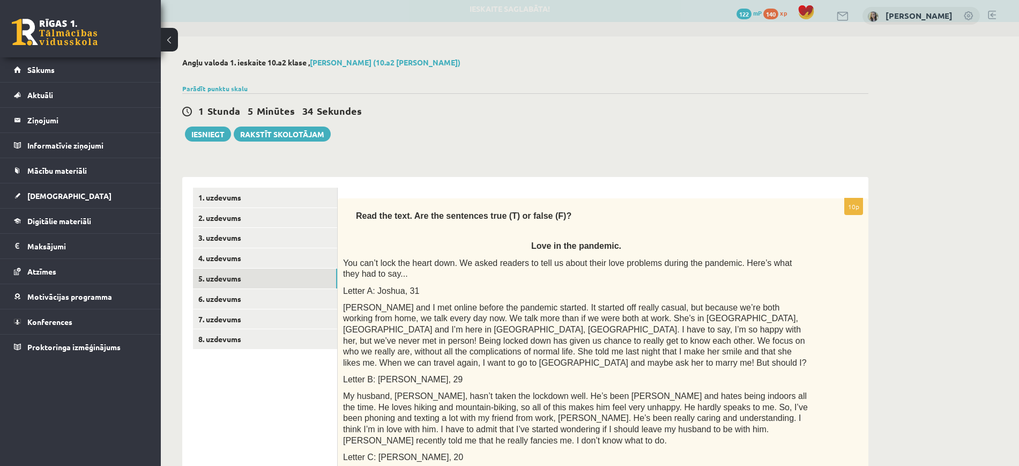
click at [511, 280] on div "Read the text. Are the sentences true (T) or false (F)? Love in the pandemic. Y…" at bounding box center [603, 371] width 531 height 347
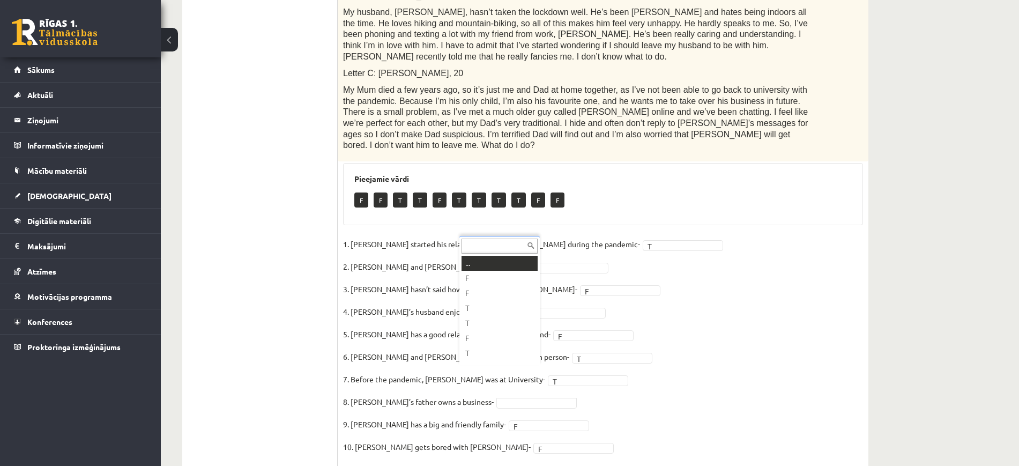
scroll to position [13, 0]
click at [745, 347] on fieldset "1. Joshua started his relationship with Penny during the pandemic- T * 2. Joshu…" at bounding box center [603, 348] width 520 height 225
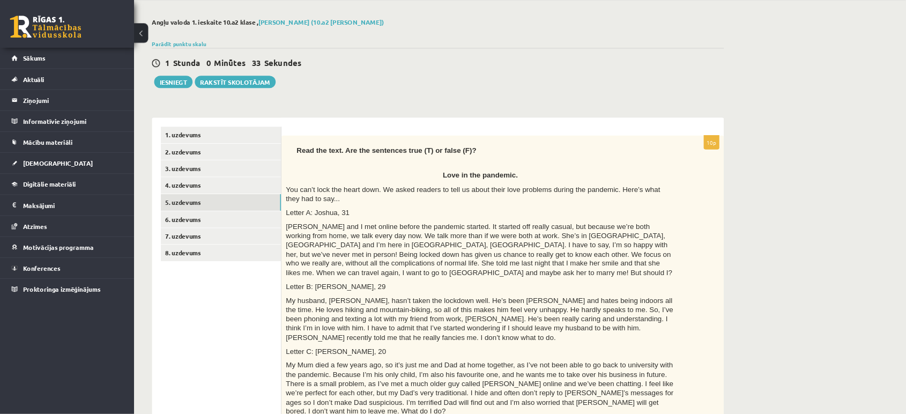
scroll to position [41, 0]
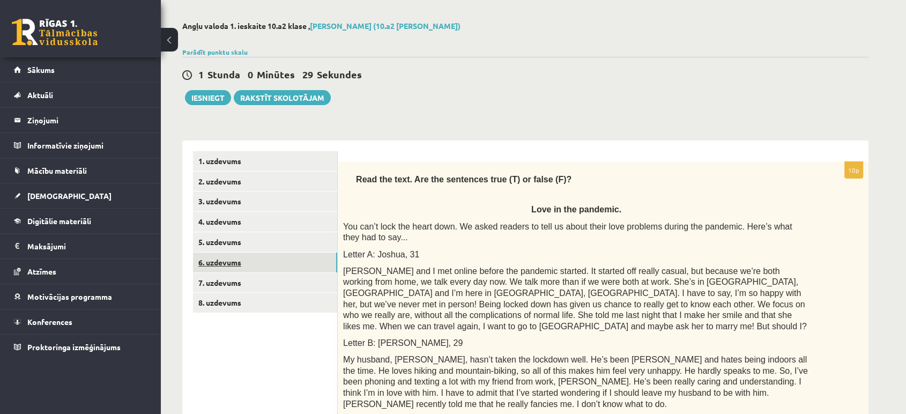
click at [220, 263] on link "6. uzdevums" at bounding box center [265, 263] width 144 height 20
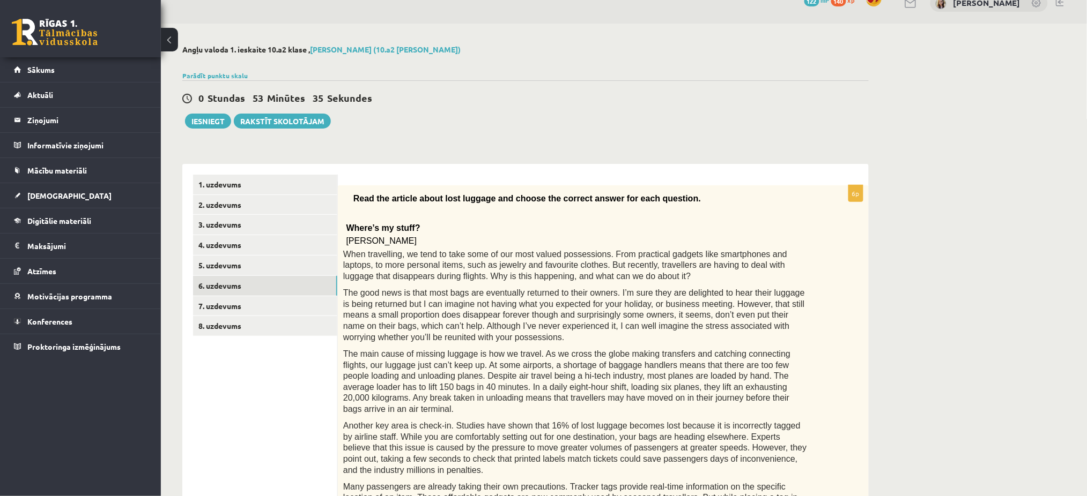
scroll to position [0, 0]
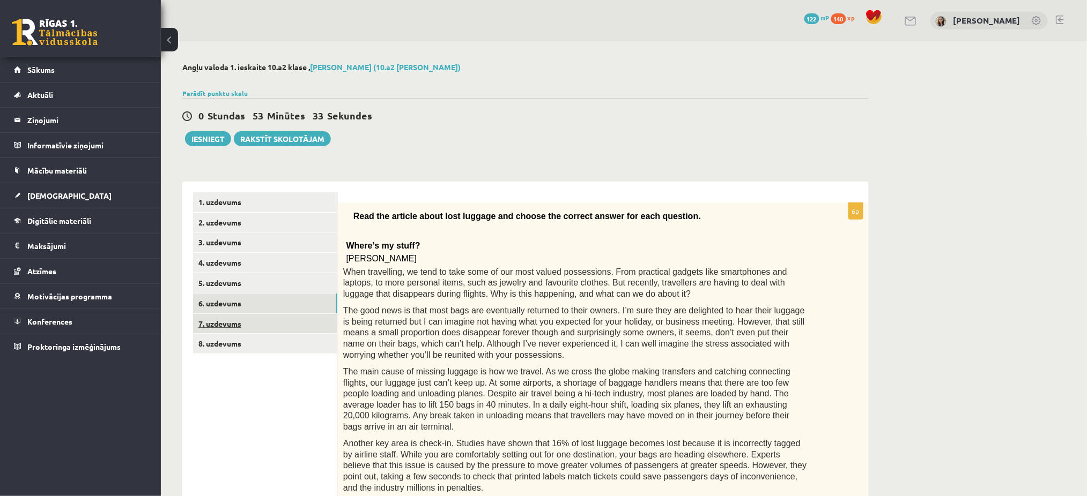
click at [242, 322] on link "7. uzdevums" at bounding box center [265, 324] width 144 height 20
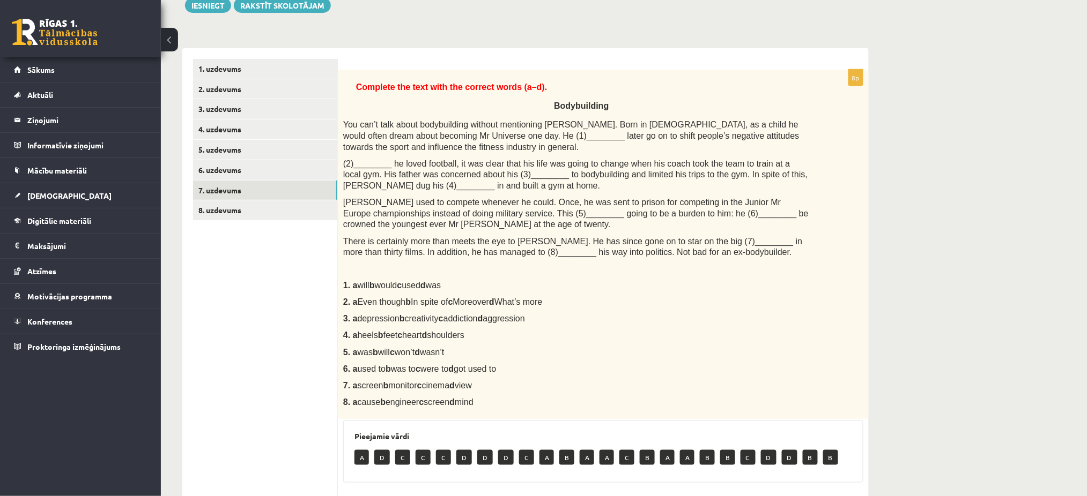
scroll to position [134, 0]
click at [494, 135] on span "You can’t talk about bodybuilding without mentioning Arnold Schwarzenegger. Bor…" at bounding box center [571, 135] width 456 height 31
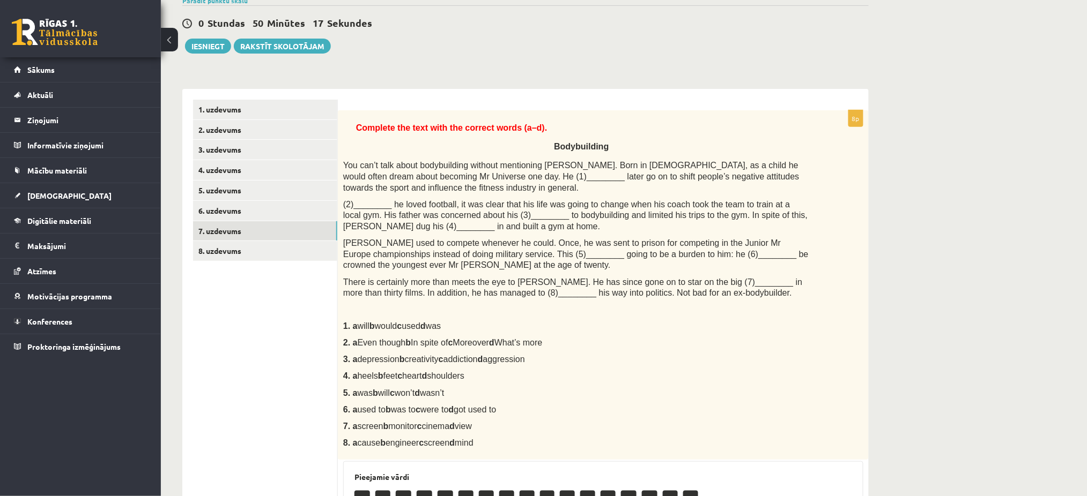
scroll to position [92, 0]
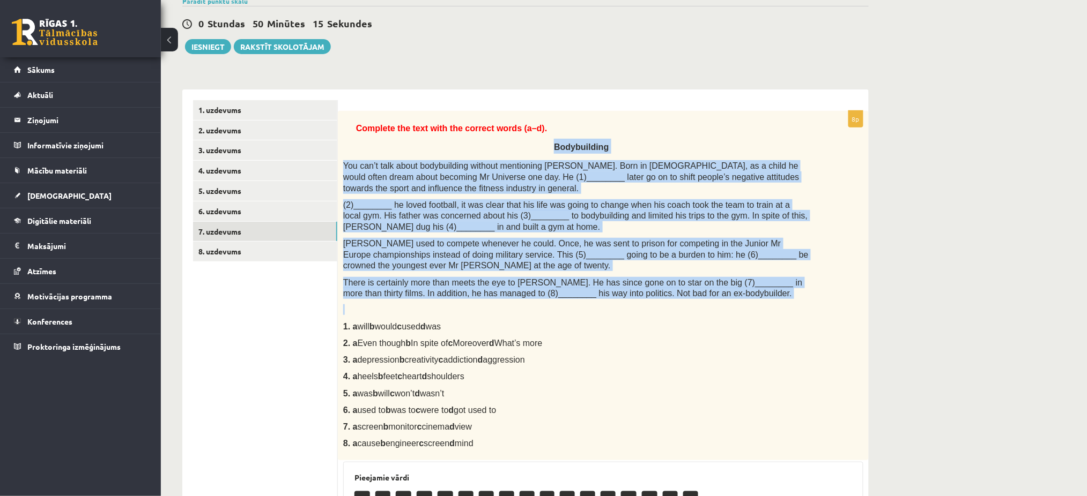
drag, startPoint x: 749, startPoint y: 300, endPoint x: 559, endPoint y: 149, distance: 242.3
click at [559, 149] on div "Complete the text with the correct words (a–d). Bodybuilding You can’t talk abo…" at bounding box center [603, 286] width 531 height 350
copy div "Bodybuilding You can’t talk about bodybuilding without mentioning Arnold Schwar…"
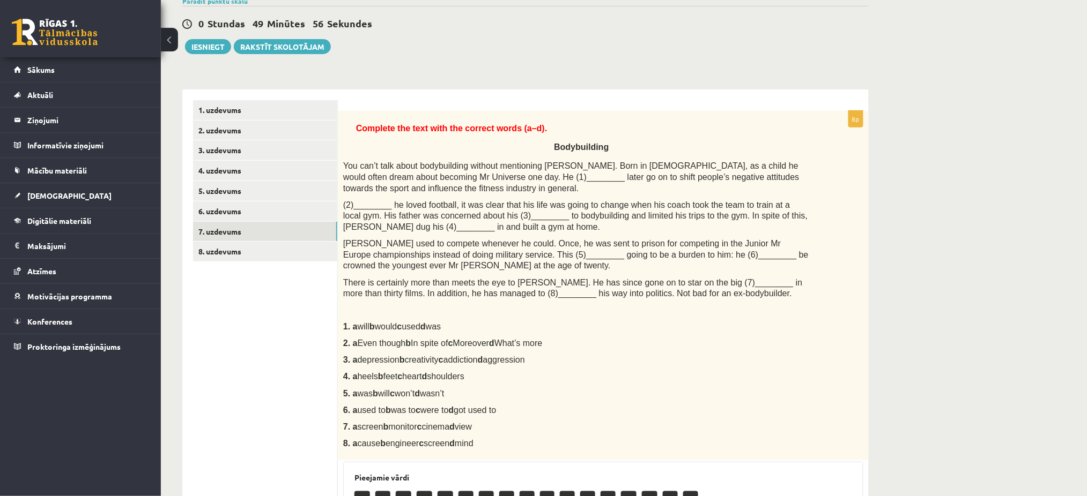
click at [639, 354] on p "3. a depression b creativity c addiction d aggression" at bounding box center [576, 359] width 466 height 11
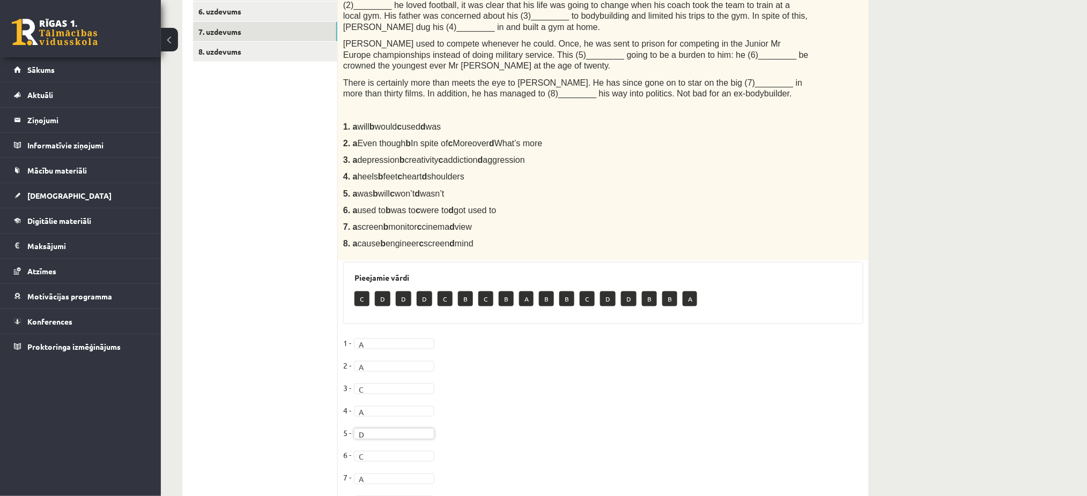
scroll to position [347, 0]
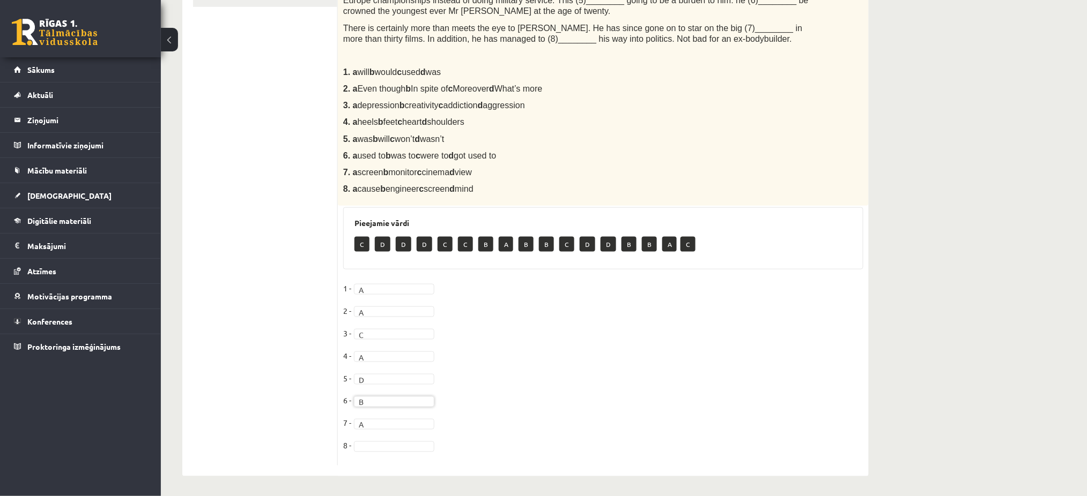
click at [405, 413] on fieldset "1 - A * 2 - A * 3 - C * 4 - A * 5 - D * 6 - B * 7 - A * 8 -" at bounding box center [603, 370] width 520 height 180
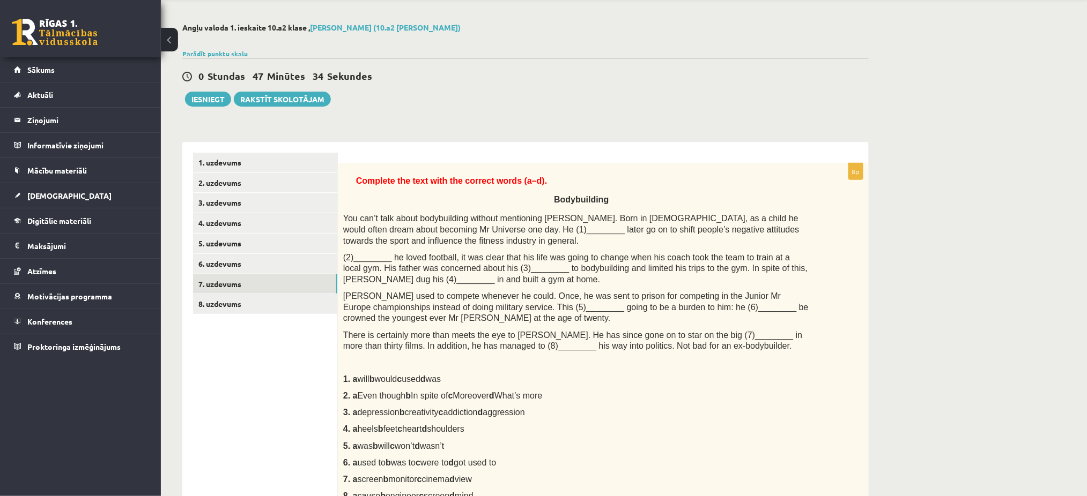
scroll to position [0, 0]
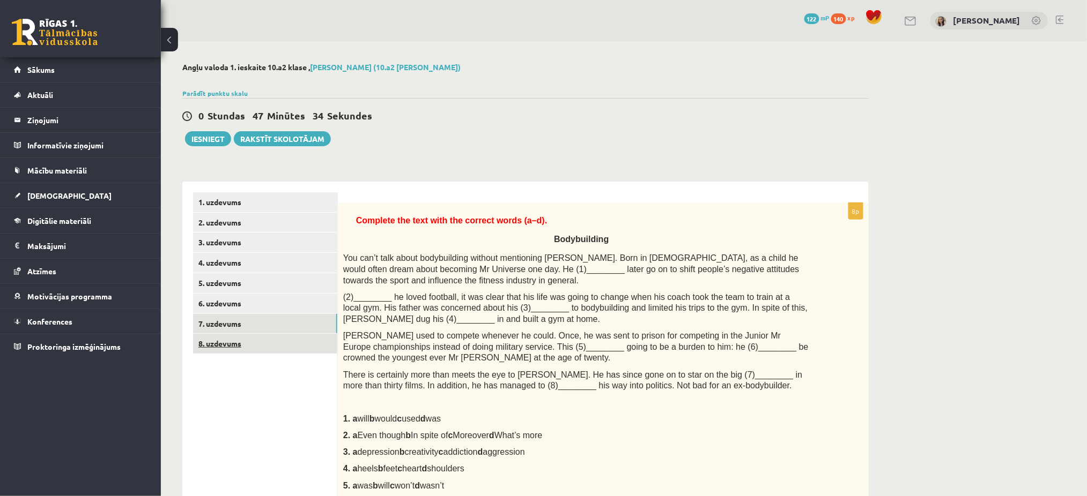
click at [236, 342] on link "8. uzdevums" at bounding box center [265, 344] width 144 height 20
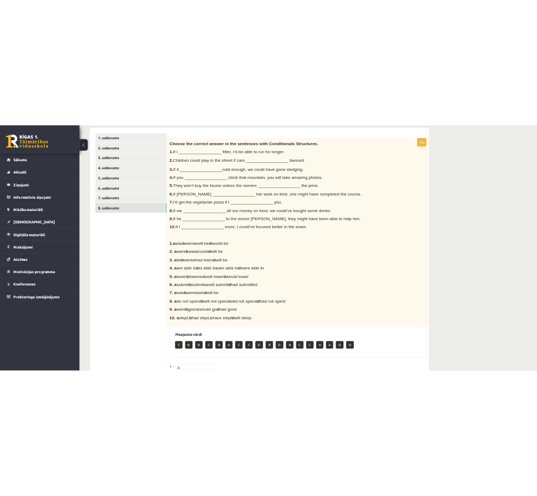
scroll to position [178, 0]
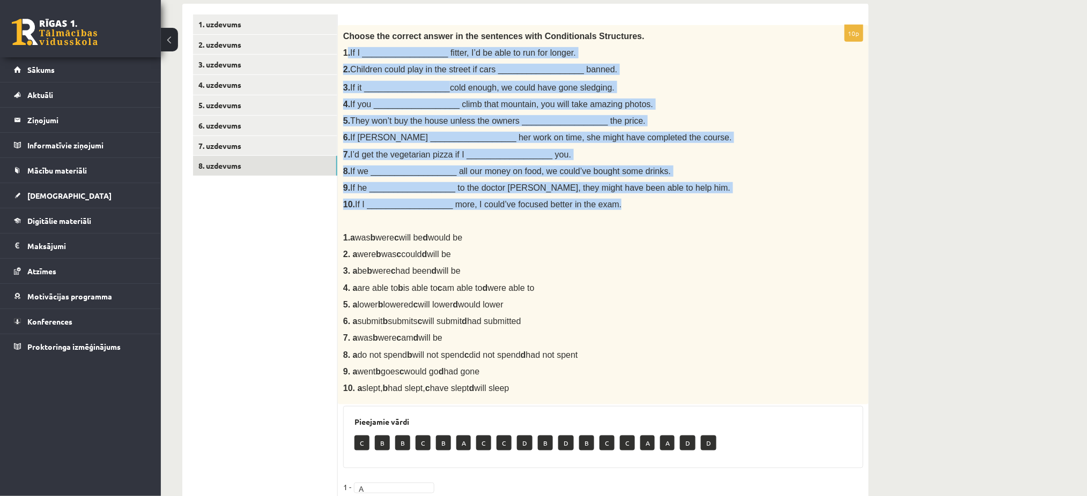
drag, startPoint x: 612, startPoint y: 204, endPoint x: 345, endPoint y: 58, distance: 304.0
click at [345, 58] on div "Choose the correct answer in the sentences with Conditionals Structures. 1. If …" at bounding box center [603, 215] width 531 height 380
copy div ". If I __________________ fitter, I’d be able to run for longer. 2. Children co…"
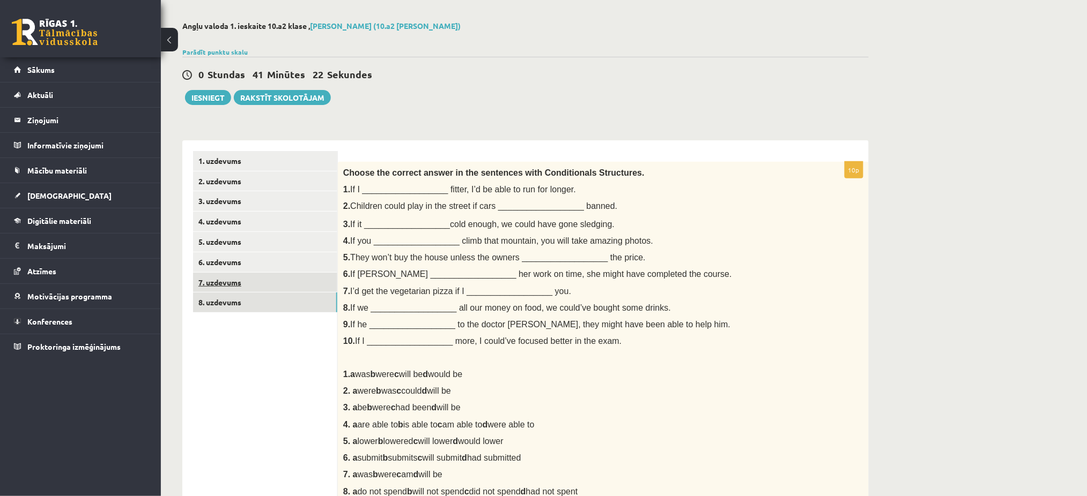
scroll to position [41, 0]
click at [232, 161] on link "1. uzdevums" at bounding box center [265, 162] width 144 height 20
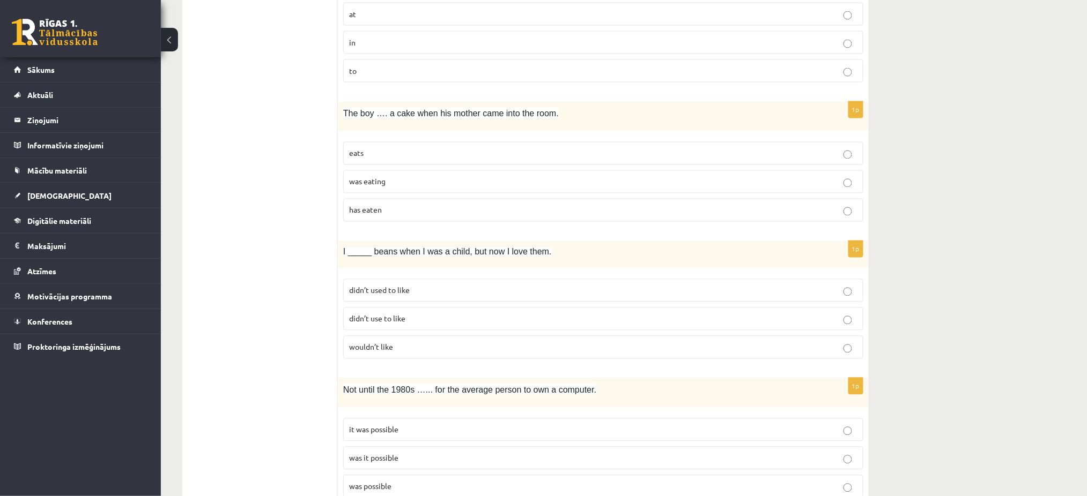
scroll to position [656, 0]
drag, startPoint x: 558, startPoint y: 252, endPoint x: 341, endPoint y: 254, distance: 216.6
click at [341, 254] on div "I _____ beans when I was a child, but now I love them." at bounding box center [603, 253] width 531 height 27
copy span "I _____ beans when I was a child, but now I love them."
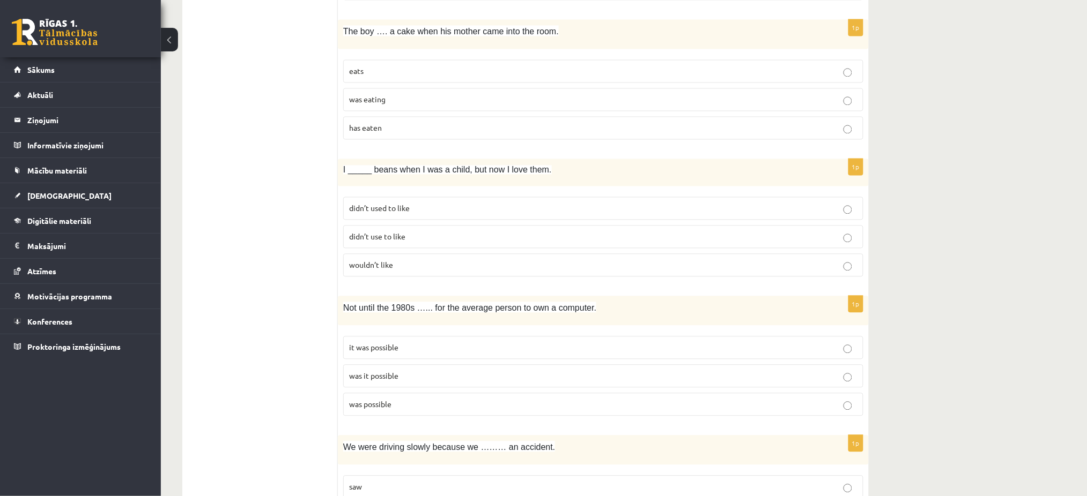
scroll to position [737, 0]
click at [591, 313] on p "Not until the 1980s …... for the average person to own a computer." at bounding box center [576, 307] width 466 height 12
drag, startPoint x: 580, startPoint y: 309, endPoint x: 342, endPoint y: 307, distance: 238.6
click at [342, 307] on div "Not until the 1980s …... for the average person to own a computer." at bounding box center [603, 310] width 531 height 29
copy span "Not until the 1980s …... for the average person to own a computer."
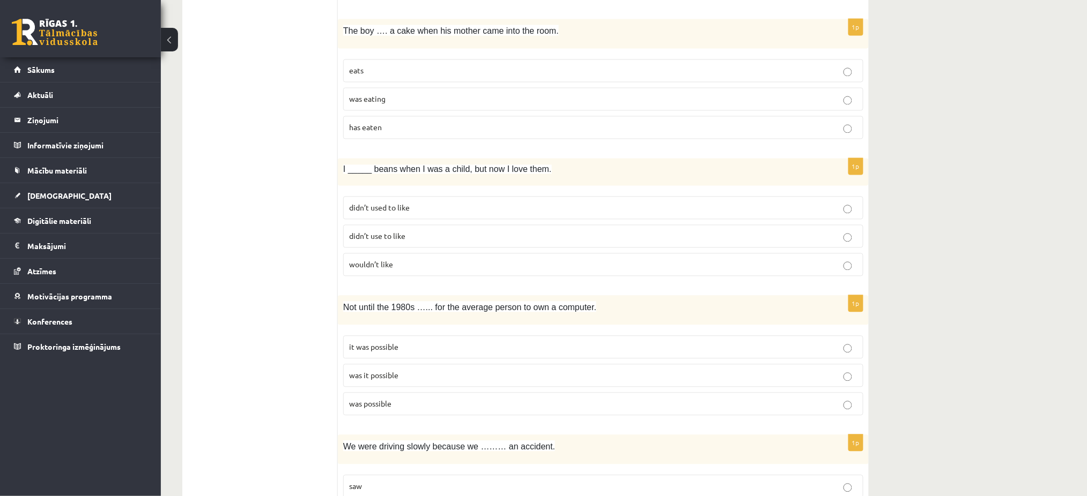
click at [838, 373] on p "was it possible" at bounding box center [603, 375] width 508 height 11
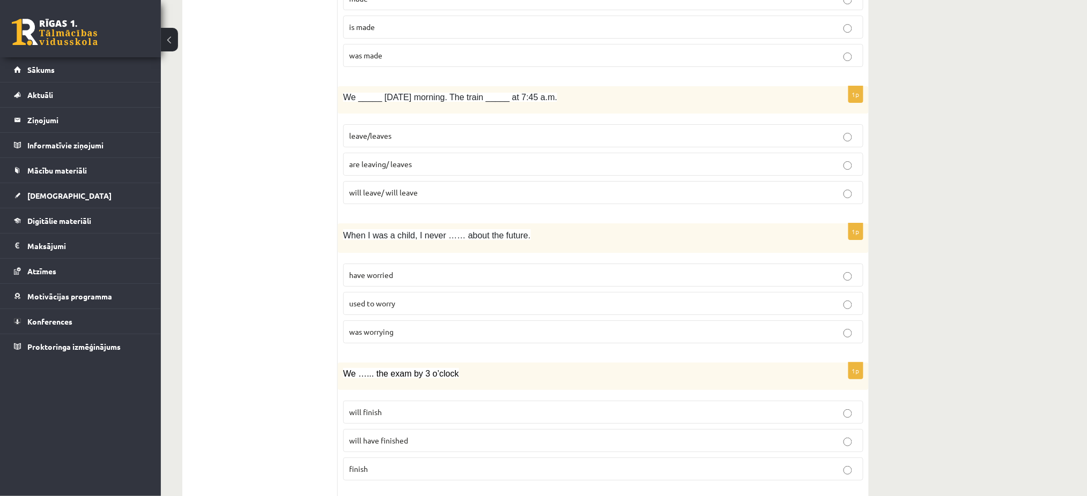
scroll to position [1365, 0]
drag, startPoint x: 530, startPoint y: 237, endPoint x: 426, endPoint y: 232, distance: 103.6
click at [426, 232] on p "When I was a child, I never …… about the future." at bounding box center [576, 233] width 466 height 12
click at [519, 239] on p "When I was a child, I never …… about the future." at bounding box center [576, 233] width 466 height 12
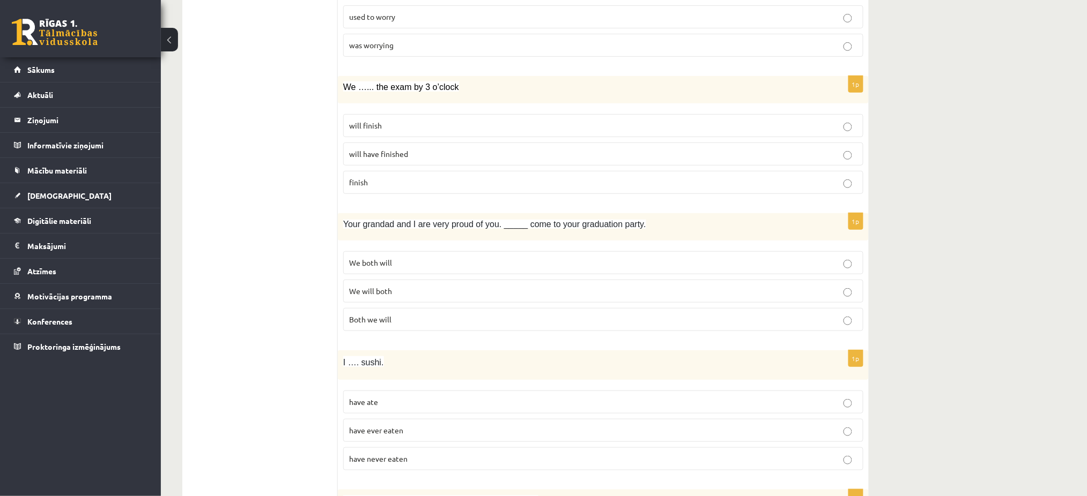
scroll to position [1651, 0]
drag, startPoint x: 640, startPoint y: 231, endPoint x: 346, endPoint y: 236, distance: 293.8
click at [346, 236] on div "Your grandad and I are very proud of you. _____ come to your graduation party." at bounding box center [603, 226] width 531 height 27
copy span "our grandad and I are very proud of you. _____ come to your graduation party."
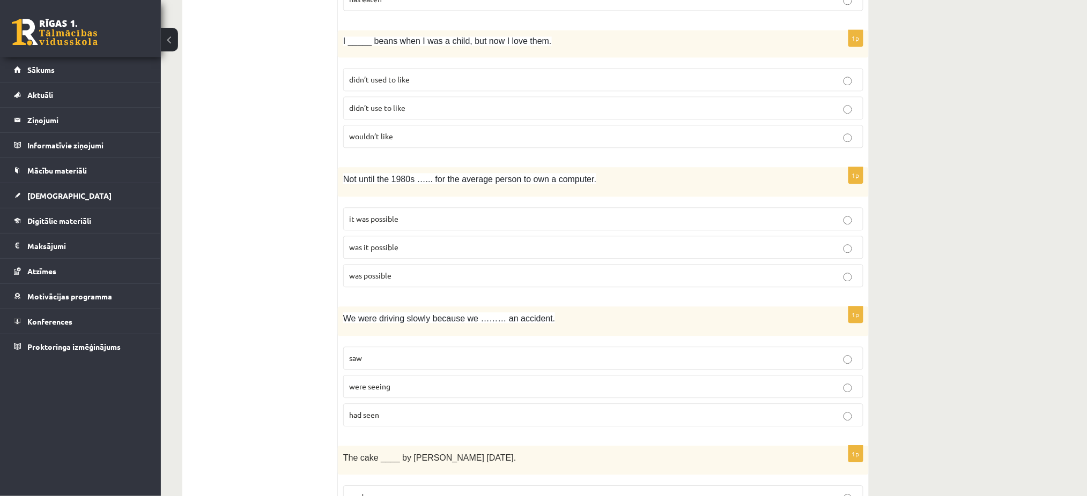
scroll to position [0, 0]
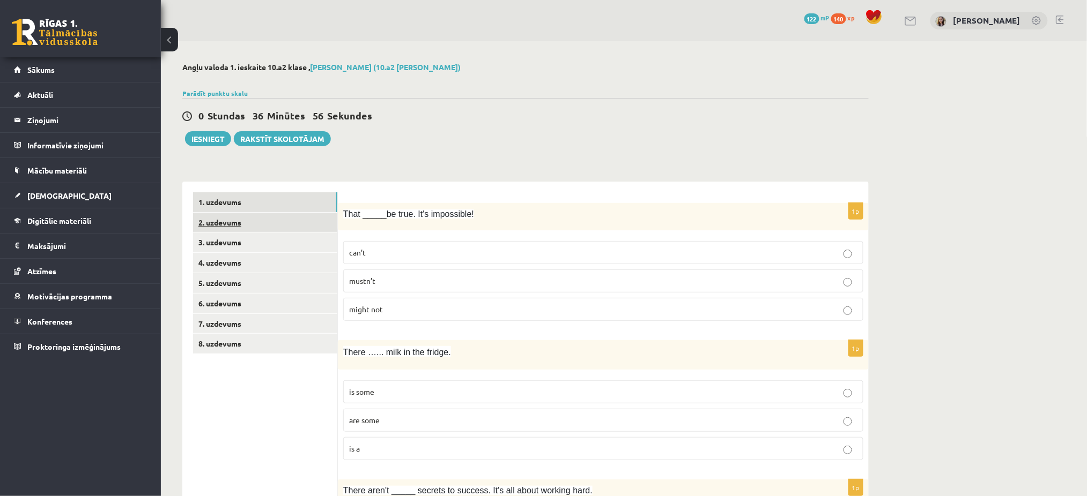
click at [226, 219] on link "2. uzdevums" at bounding box center [265, 223] width 144 height 20
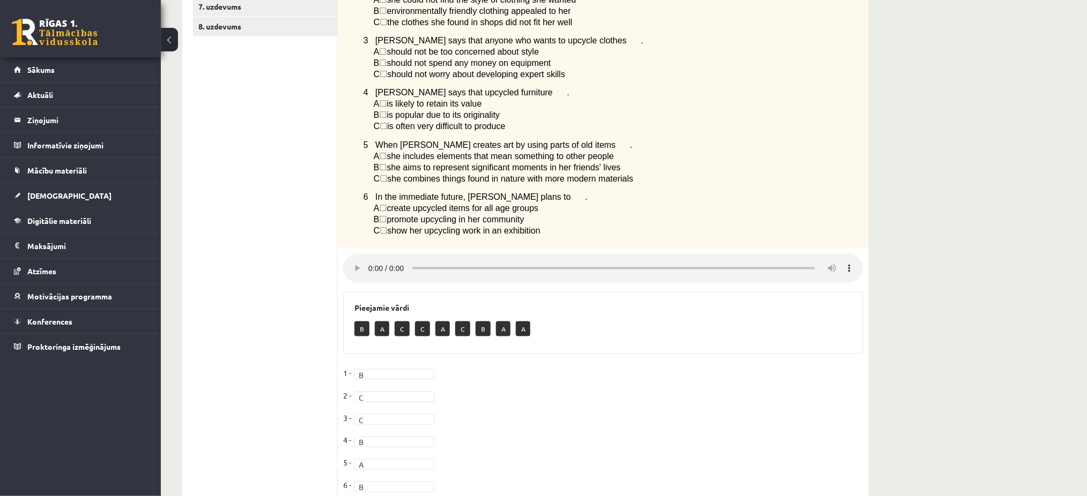
scroll to position [370, 0]
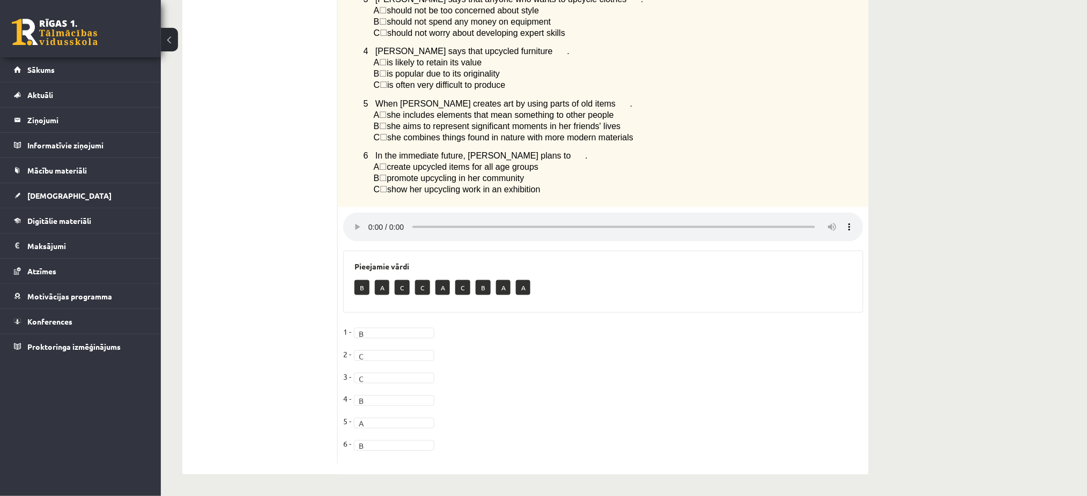
click at [611, 150] on p "6 In the immediate future, Yasemin plans to ." at bounding box center [586, 155] width 446 height 11
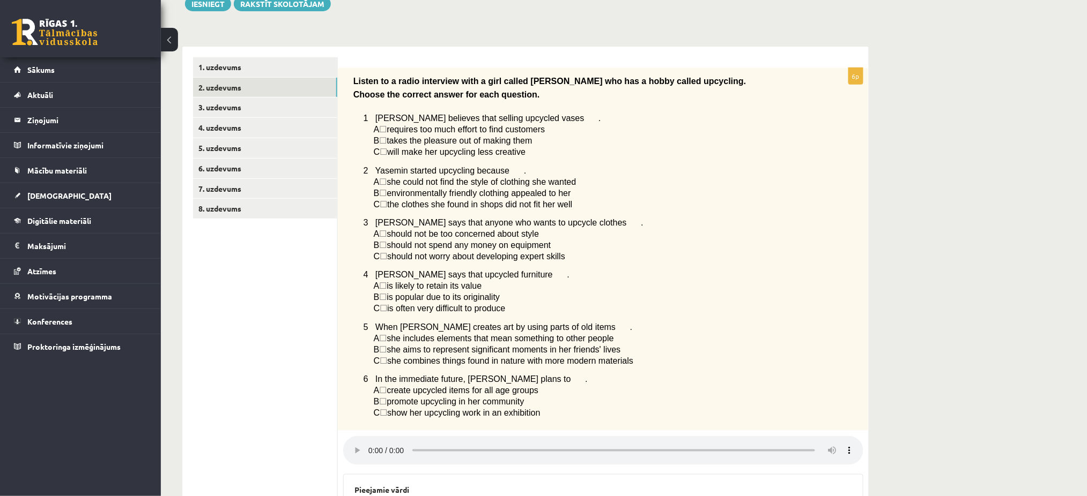
scroll to position [132, 0]
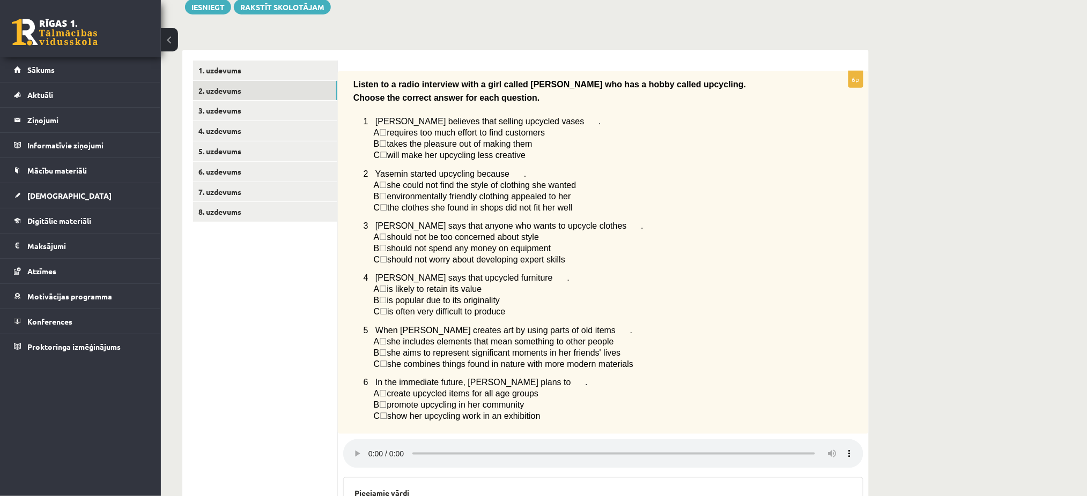
drag, startPoint x: 542, startPoint y: 428, endPoint x: 369, endPoint y: 124, distance: 349.8
click at [369, 124] on div "Listen to a radio interview with a girl called Yasemin who has a hobby called u…" at bounding box center [603, 252] width 531 height 363
copy div "Yasemin believes that selling upcycled vases . A ☐  requires too much effort to…"
click at [810, 305] on div "Listen to a radio interview with a girl called Yasemin who has a hobby called u…" at bounding box center [603, 252] width 531 height 363
drag, startPoint x: 541, startPoint y: 432, endPoint x: 358, endPoint y: 121, distance: 360.8
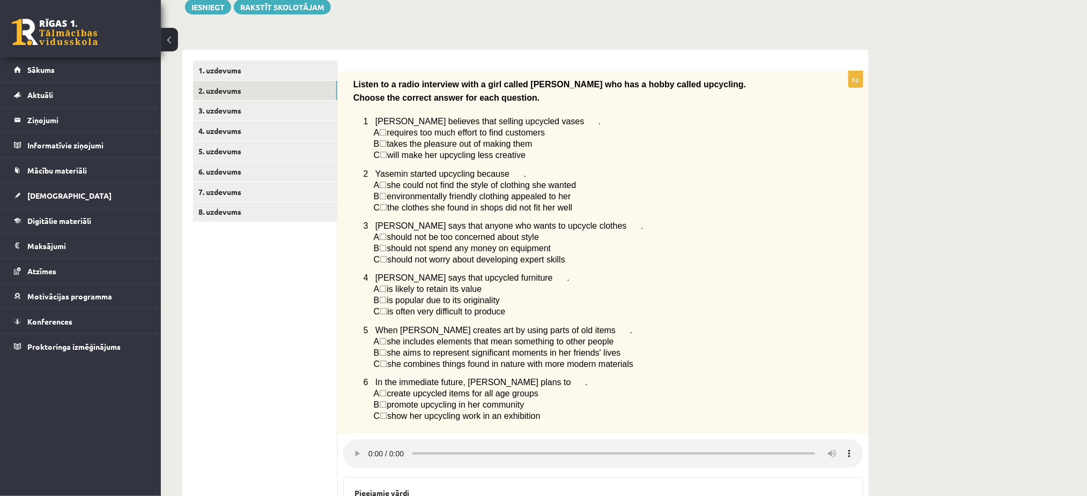
click at [358, 121] on div "Listen to a radio interview with a girl called Yasemin who has a hobby called u…" at bounding box center [603, 252] width 531 height 363
copy div "1 Yasemin believes that selling upcycled vases . A ☐  requires too much effort …"
click at [686, 343] on p "A ☐  she includes elements that mean something to other people" at bounding box center [592, 341] width 436 height 11
click at [212, 110] on link "3. uzdevums" at bounding box center [265, 111] width 144 height 20
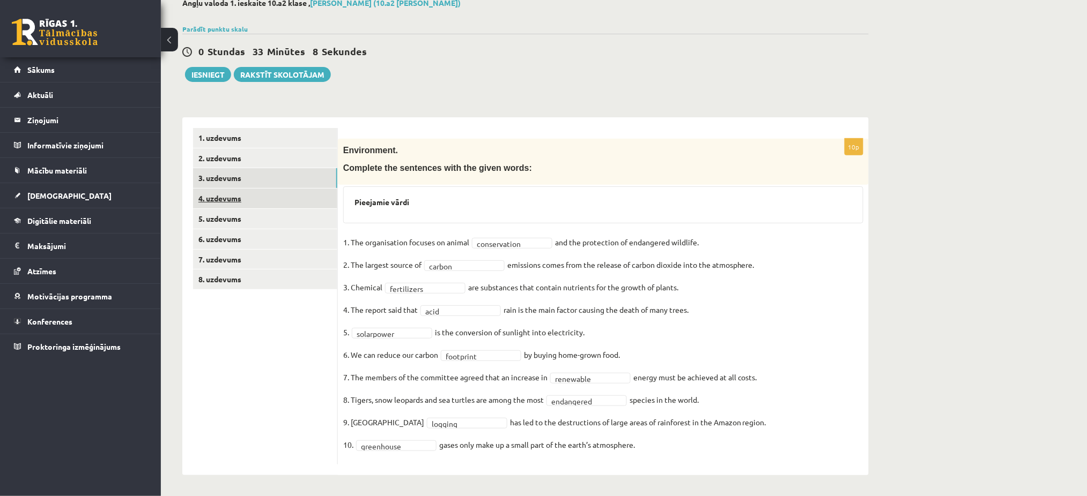
click at [212, 198] on link "4. uzdevums" at bounding box center [265, 199] width 144 height 20
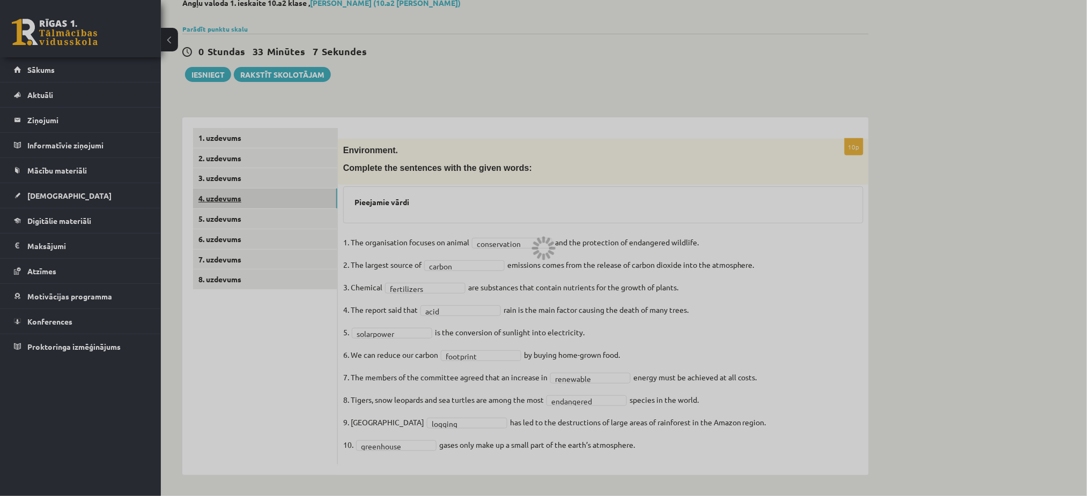
scroll to position [0, 0]
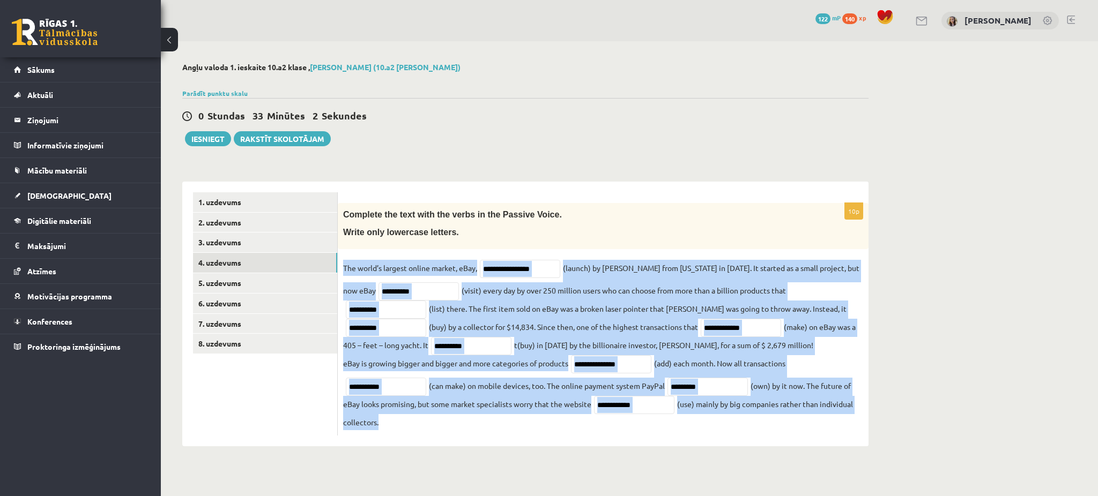
drag, startPoint x: 432, startPoint y: 425, endPoint x: 344, endPoint y: 270, distance: 178.9
click at [344, 270] on fieldset "**********" at bounding box center [603, 345] width 520 height 170
copy fieldset "The world’s largest online market, eBay, (launch) by Pierre Omidyar from Califo…"
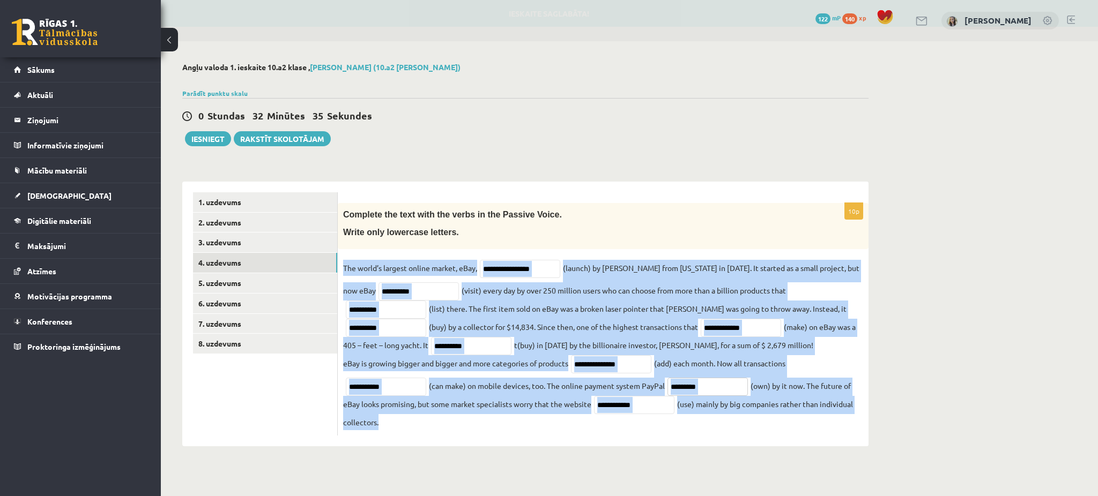
click at [680, 389] on input "*********" at bounding box center [707, 387] width 80 height 18
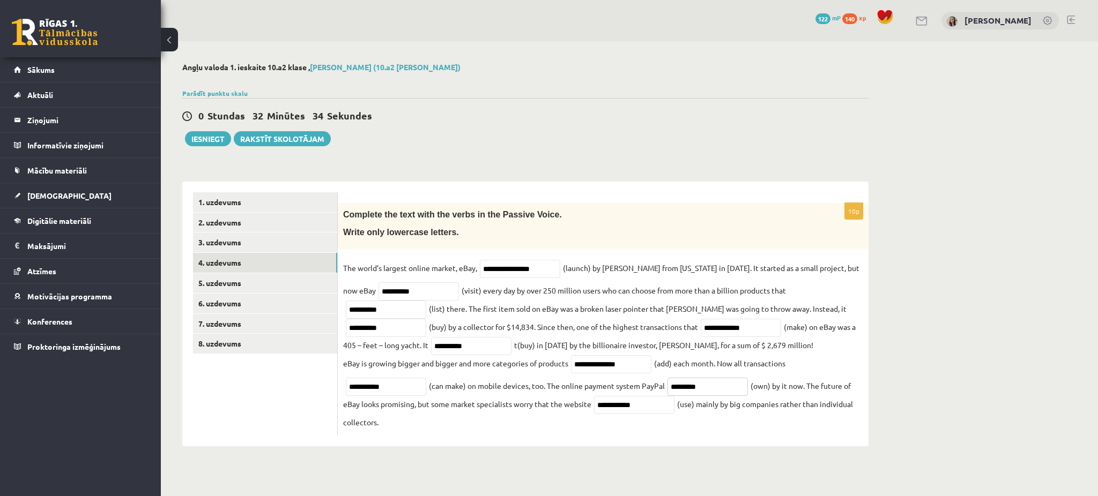
click at [690, 391] on input "*********" at bounding box center [707, 387] width 80 height 18
type input "********"
click at [421, 329] on fieldset "**********" at bounding box center [603, 345] width 520 height 170
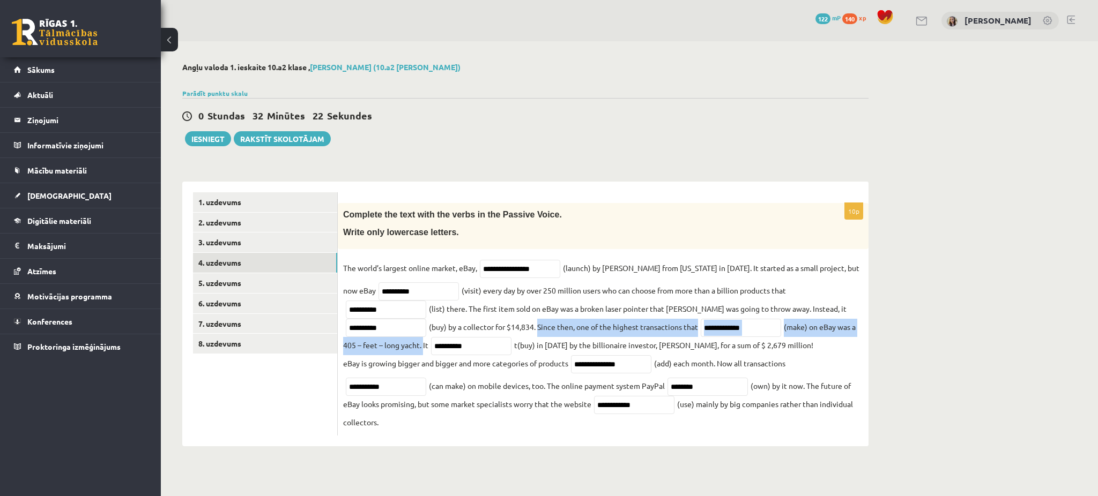
drag, startPoint x: 417, startPoint y: 329, endPoint x: 820, endPoint y: 333, distance: 403.2
click at [820, 333] on fieldset "**********" at bounding box center [603, 345] width 520 height 170
copy fieldset "Since then, one of the highest transactions that (make) on eBay was a 405 – fee…"
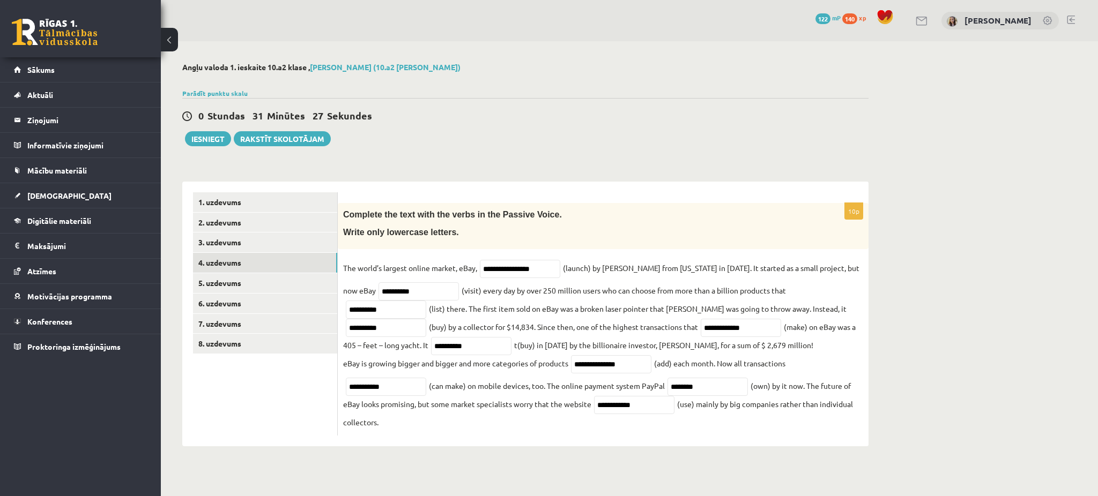
click at [572, 161] on div "Angļu valoda 1. ieskaite 10.a2 klase , Marija Nicmane (10.a2 klase) Parādīt pun…" at bounding box center [525, 254] width 729 height 427
click at [701, 323] on input "**********" at bounding box center [741, 328] width 80 height 18
type input "**********"
click at [222, 284] on link "5. uzdevums" at bounding box center [265, 283] width 144 height 20
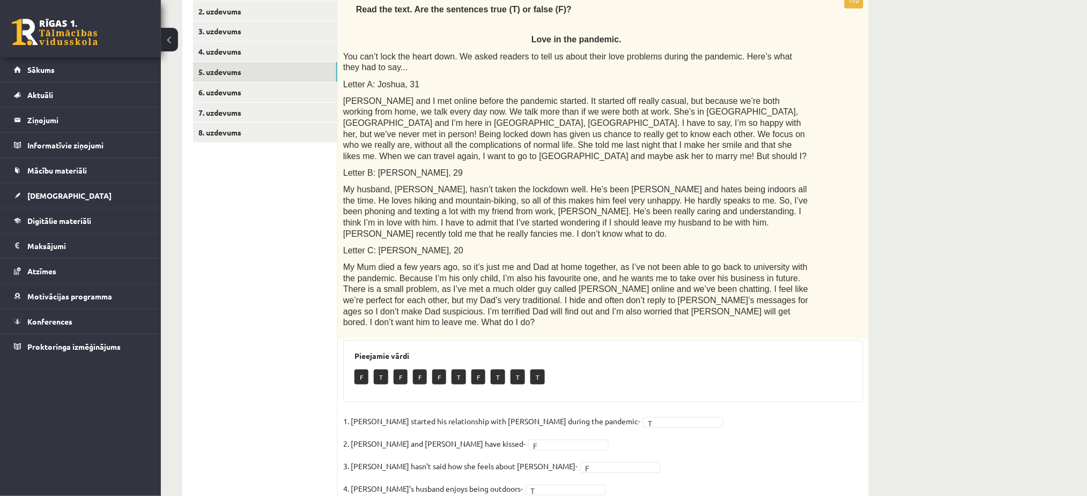
scroll to position [212, 0]
click at [228, 90] on link "6. uzdevums" at bounding box center [265, 92] width 144 height 20
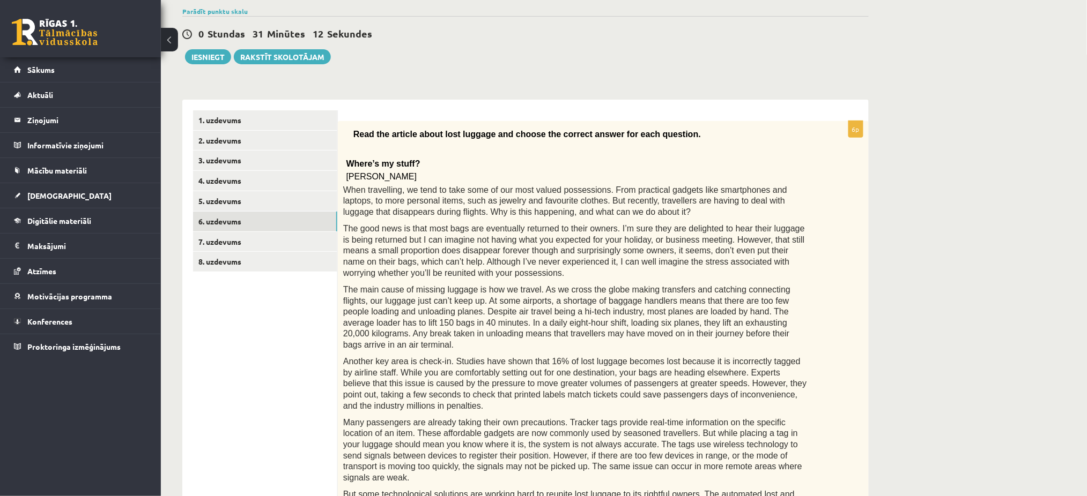
scroll to position [0, 0]
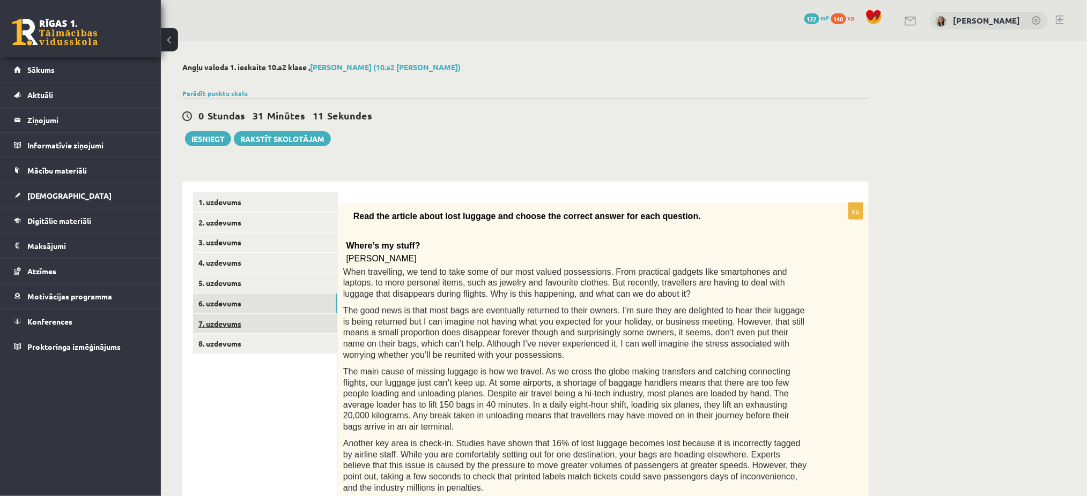
click at [209, 323] on link "7. uzdevums" at bounding box center [265, 324] width 144 height 20
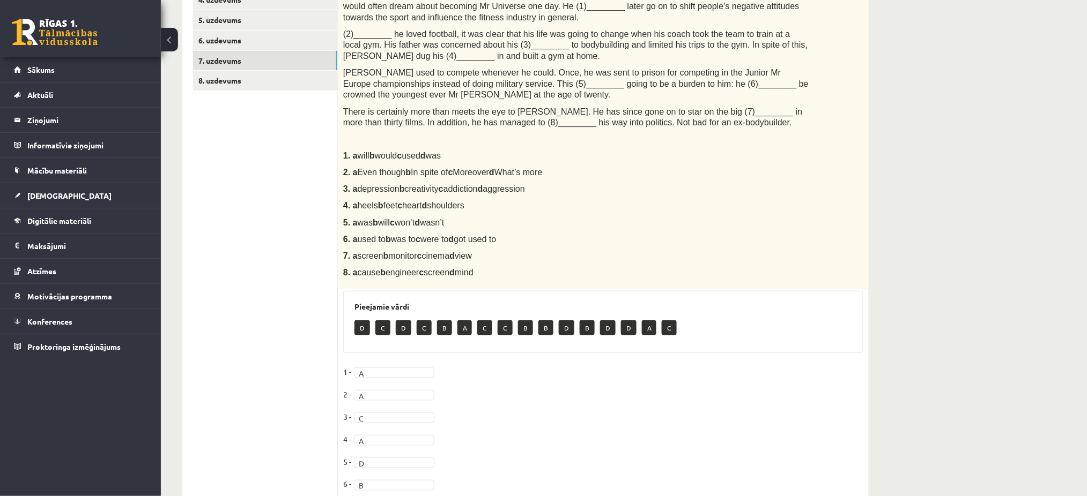
scroll to position [265, 0]
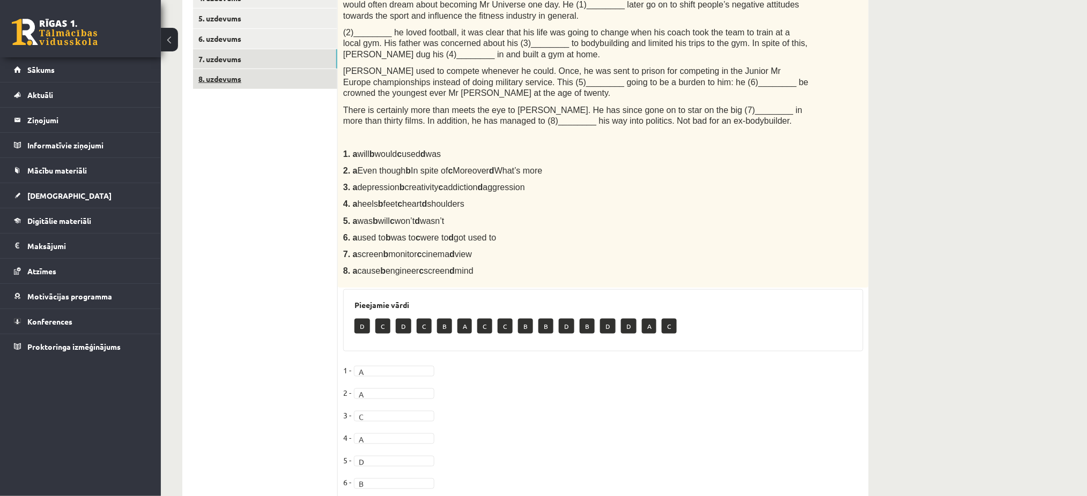
click at [231, 78] on link "8. uzdevums" at bounding box center [265, 79] width 144 height 20
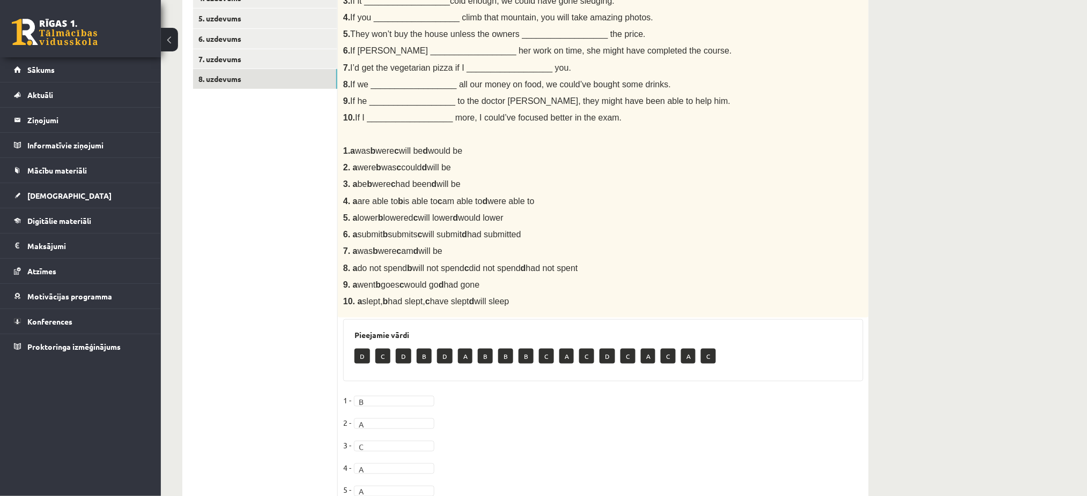
scroll to position [0, 0]
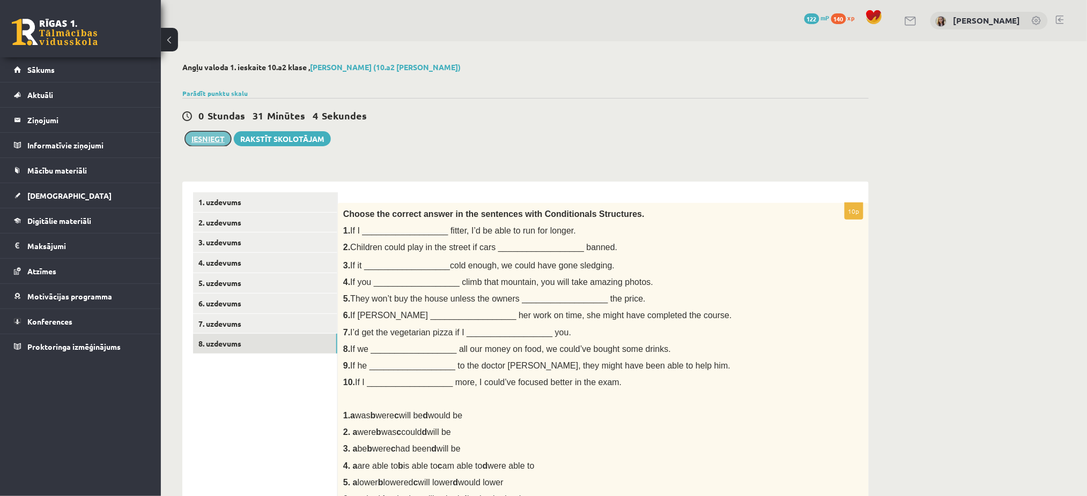
click at [207, 138] on button "Iesniegt" at bounding box center [208, 138] width 46 height 15
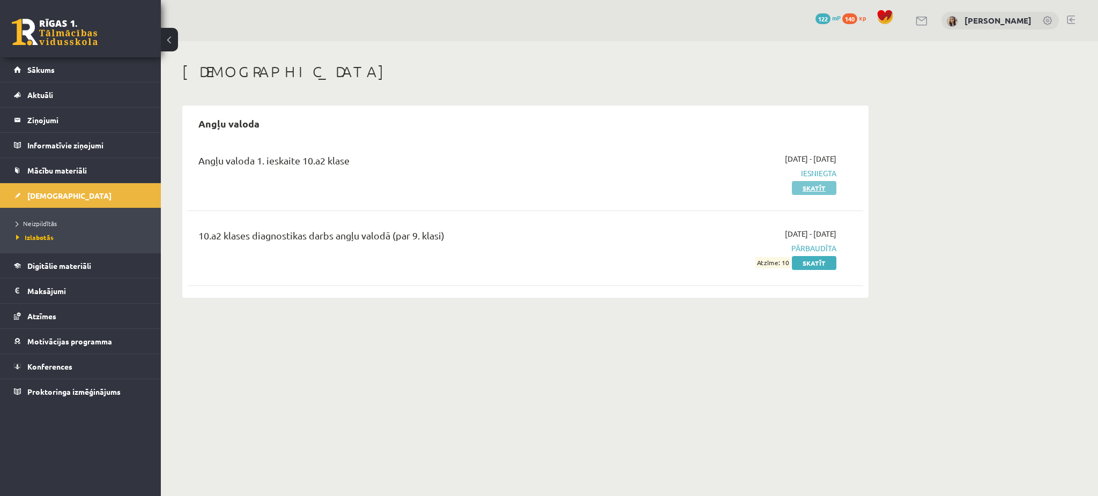
click at [810, 187] on link "Skatīt" at bounding box center [814, 188] width 44 height 14
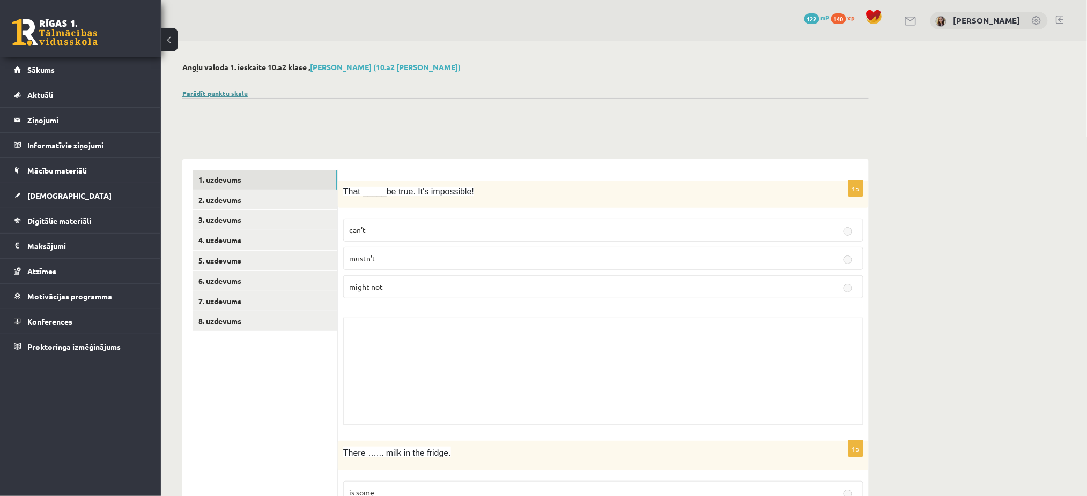
click at [223, 91] on link "Parādīt punktu skalu" at bounding box center [214, 93] width 65 height 9
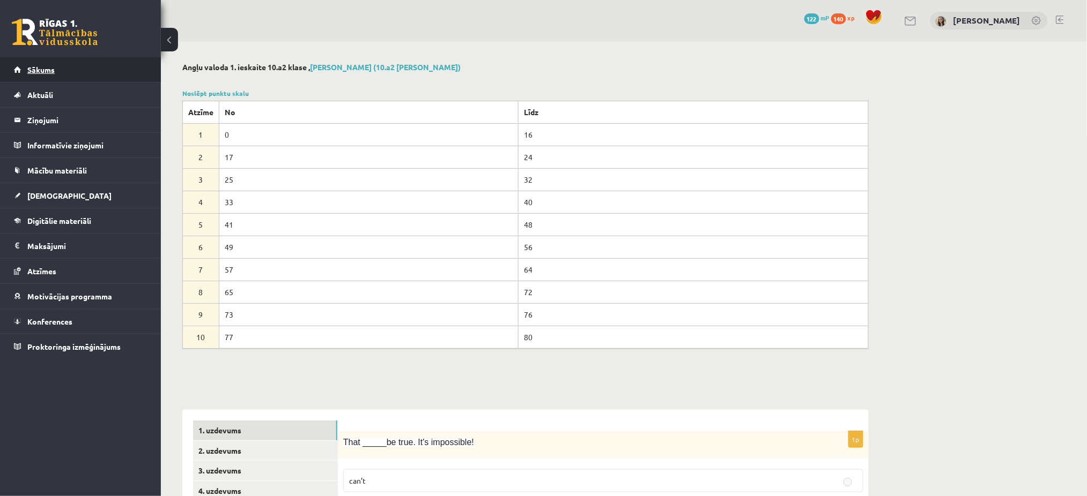
click at [40, 72] on span "Sākums" at bounding box center [40, 70] width 27 height 10
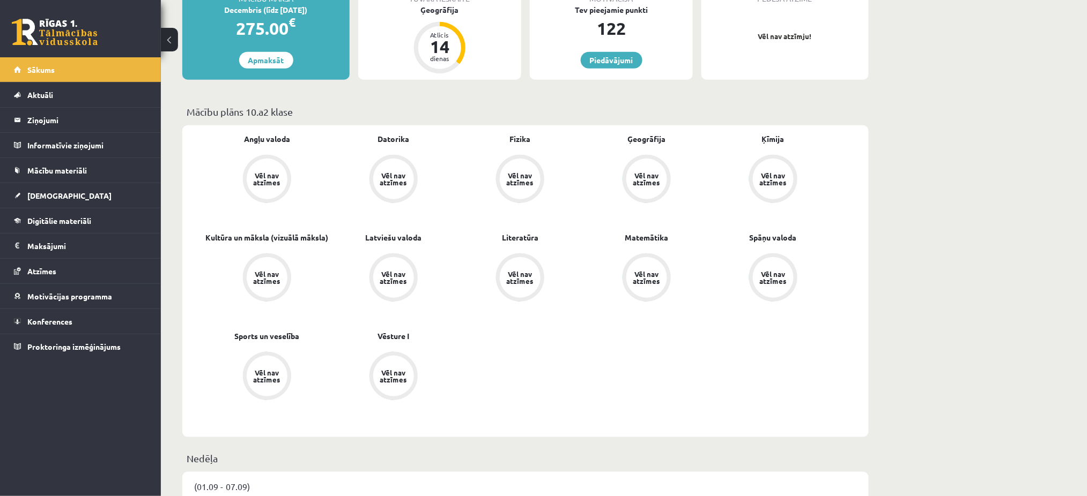
scroll to position [222, 0]
click at [267, 140] on link "Angļu valoda" at bounding box center [267, 138] width 46 height 11
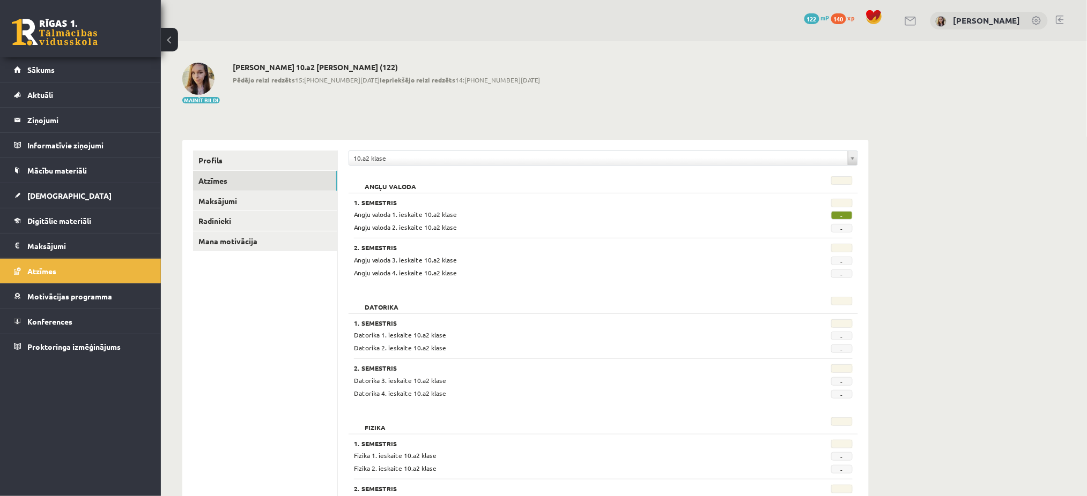
click at [842, 219] on span "-" at bounding box center [841, 215] width 21 height 9
click at [43, 189] on link "[DEMOGRAPHIC_DATA]" at bounding box center [80, 195] width 133 height 25
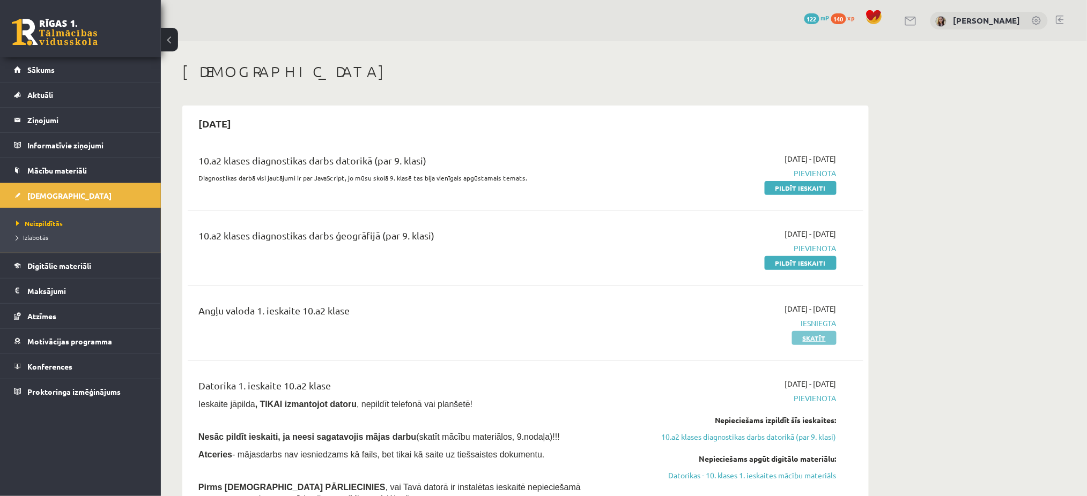
click at [819, 337] on link "Skatīt" at bounding box center [814, 338] width 44 height 14
